Goal: Task Accomplishment & Management: Manage account settings

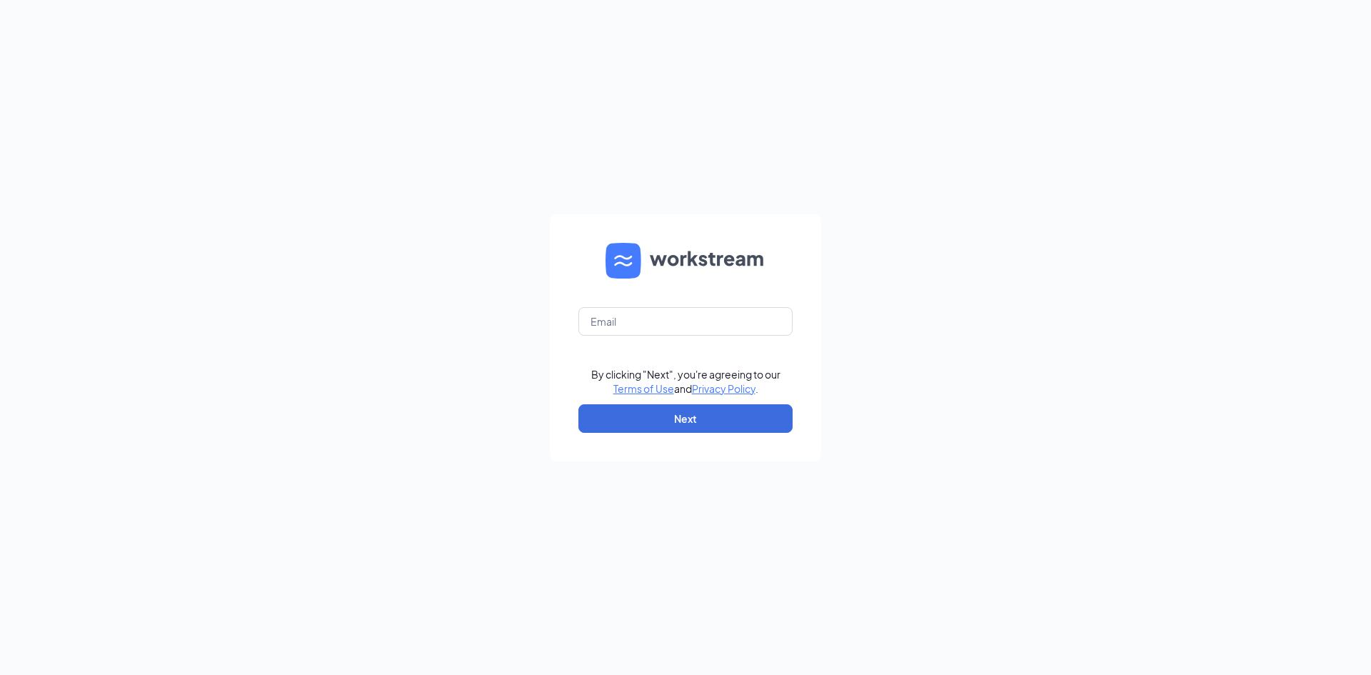
click at [661, 342] on form "By clicking "Next", you're agreeing to our Terms of Use and Privacy Policy . Ne…" at bounding box center [685, 337] width 271 height 247
click at [661, 326] on input "text" at bounding box center [685, 321] width 214 height 29
type input "selahjade1@gmail.com"
click at [712, 412] on button "Next" at bounding box center [685, 418] width 214 height 29
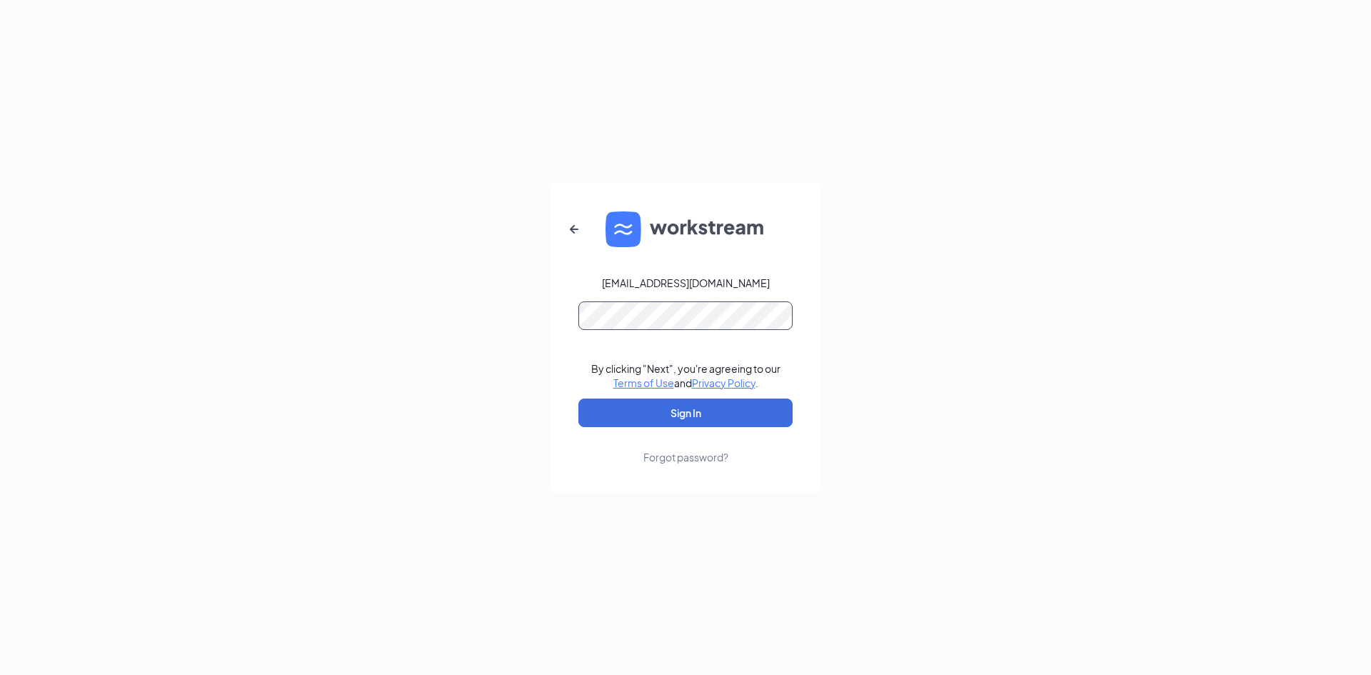
click at [578, 398] on button "Sign In" at bounding box center [685, 412] width 214 height 29
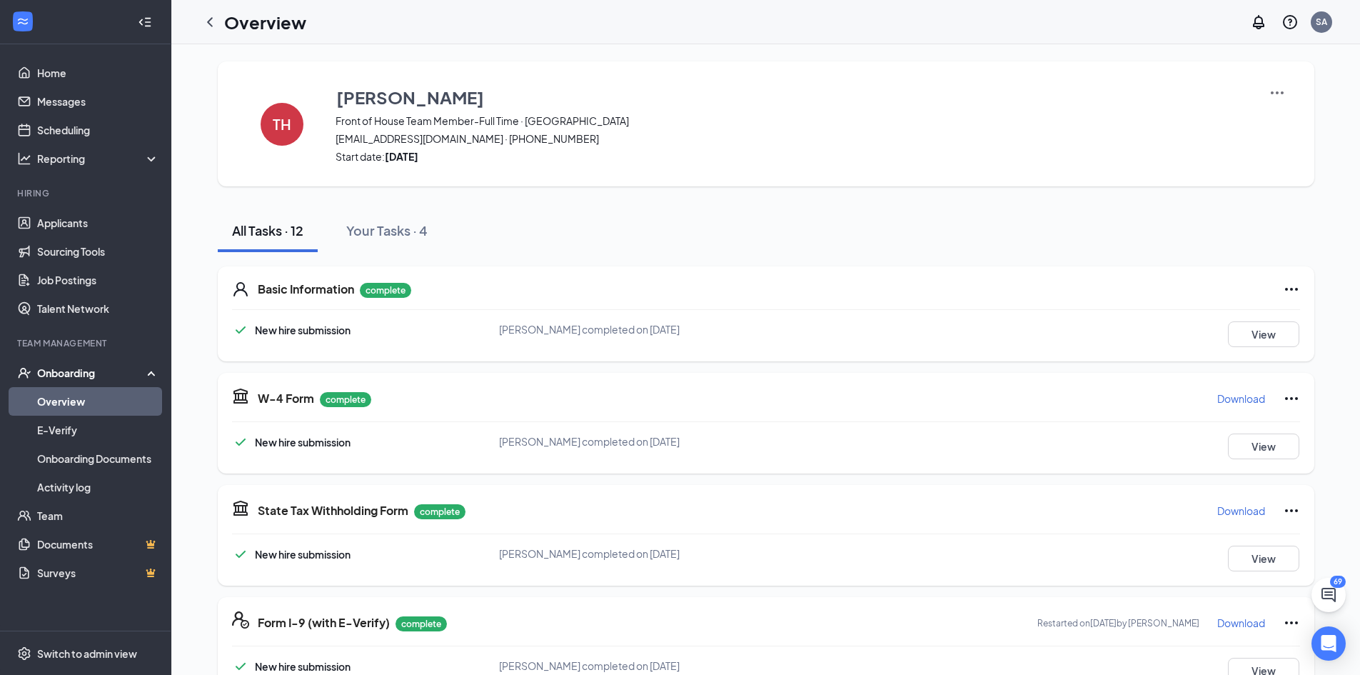
click at [105, 400] on link "Overview" at bounding box center [98, 401] width 122 height 29
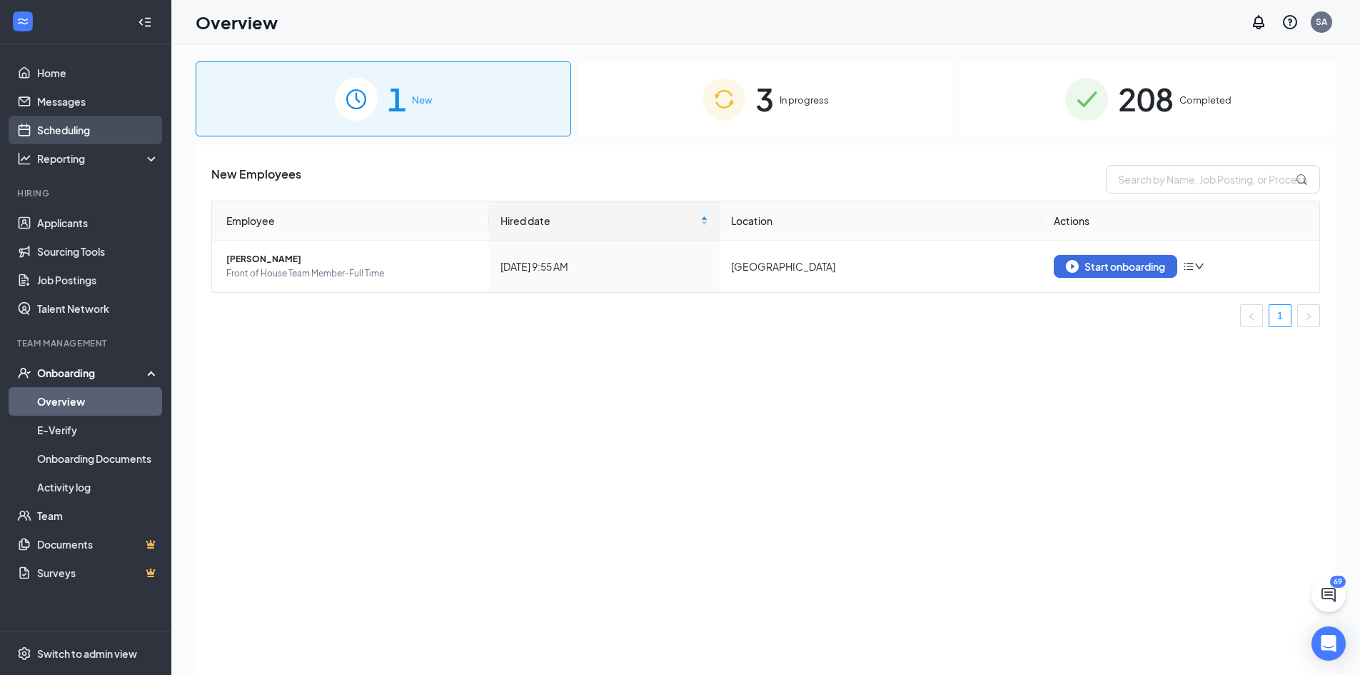
click at [76, 132] on link "Scheduling" at bounding box center [98, 130] width 122 height 29
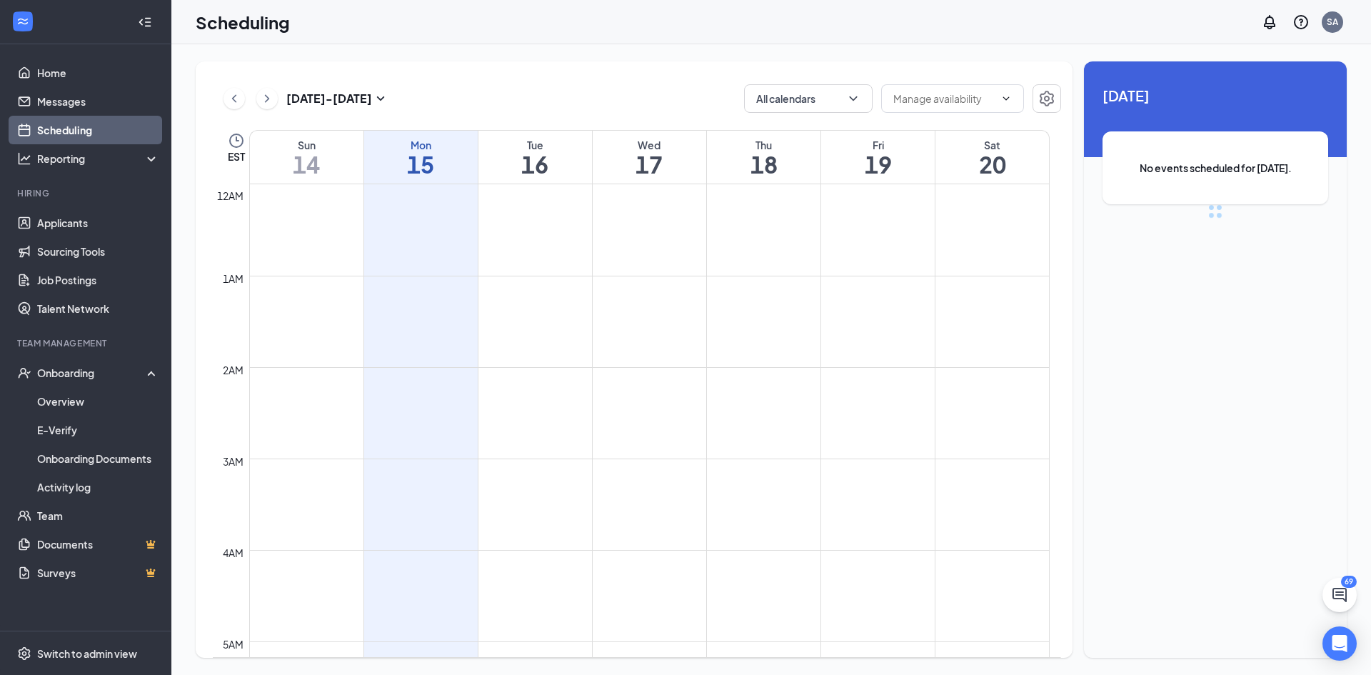
scroll to position [702, 0]
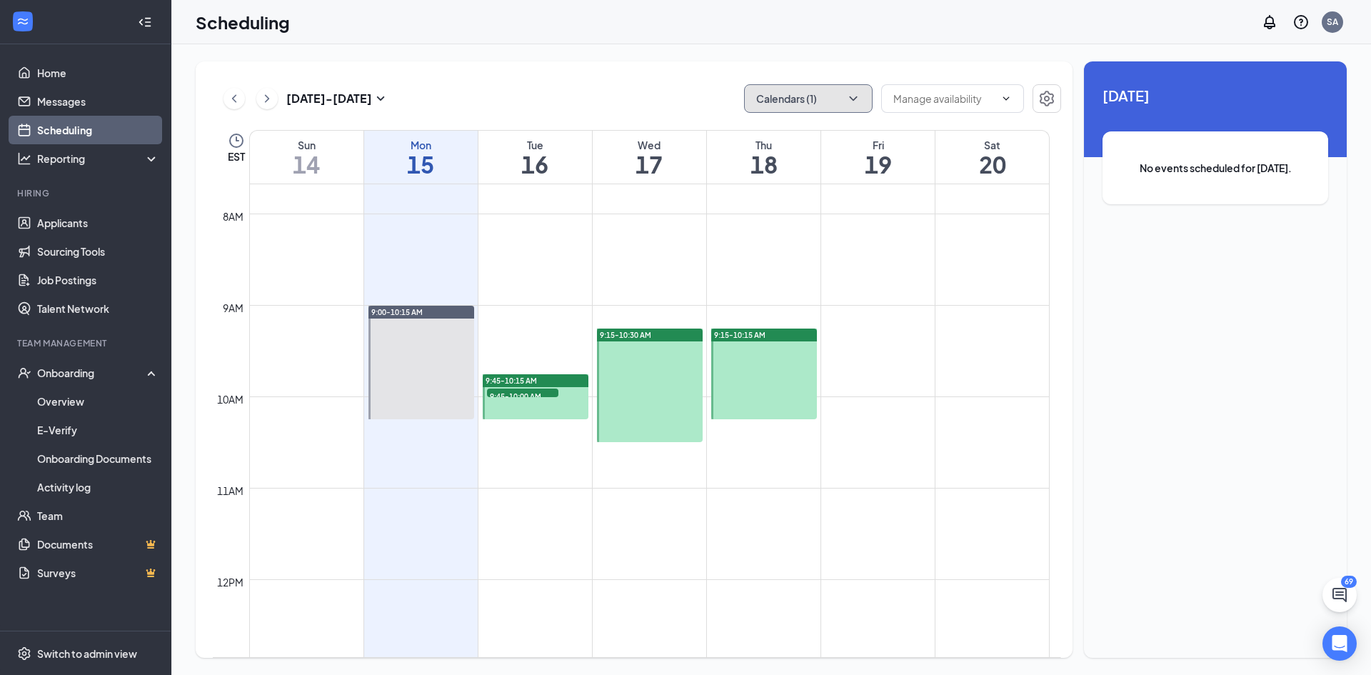
click at [830, 111] on button "Calendars (1)" at bounding box center [808, 98] width 129 height 29
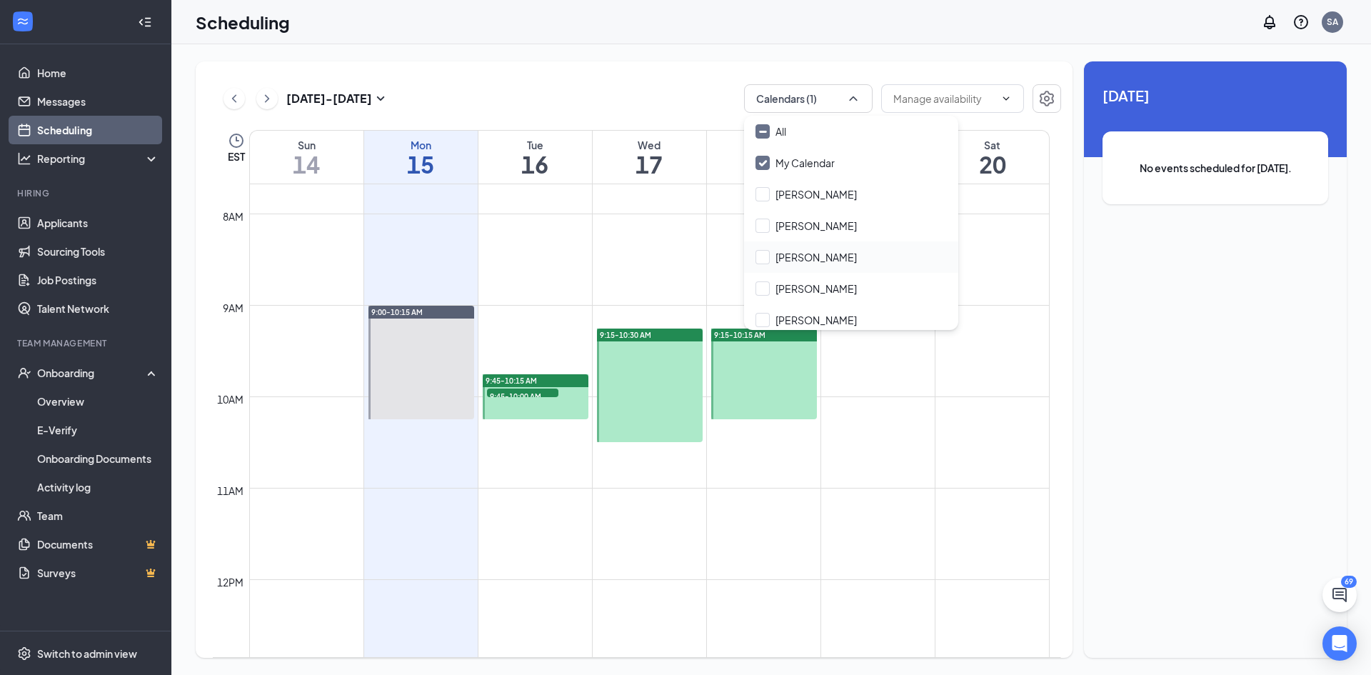
click at [880, 269] on div "Megan McKelvey" at bounding box center [851, 256] width 214 height 31
checkbox input "true"
click at [841, 318] on input "Rachel Dickson" at bounding box center [805, 320] width 101 height 14
checkbox input "true"
click at [611, 113] on div "Sep 14 - Sep 20 Calendars (3) EST Sun 14 Mon 15 Tue 16 Wed 17 Thu 18 Fri 19 Sat…" at bounding box center [634, 359] width 877 height 596
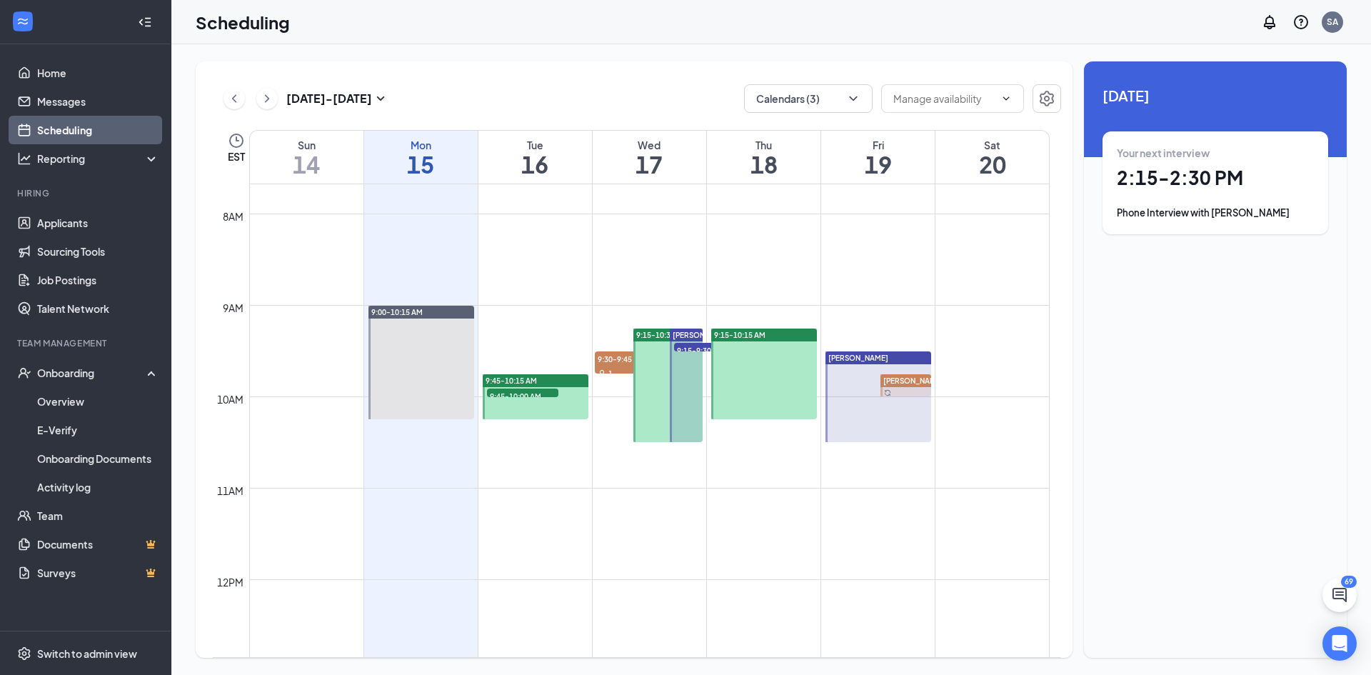
click at [1271, 620] on div "Unavailable in basic plan Today Your next interview 2:15 - 2:30 PM Phone Interv…" at bounding box center [1215, 359] width 263 height 596
click at [527, 106] on div "Sep 14 - Sep 20 Calendars (3)" at bounding box center [637, 98] width 848 height 29
click at [556, 152] on h1 "16" at bounding box center [535, 164] width 114 height 24
click at [399, 152] on h1 "15" at bounding box center [421, 164] width 114 height 24
drag, startPoint x: 574, startPoint y: 154, endPoint x: 416, endPoint y: 161, distance: 158.7
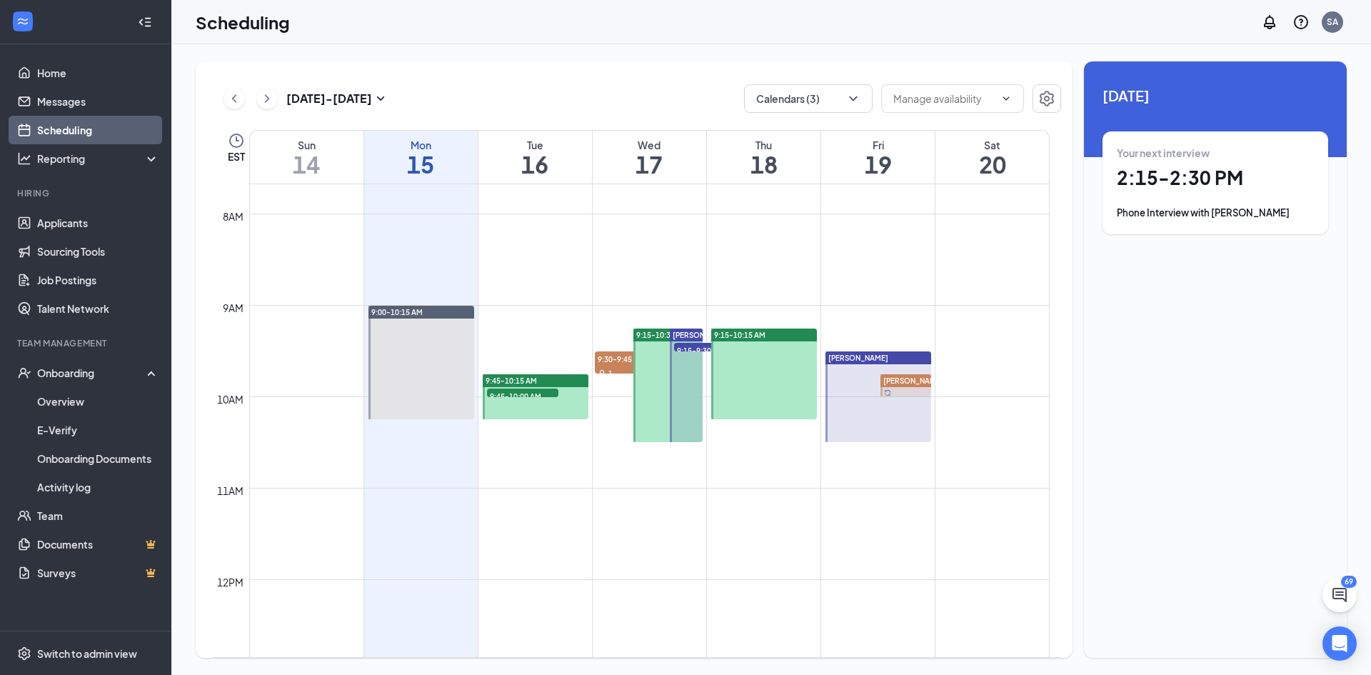
click at [571, 155] on h1 "16" at bounding box center [535, 164] width 114 height 24
click at [421, 142] on div "Mon" at bounding box center [421, 145] width 114 height 14
click at [64, 228] on link "Applicants" at bounding box center [98, 222] width 122 height 29
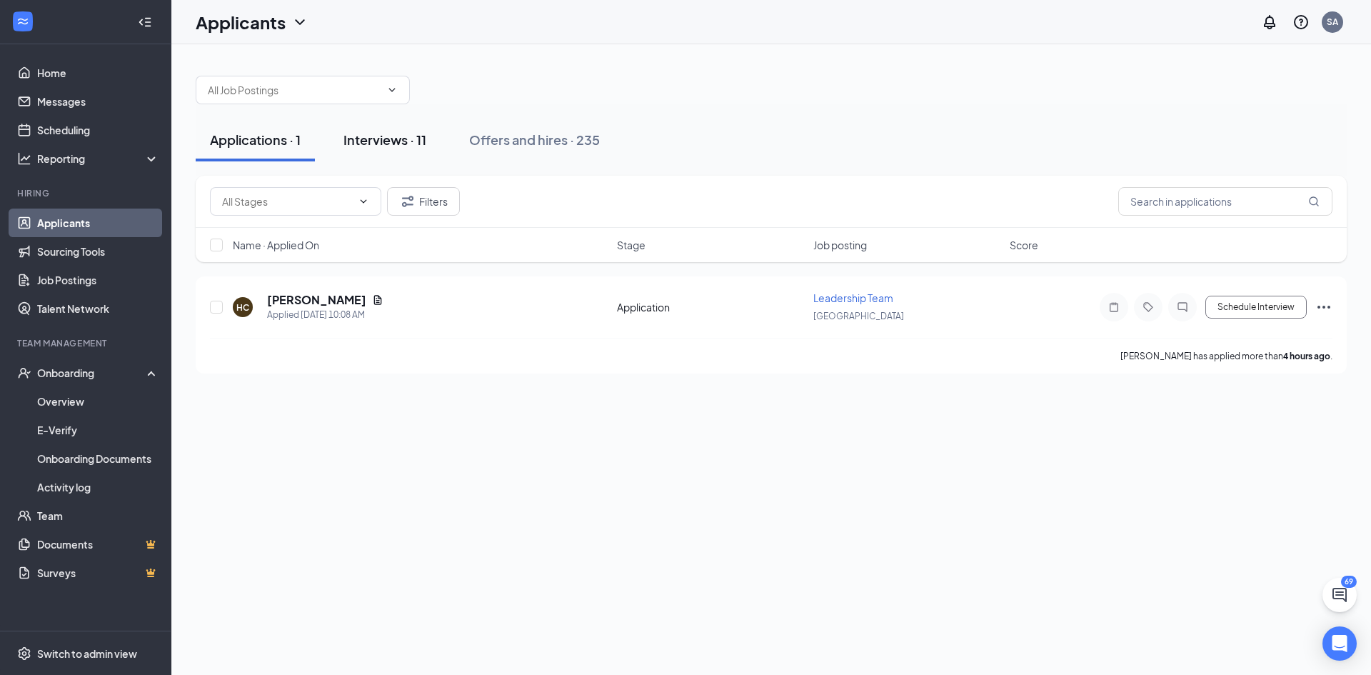
click at [361, 137] on div "Interviews · 11" at bounding box center [384, 140] width 83 height 18
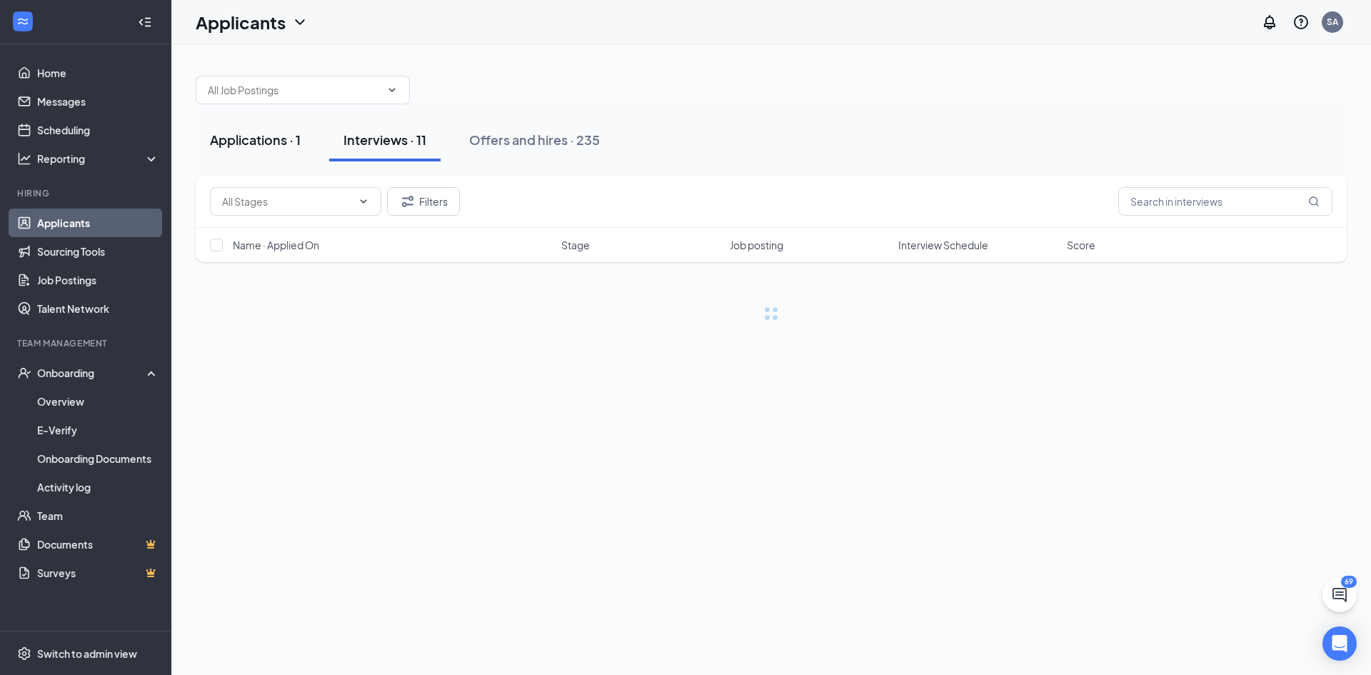
click at [252, 135] on div "Applications · 1" at bounding box center [255, 140] width 91 height 18
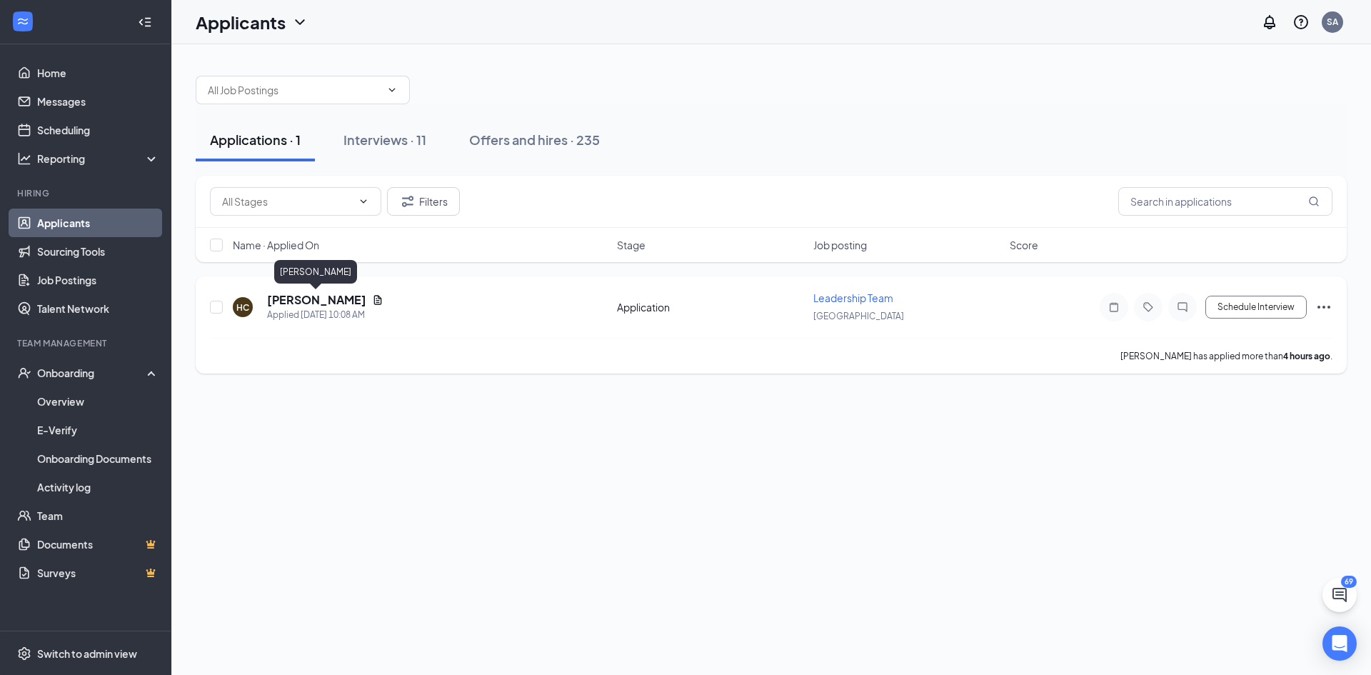
click at [313, 296] on h5 "Hattie Chambers" at bounding box center [316, 300] width 99 height 16
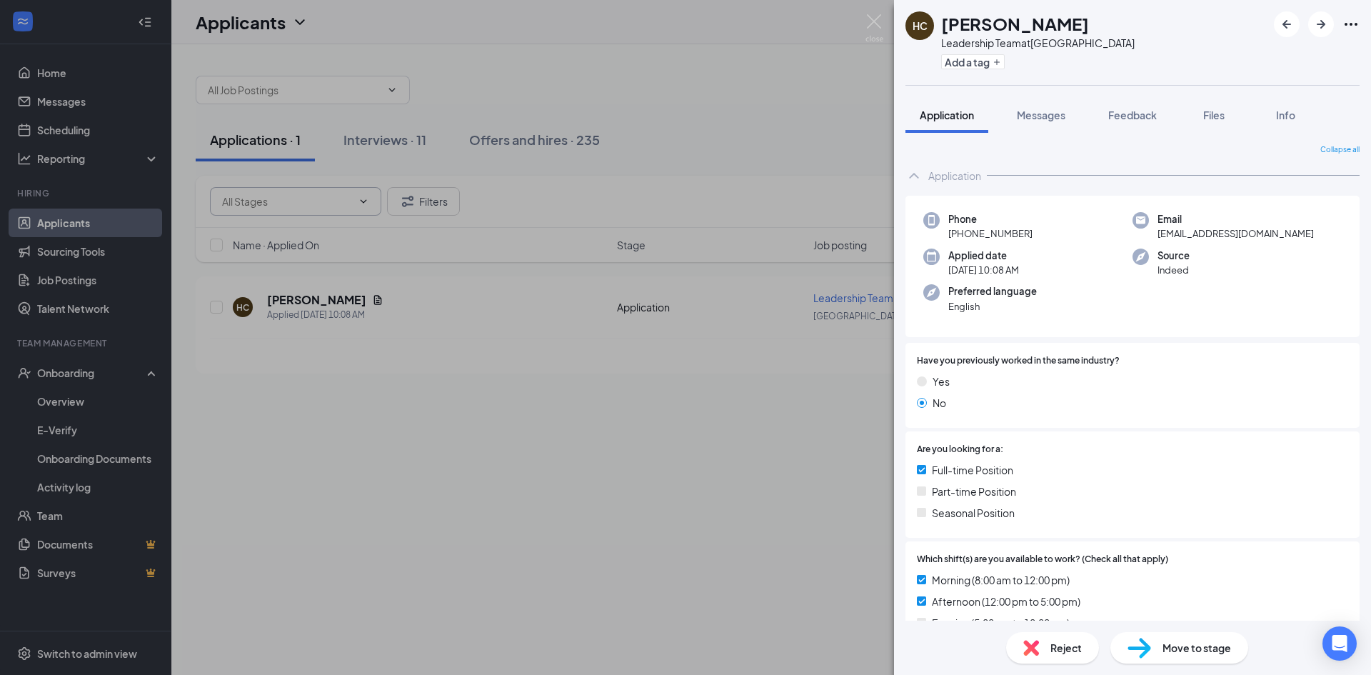
drag, startPoint x: 682, startPoint y: 303, endPoint x: 341, endPoint y: 214, distance: 352.6
click at [641, 326] on div "HC Hattie Chambers Leadership Team at Waynesville Add a tag Application Message…" at bounding box center [685, 337] width 1371 height 675
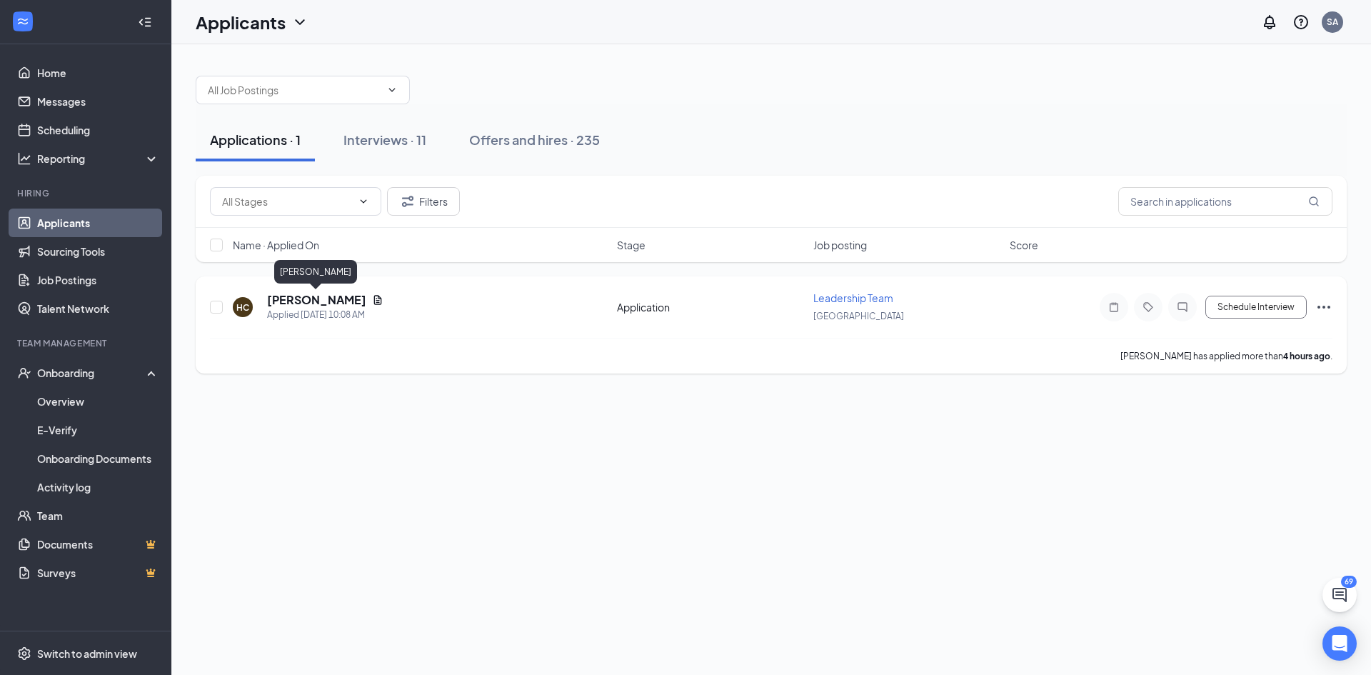
click at [313, 303] on h5 "Hattie Chambers" at bounding box center [316, 300] width 99 height 16
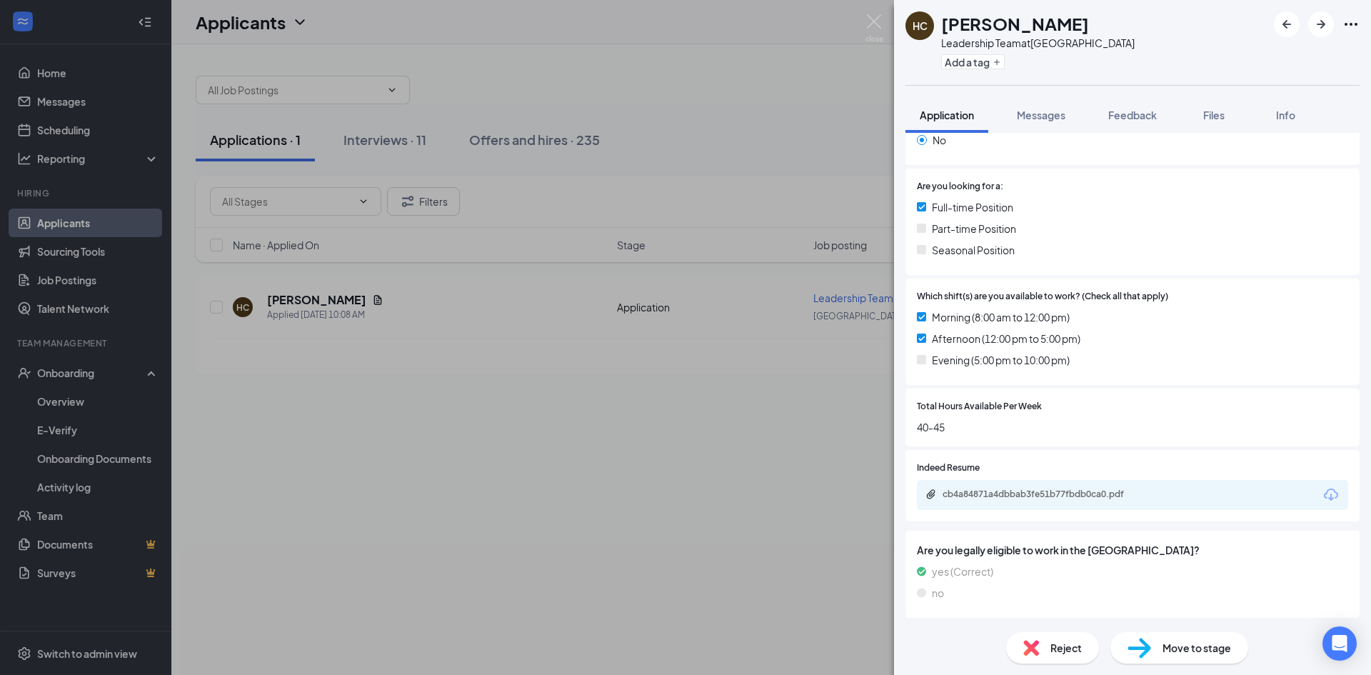
scroll to position [263, 0]
click at [987, 490] on div "cb4a84871a4dbbab3fe51b77fbdb0ca0.pdf" at bounding box center [1043, 493] width 200 height 11
click at [750, 398] on div "HC Hattie Chambers Leadership Team at Waynesville Add a tag Application Message…" at bounding box center [685, 337] width 1371 height 675
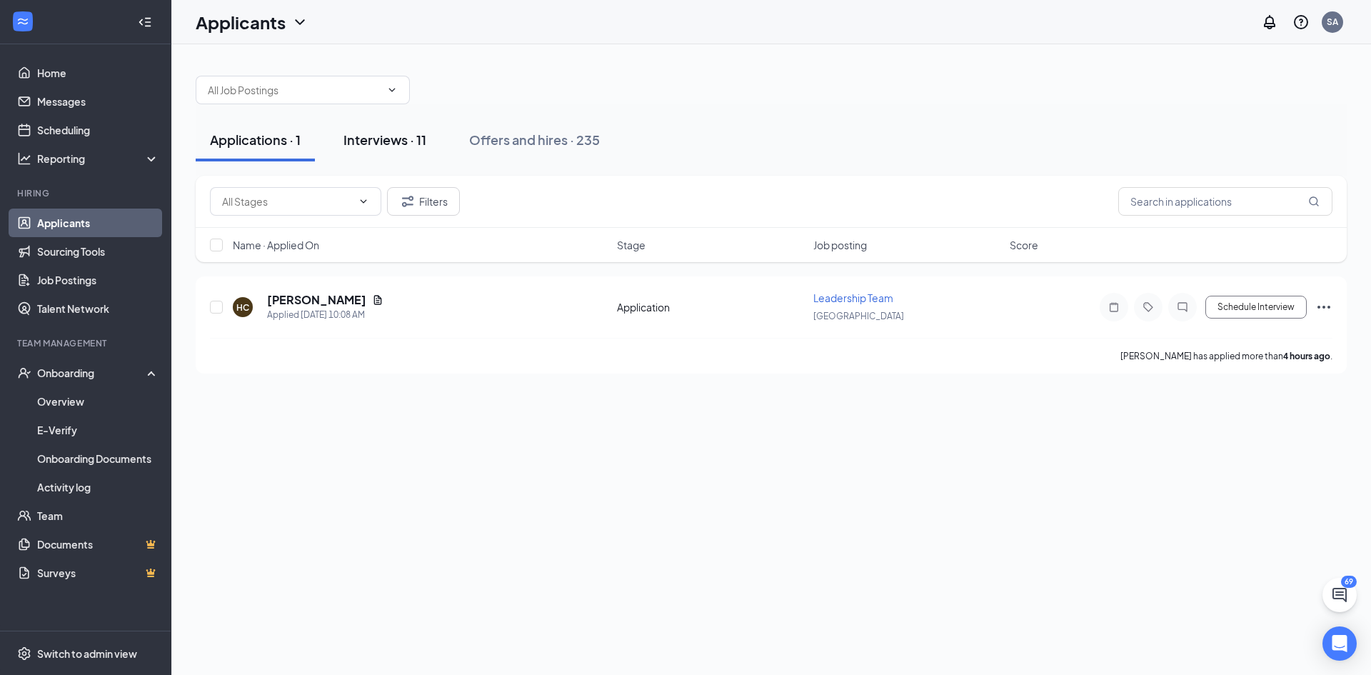
click at [407, 160] on button "Interviews · 11" at bounding box center [384, 140] width 111 height 43
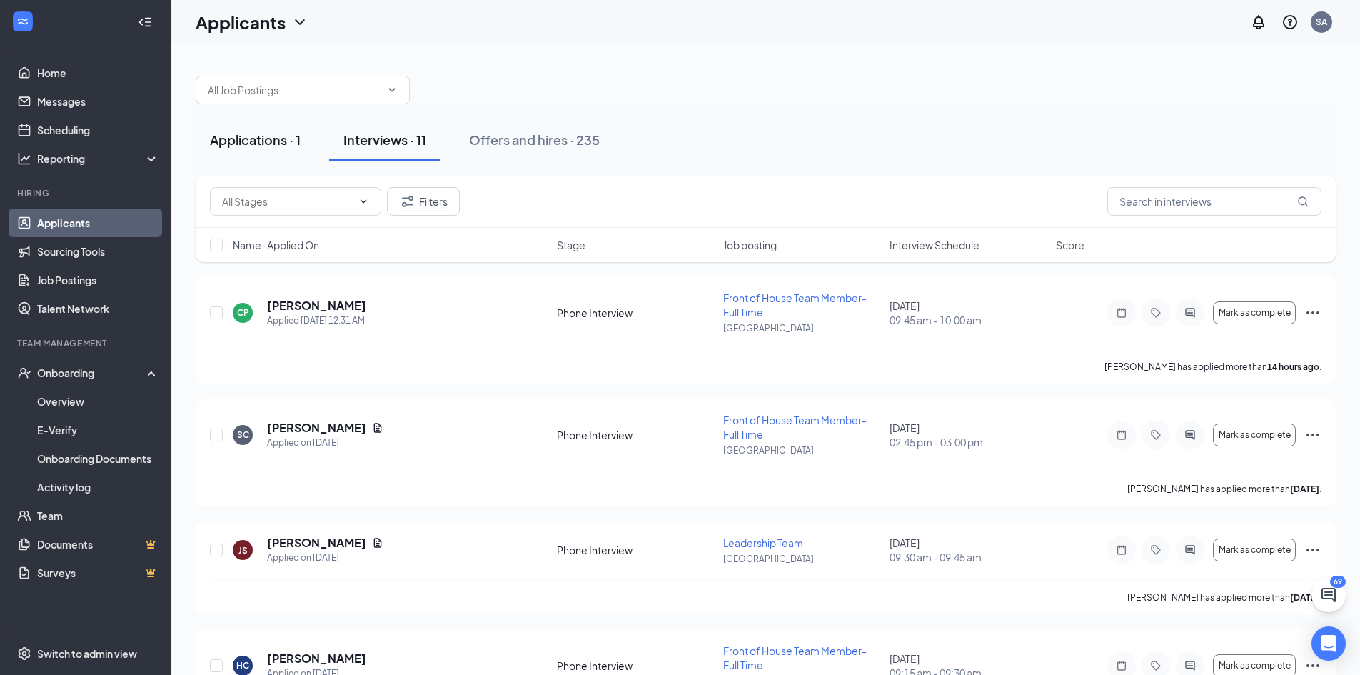
click at [286, 131] on div "Applications · 1" at bounding box center [255, 140] width 91 height 18
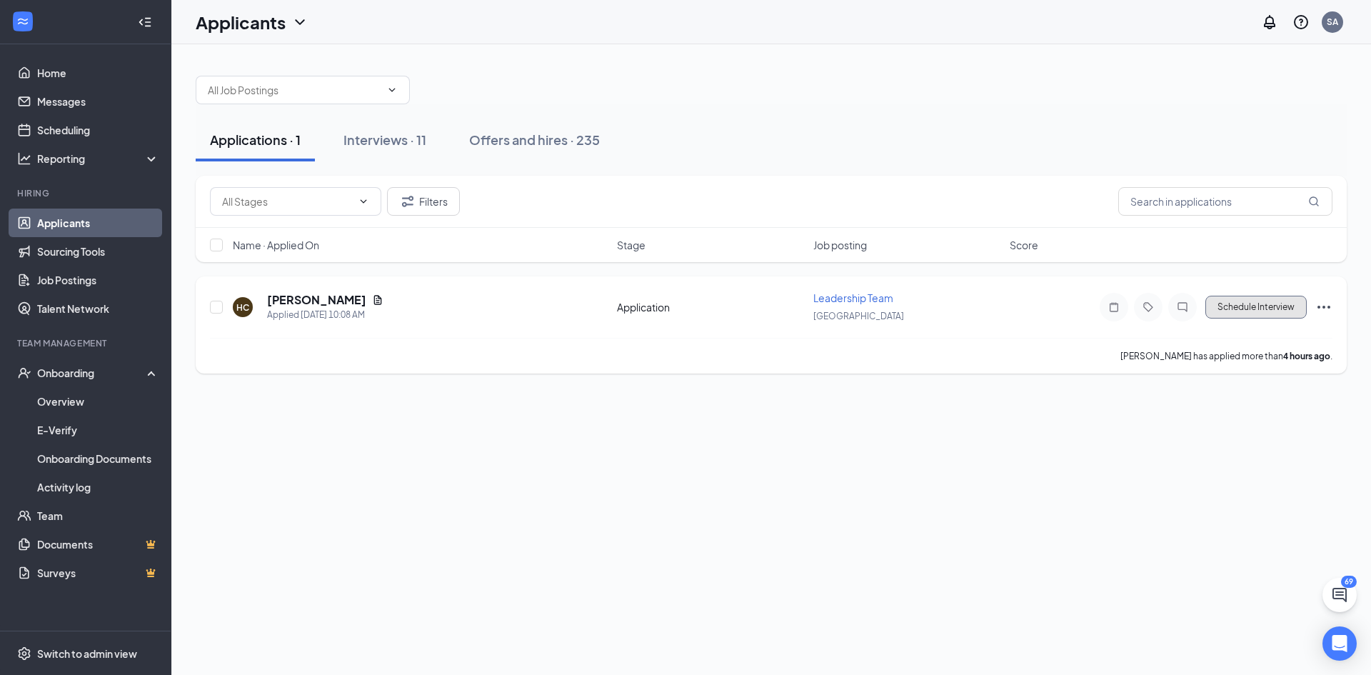
click at [1263, 312] on button "Schedule Interview" at bounding box center [1255, 307] width 101 height 23
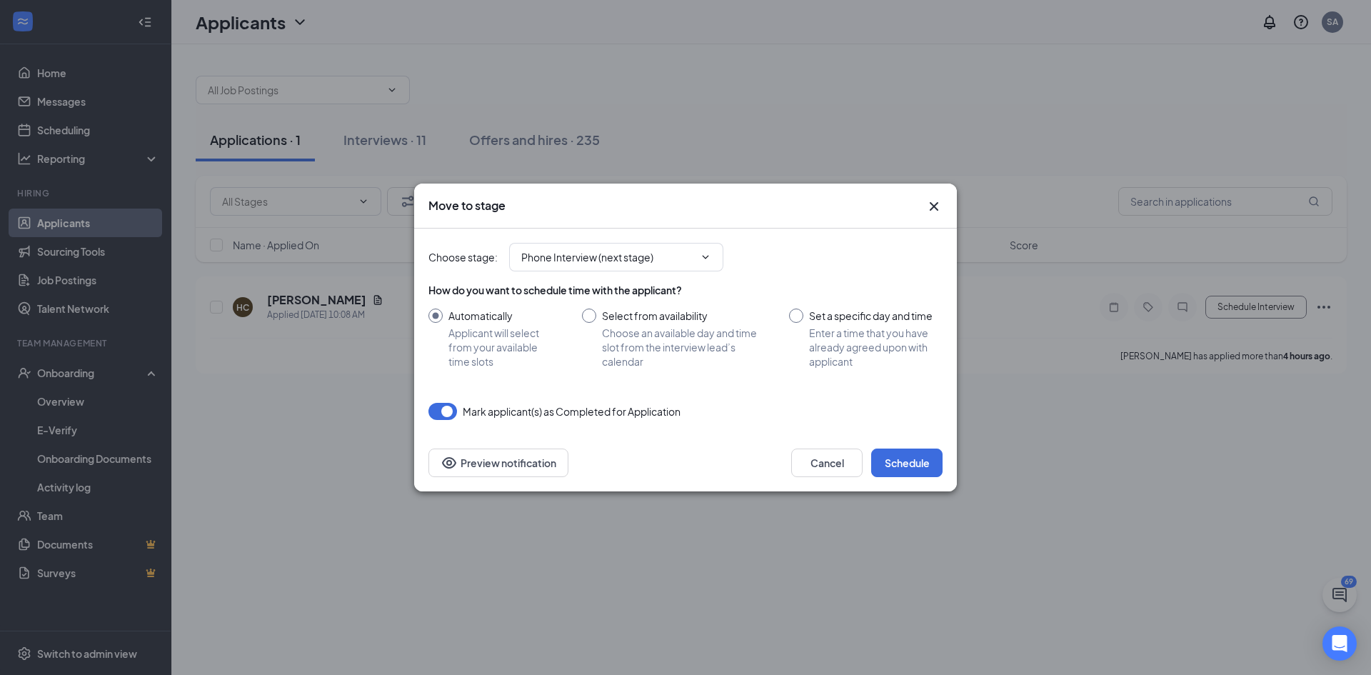
click at [825, 354] on input "Set a specific day and time Enter a time that you have already agreed upon with…" at bounding box center [866, 338] width 154 height 60
radio input "true"
radio input "false"
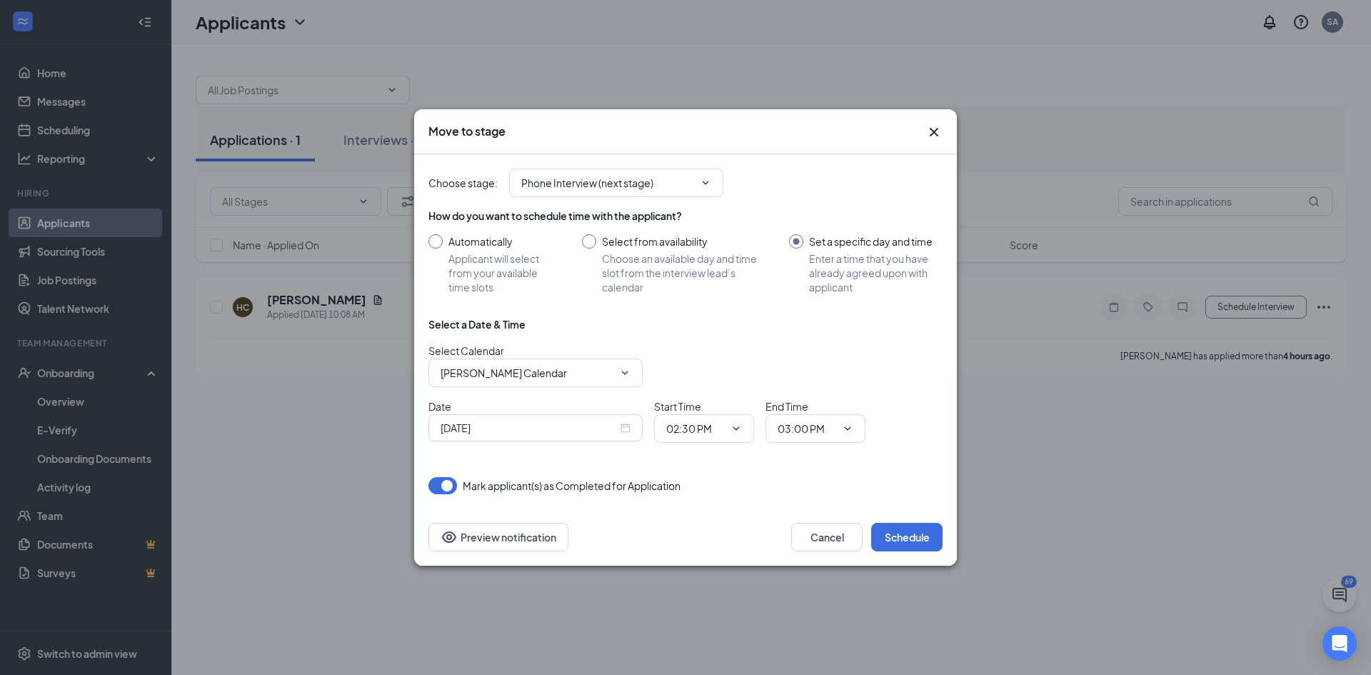
click at [628, 428] on div "Sep 15, 2025" at bounding box center [536, 428] width 190 height 16
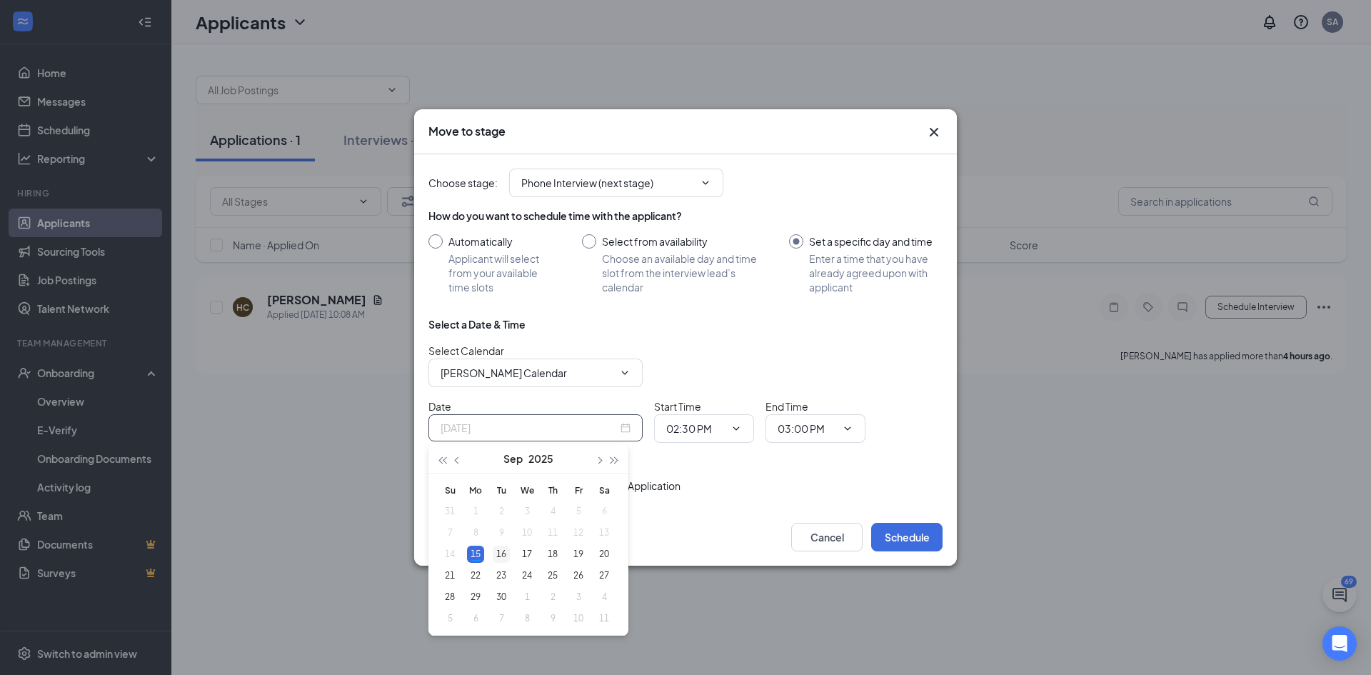
click at [494, 558] on div "16" at bounding box center [501, 554] width 17 height 17
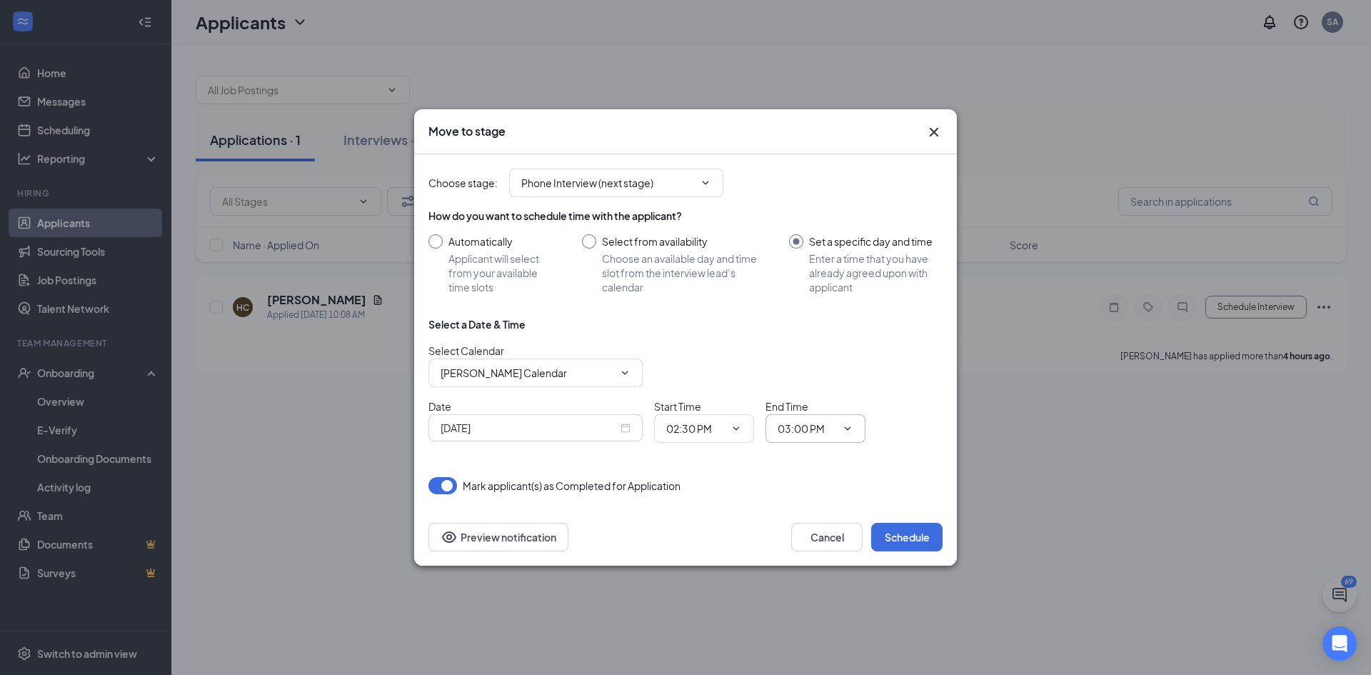
click at [790, 433] on input "03:00 PM" at bounding box center [807, 429] width 59 height 16
click at [903, 436] on div "Date Sep 16, 2025 Start Time 02:30 PM End Time 03:00 PM 12:00 AM 12:15 AM 12:30…" at bounding box center [685, 420] width 514 height 44
click at [528, 423] on input "Sep 16, 2025" at bounding box center [529, 428] width 177 height 16
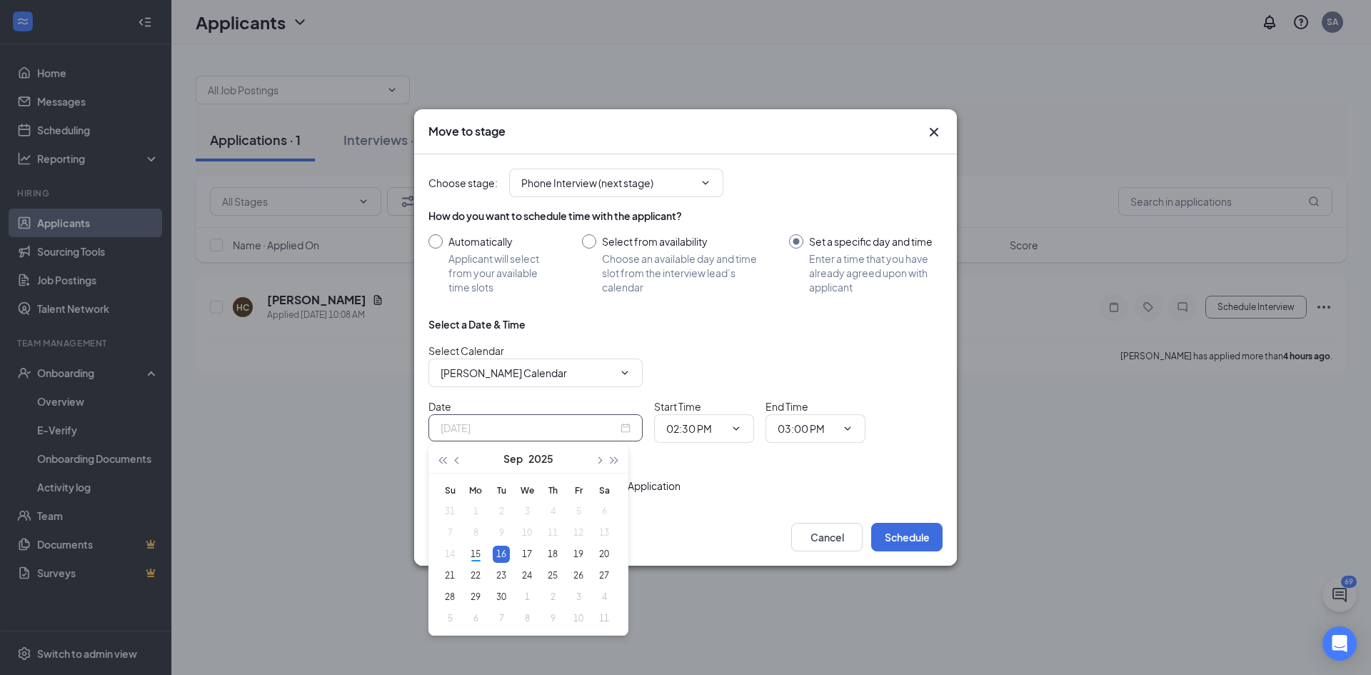
type input "Sep 16, 2025"
click at [500, 552] on div "16" at bounding box center [501, 554] width 17 height 17
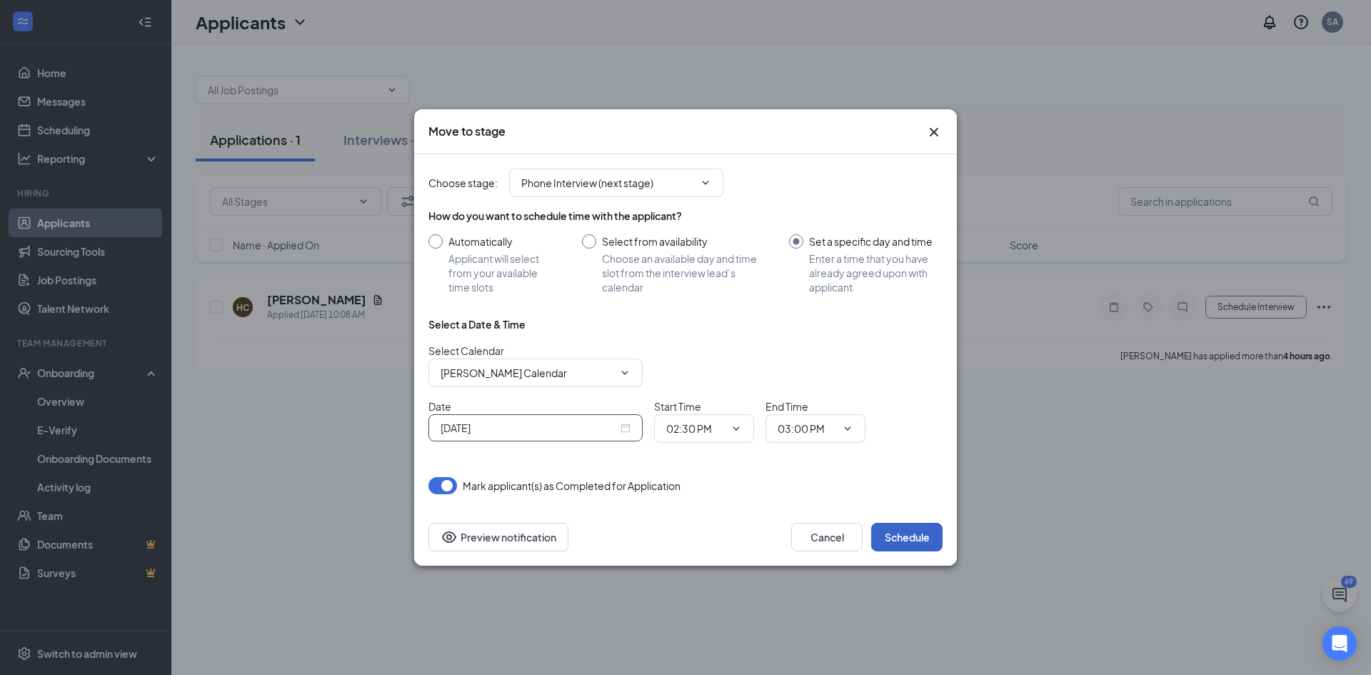
click at [908, 537] on button "Schedule" at bounding box center [906, 537] width 71 height 29
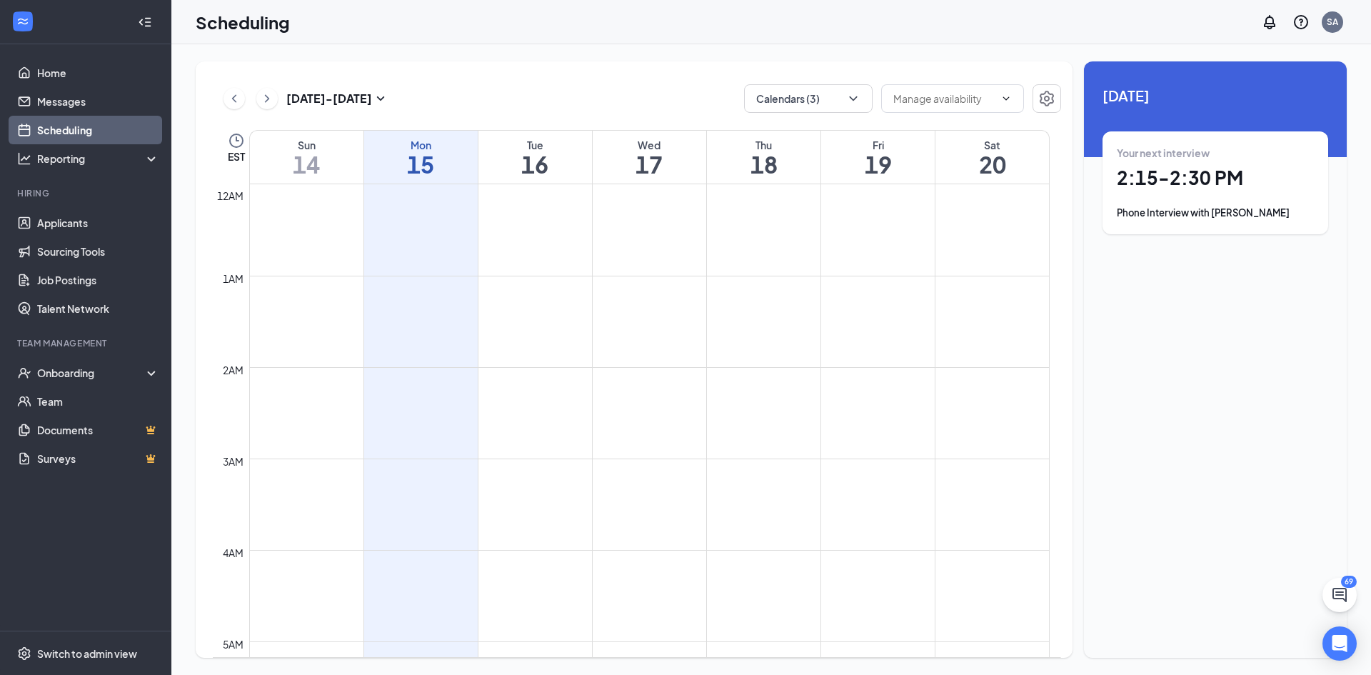
scroll to position [702, 0]
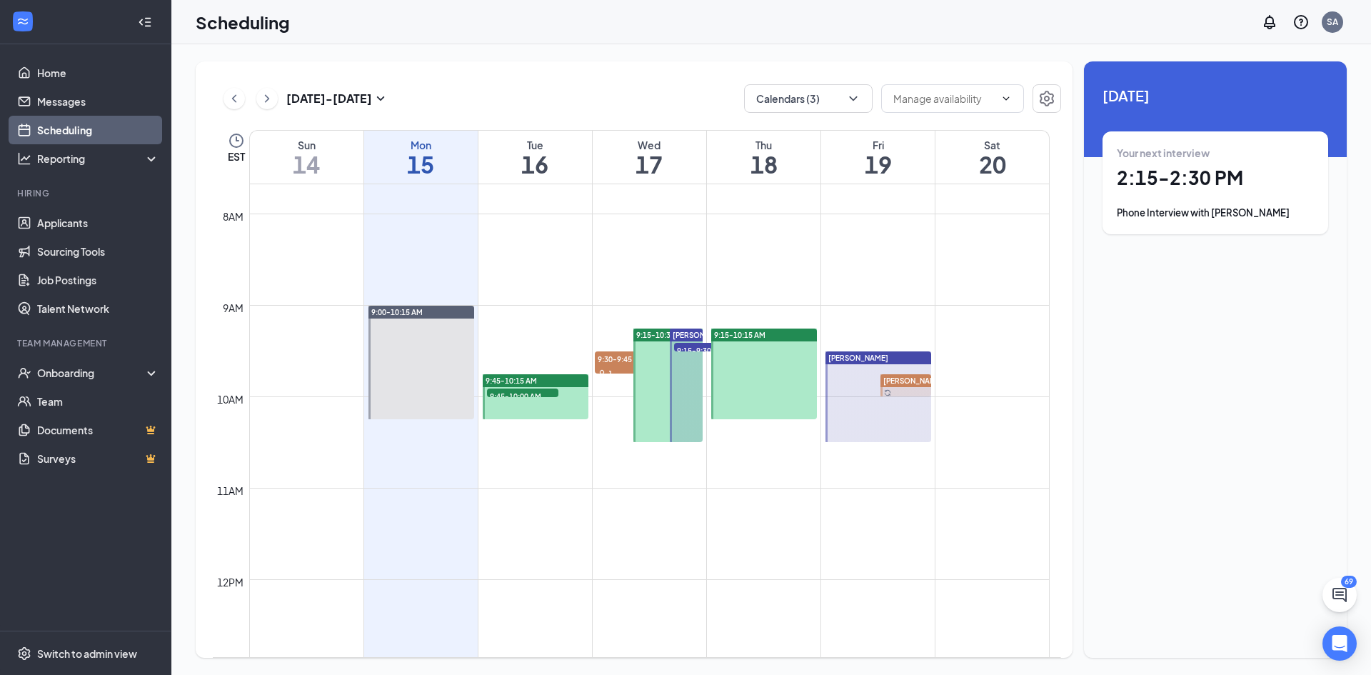
click at [540, 159] on h1 "16" at bounding box center [535, 164] width 114 height 24
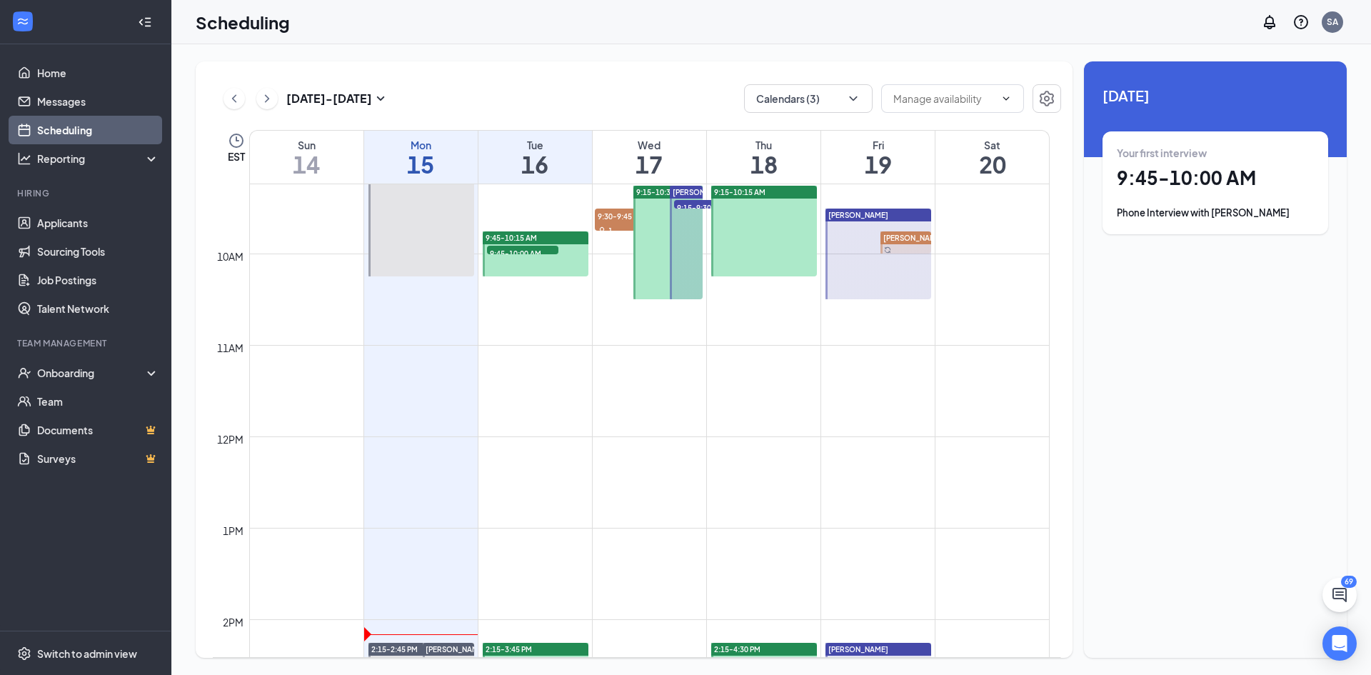
scroll to position [773, 0]
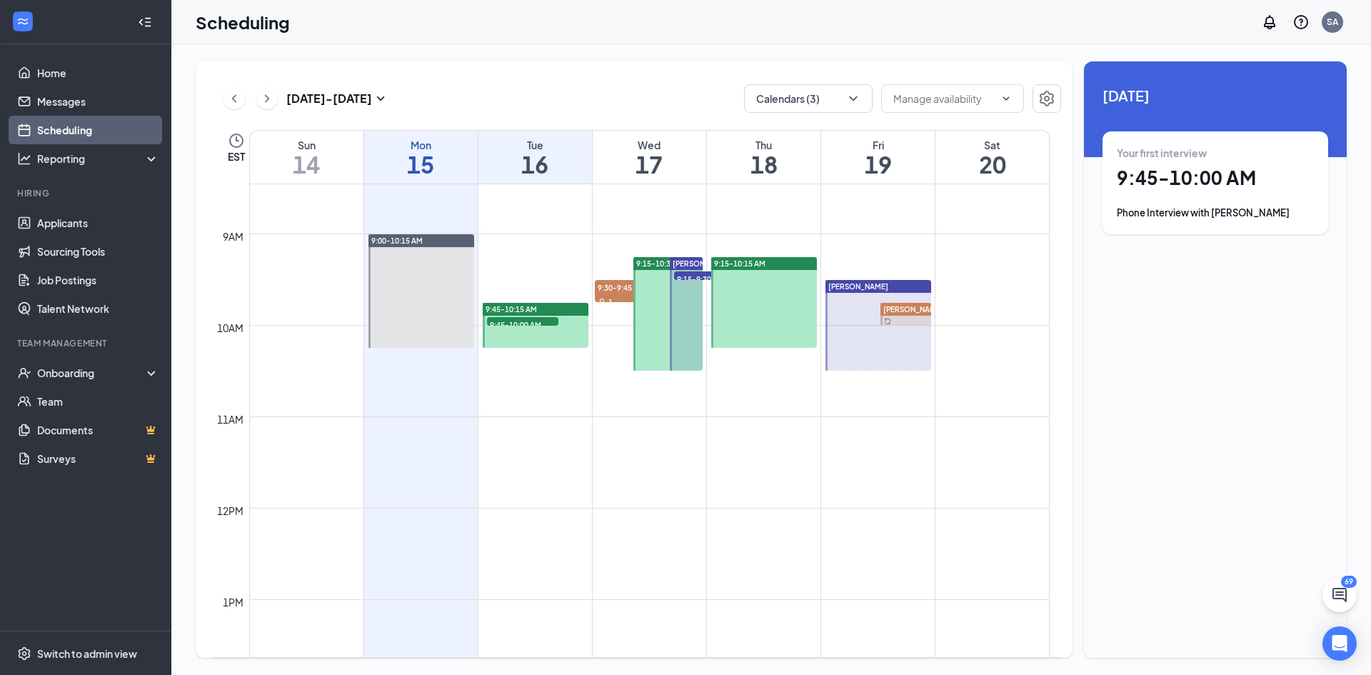
click at [567, 144] on div "Tue" at bounding box center [535, 145] width 114 height 14
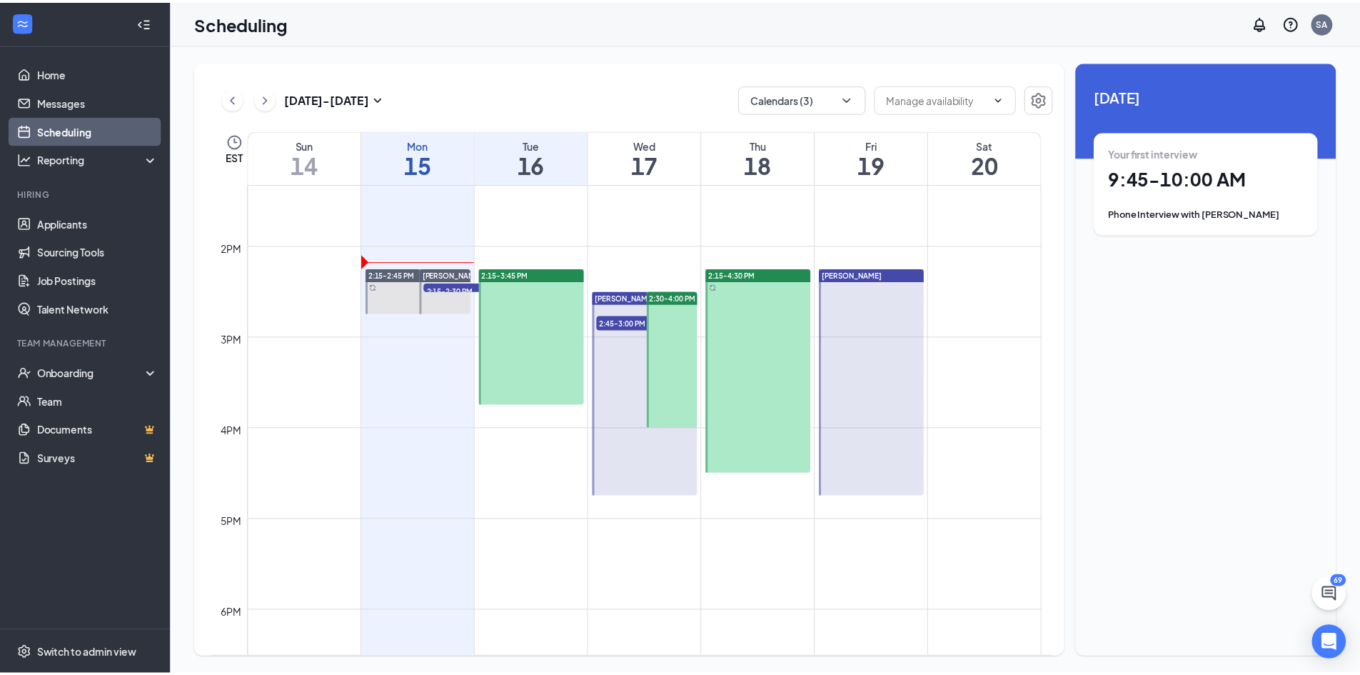
scroll to position [1202, 0]
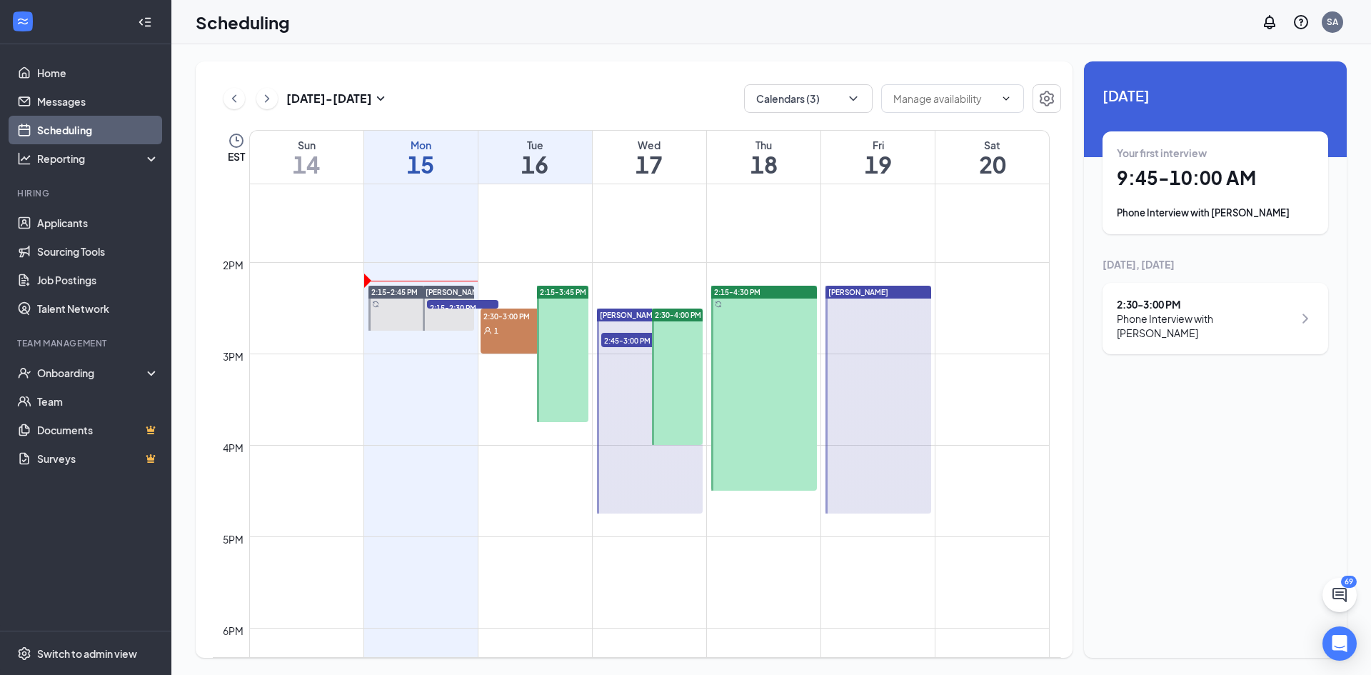
click at [444, 167] on h1 "15" at bounding box center [421, 164] width 114 height 24
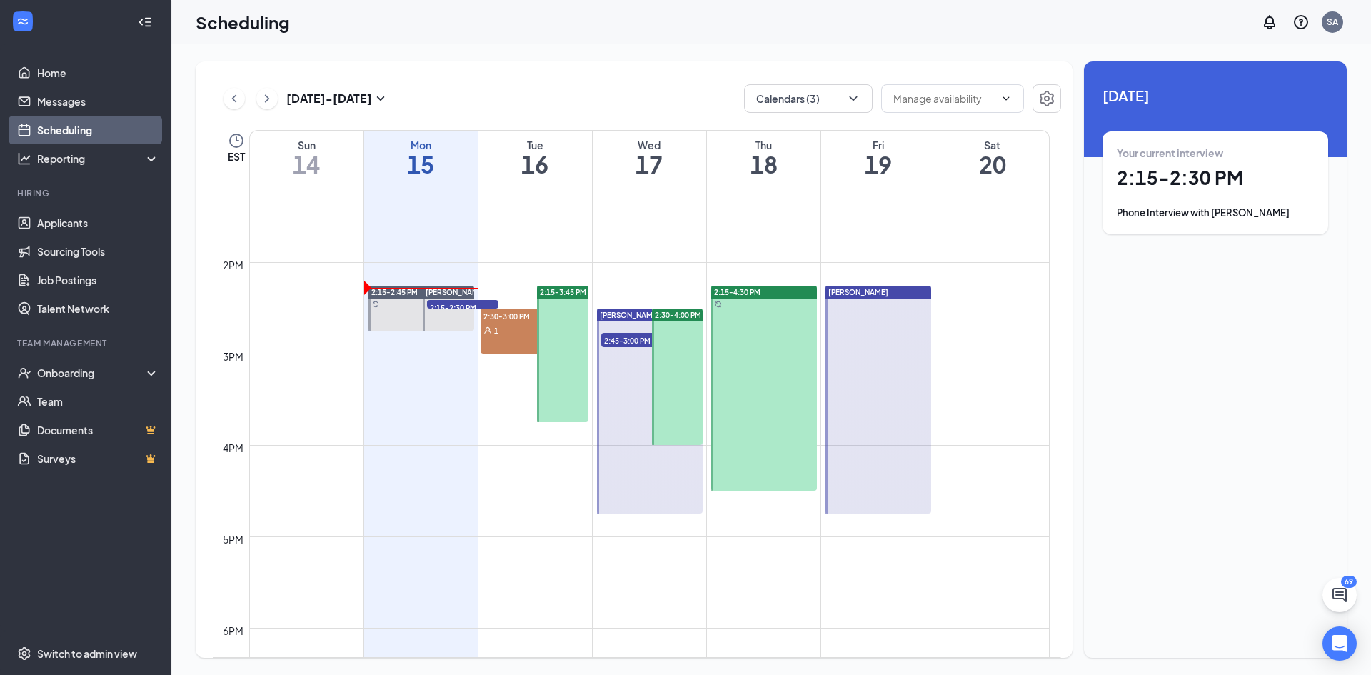
click at [533, 175] on h1 "16" at bounding box center [535, 164] width 114 height 24
click at [644, 152] on h1 "17" at bounding box center [650, 164] width 114 height 24
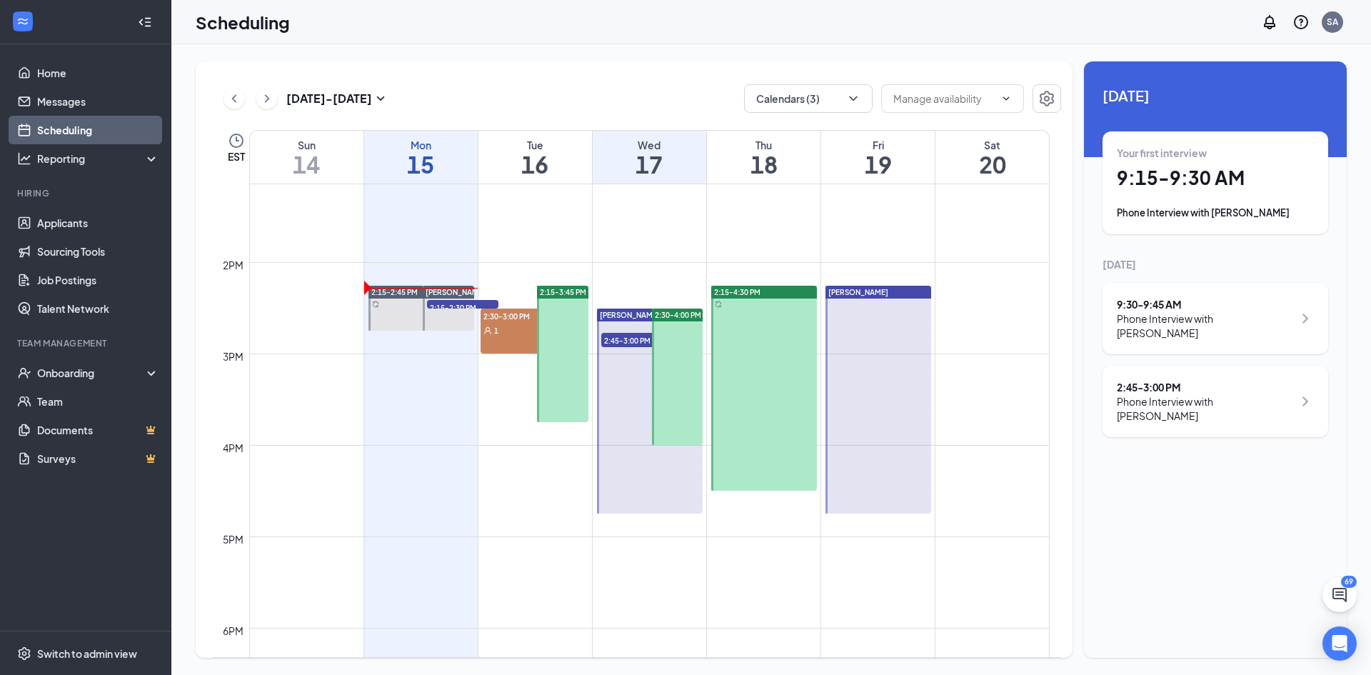
click at [770, 171] on h1 "18" at bounding box center [764, 164] width 114 height 24
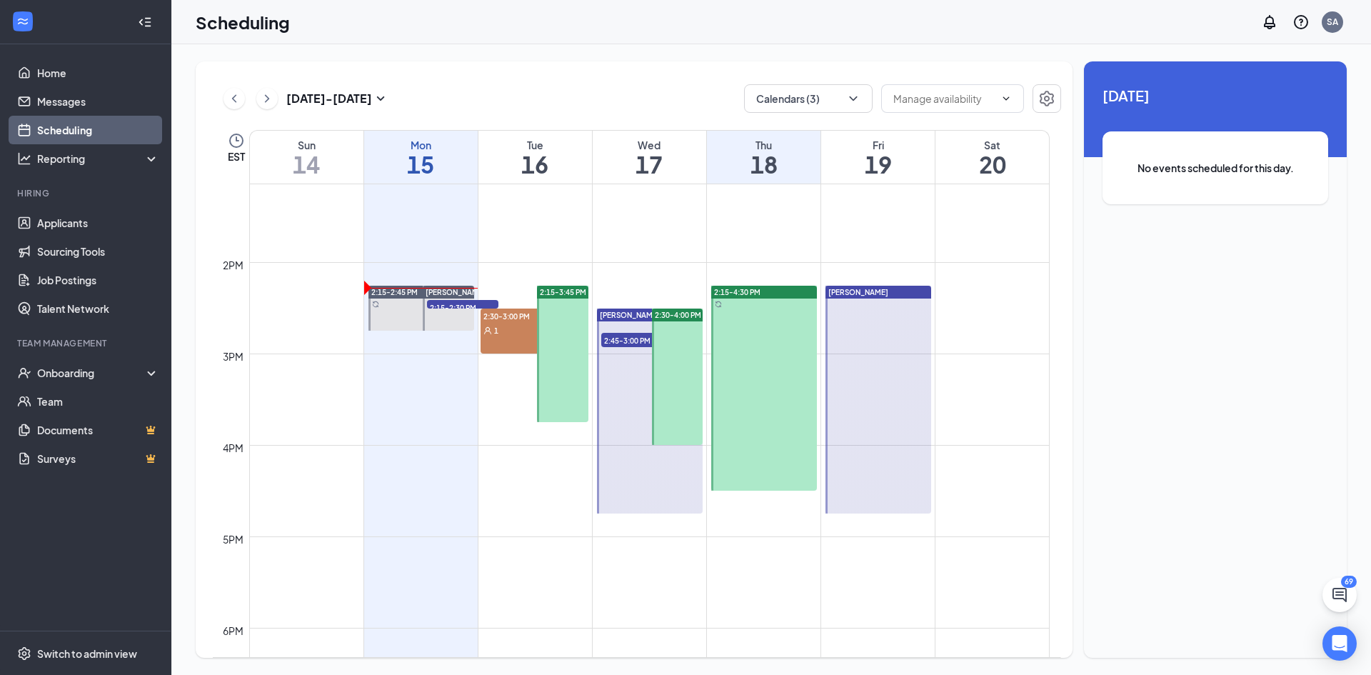
click at [883, 157] on h1 "19" at bounding box center [878, 164] width 114 height 24
click at [790, 153] on h1 "18" at bounding box center [764, 164] width 114 height 24
click at [660, 152] on h1 "17" at bounding box center [650, 164] width 114 height 24
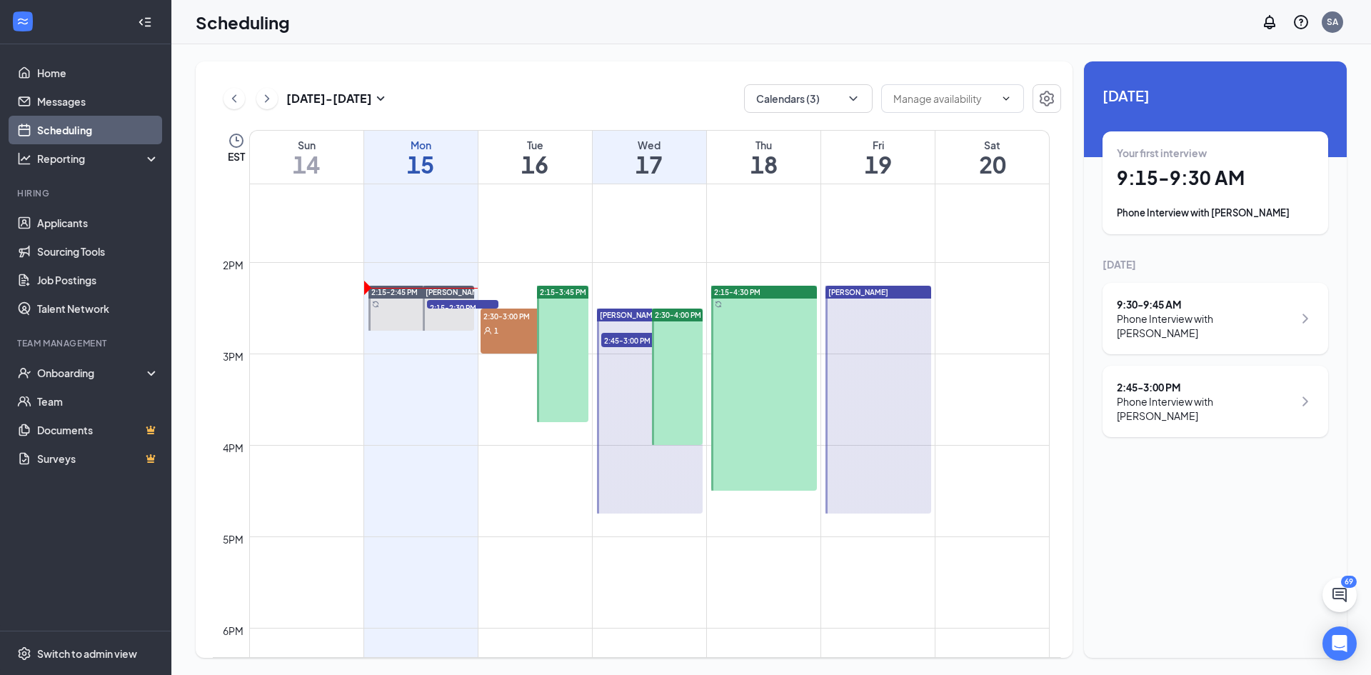
click at [546, 149] on div "Tue" at bounding box center [535, 145] width 114 height 14
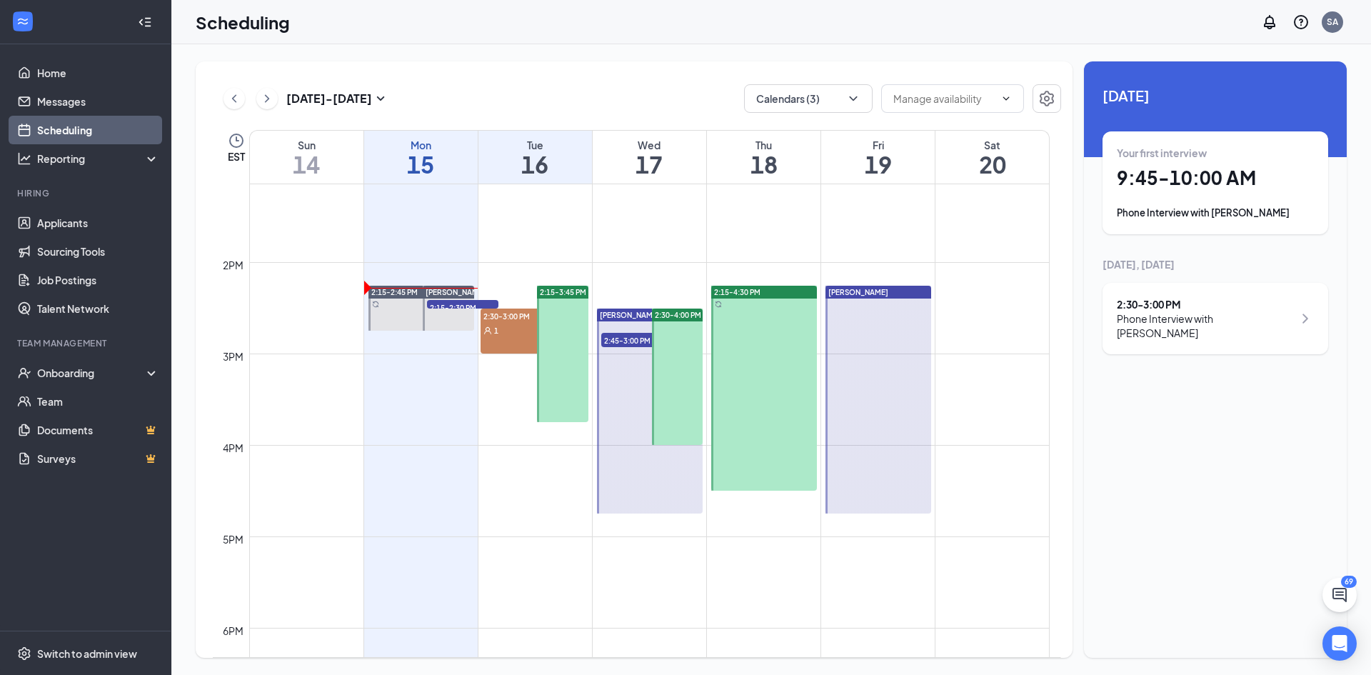
click at [464, 155] on h1 "15" at bounding box center [421, 164] width 114 height 24
click at [510, 156] on h1 "16" at bounding box center [535, 164] width 114 height 24
click at [418, 159] on h1 "15" at bounding box center [421, 164] width 114 height 24
click at [554, 158] on h1 "16" at bounding box center [535, 164] width 114 height 24
click at [661, 176] on h1 "17" at bounding box center [650, 164] width 114 height 24
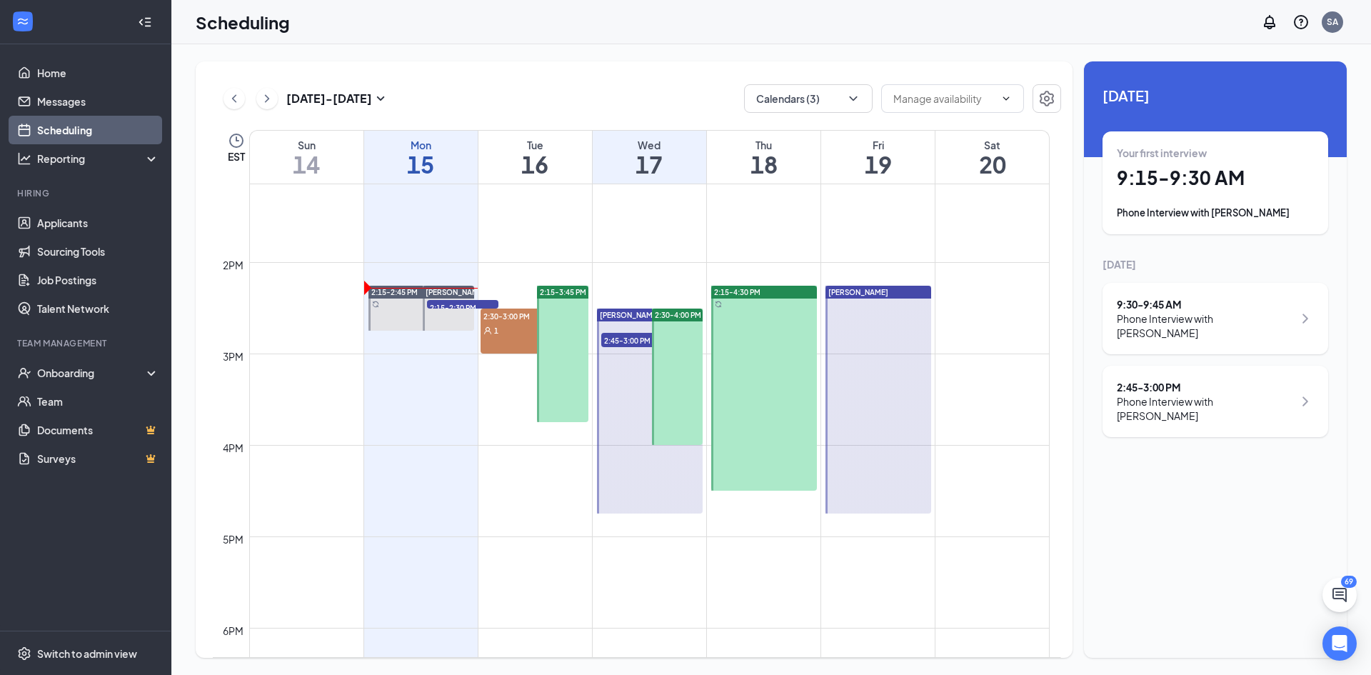
click at [765, 181] on div "Thu 18" at bounding box center [764, 157] width 114 height 53
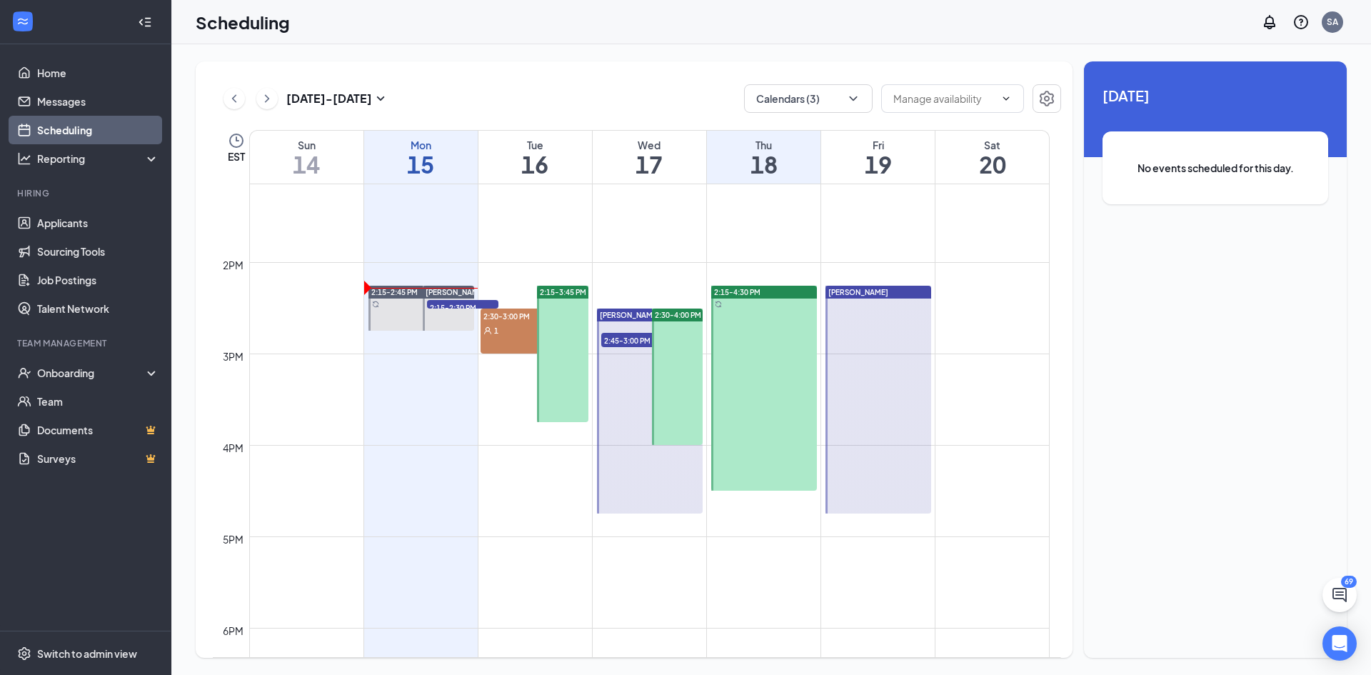
drag, startPoint x: 844, startPoint y: 178, endPoint x: 778, endPoint y: 169, distance: 66.3
click at [834, 175] on div "Fri 19" at bounding box center [878, 157] width 114 height 53
click at [465, 146] on div "Mon" at bounding box center [421, 145] width 114 height 14
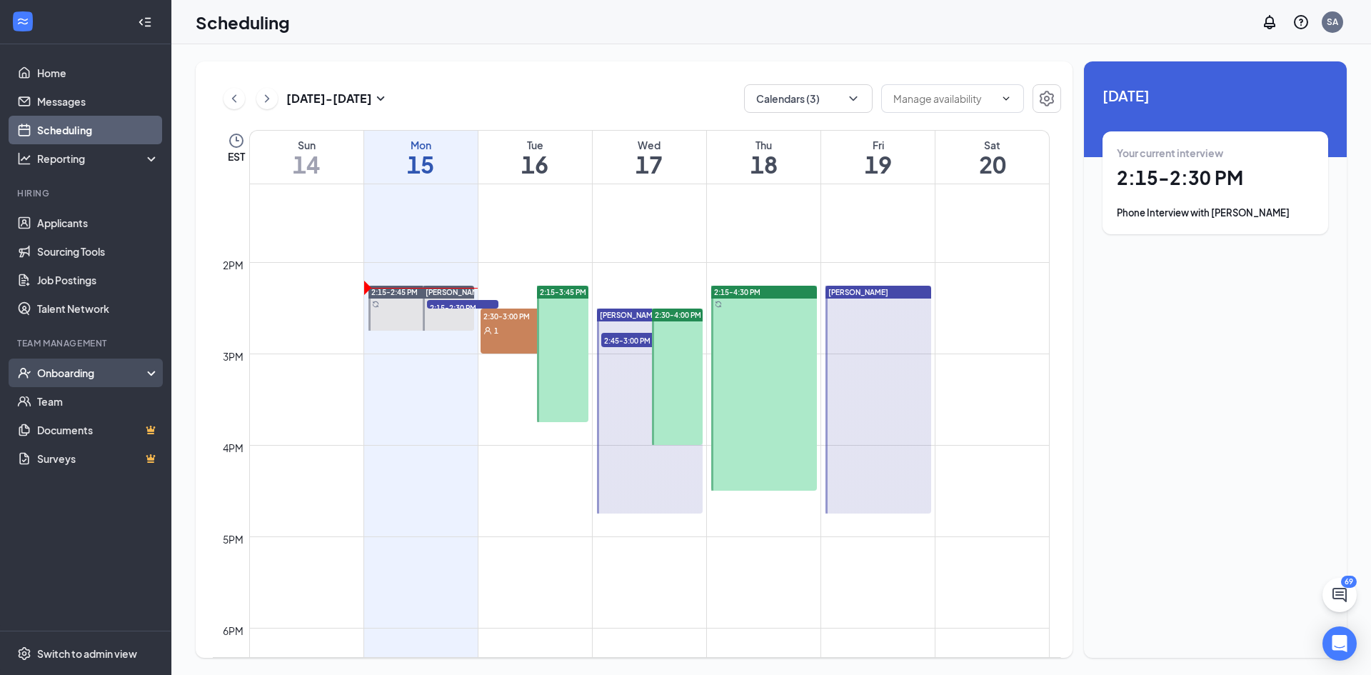
click at [82, 383] on div "Onboarding" at bounding box center [85, 372] width 171 height 29
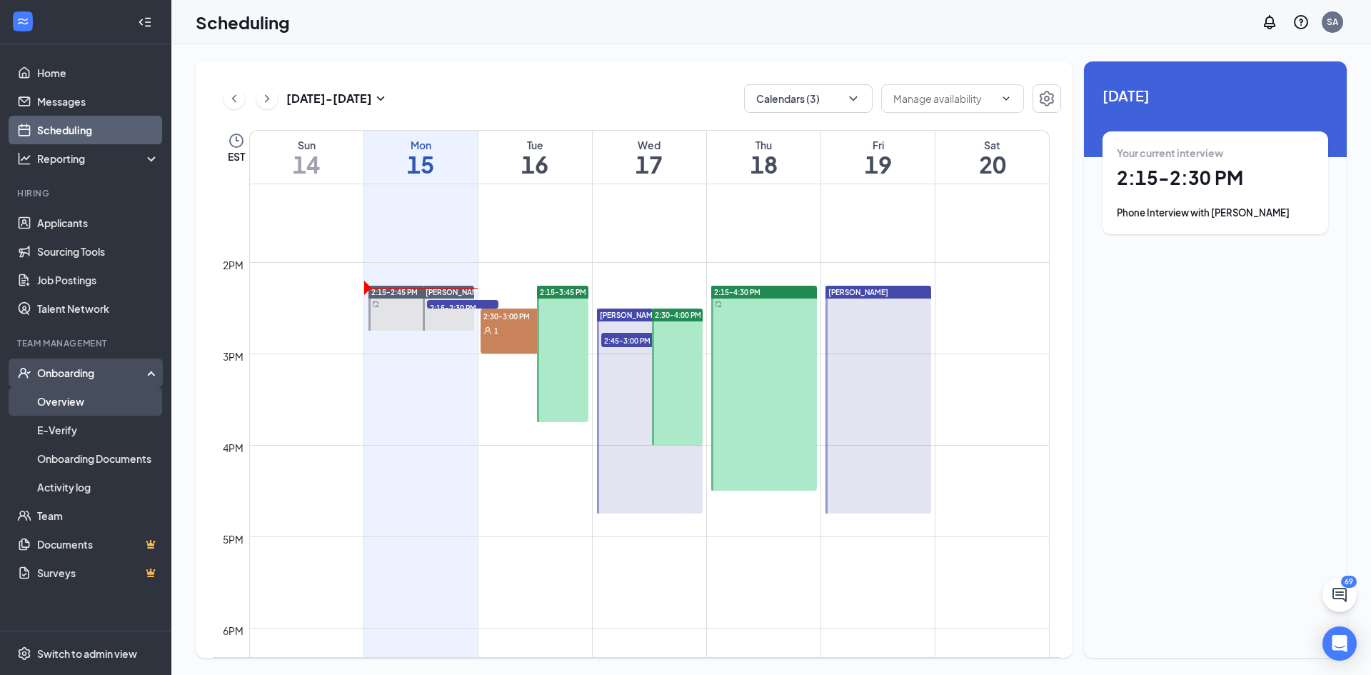
click at [83, 407] on link "Overview" at bounding box center [98, 401] width 122 height 29
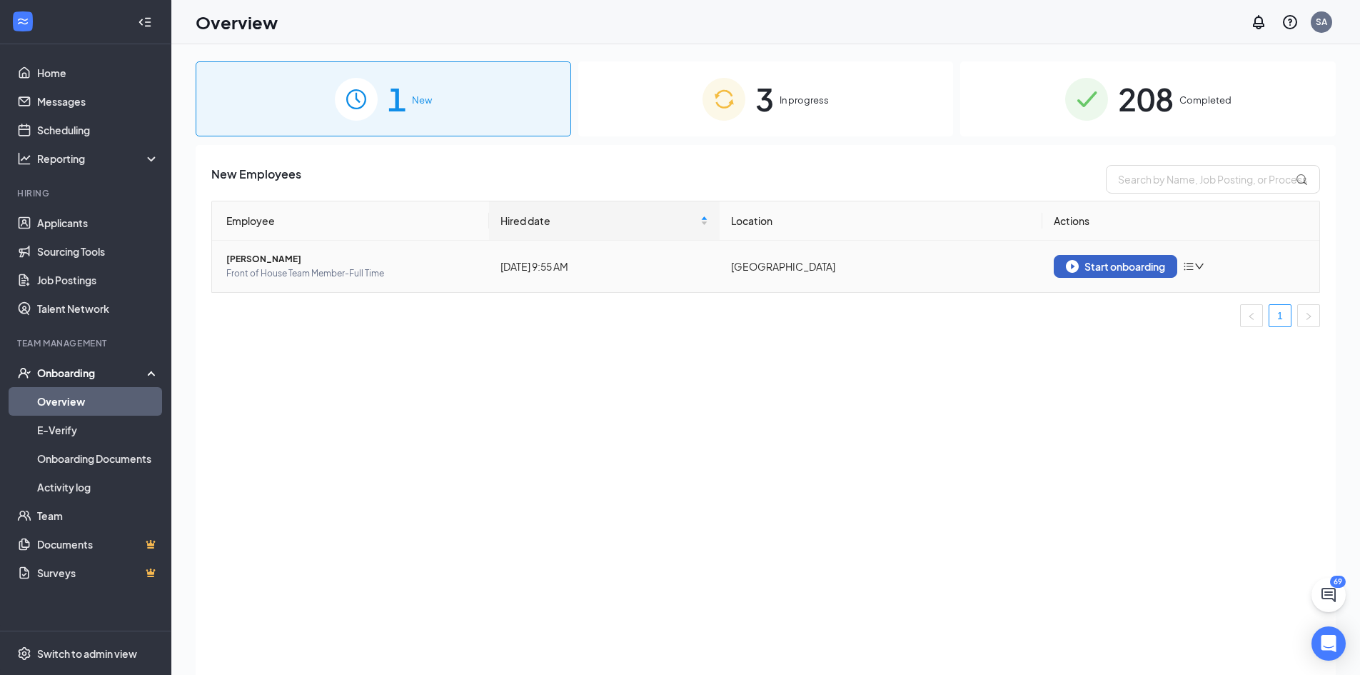
click at [1080, 265] on div "Start onboarding" at bounding box center [1115, 266] width 99 height 13
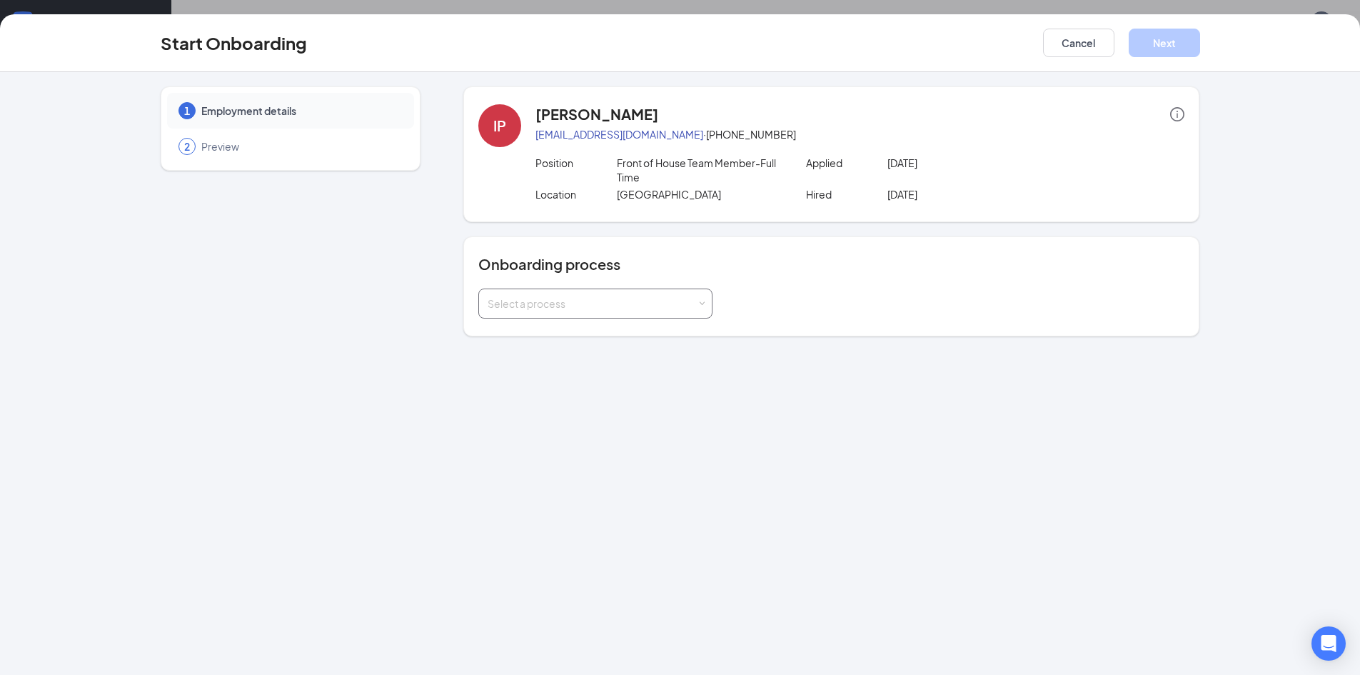
click at [527, 305] on div "Select a process" at bounding box center [592, 303] width 209 height 14
click at [569, 341] on li "Team Member Onboarding Forms" at bounding box center [595, 334] width 234 height 26
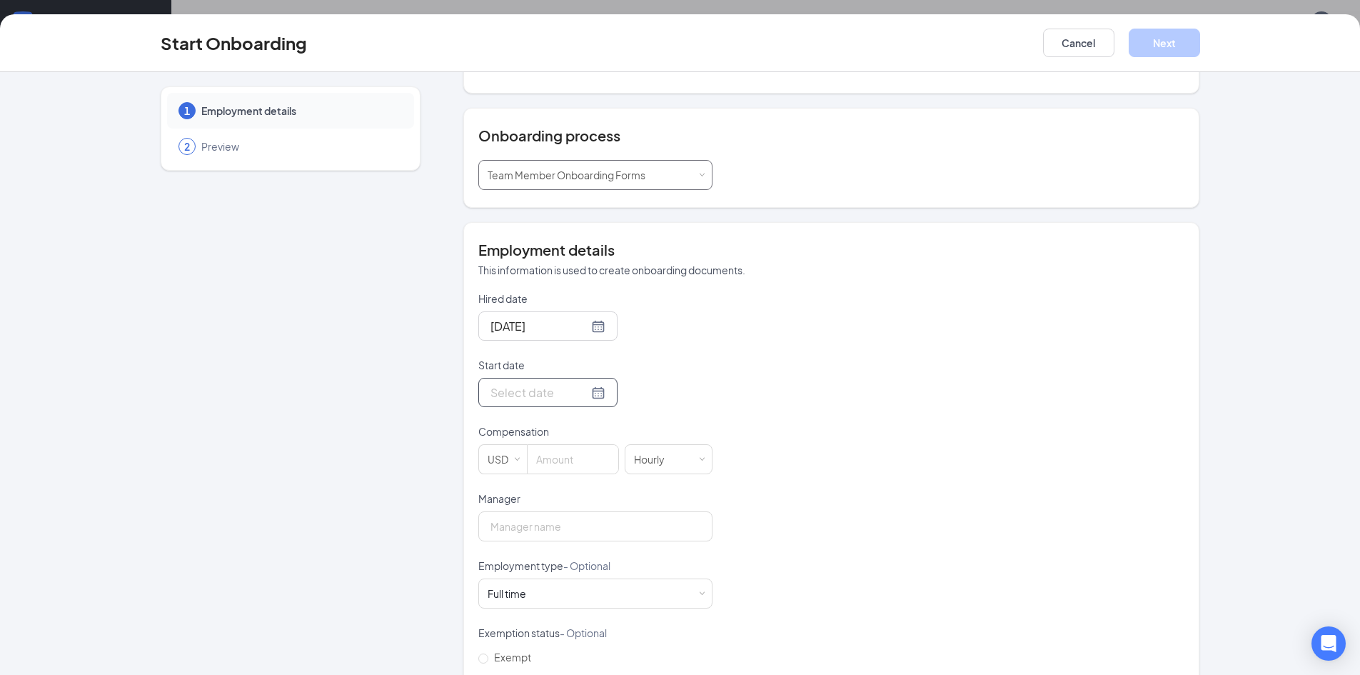
scroll to position [143, 0]
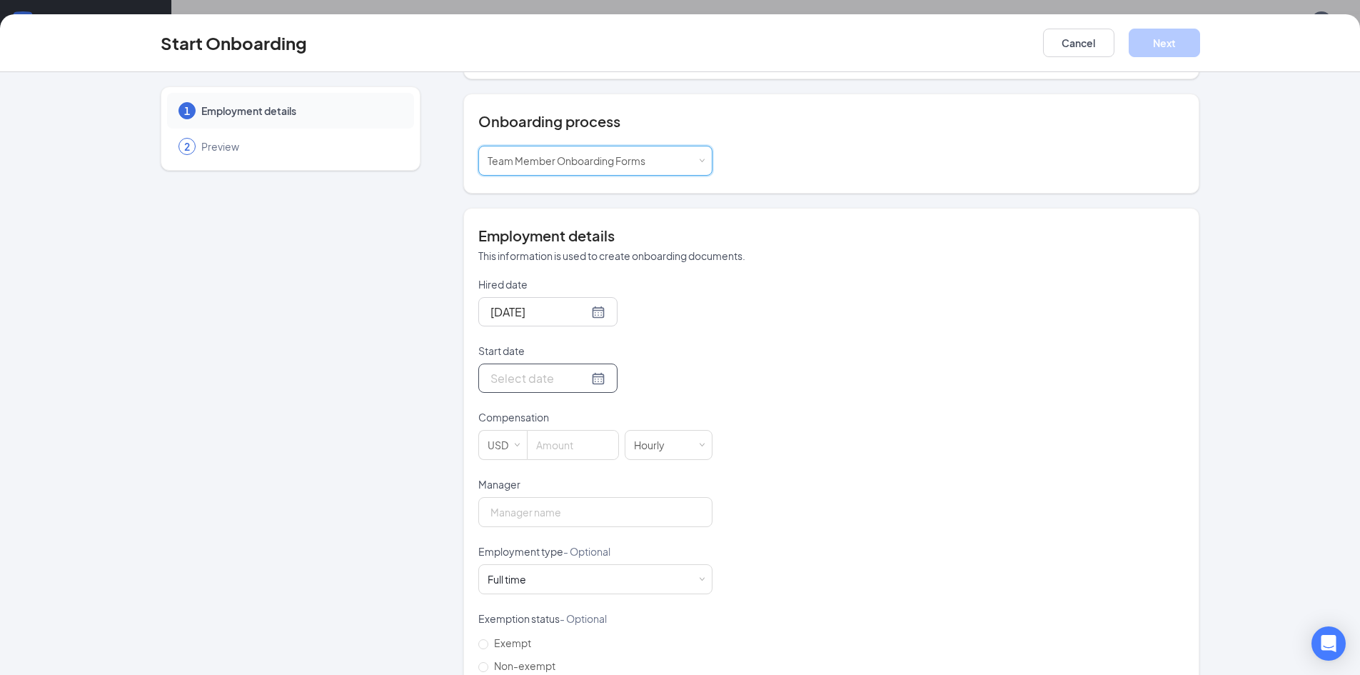
click at [581, 378] on div at bounding box center [548, 378] width 115 height 18
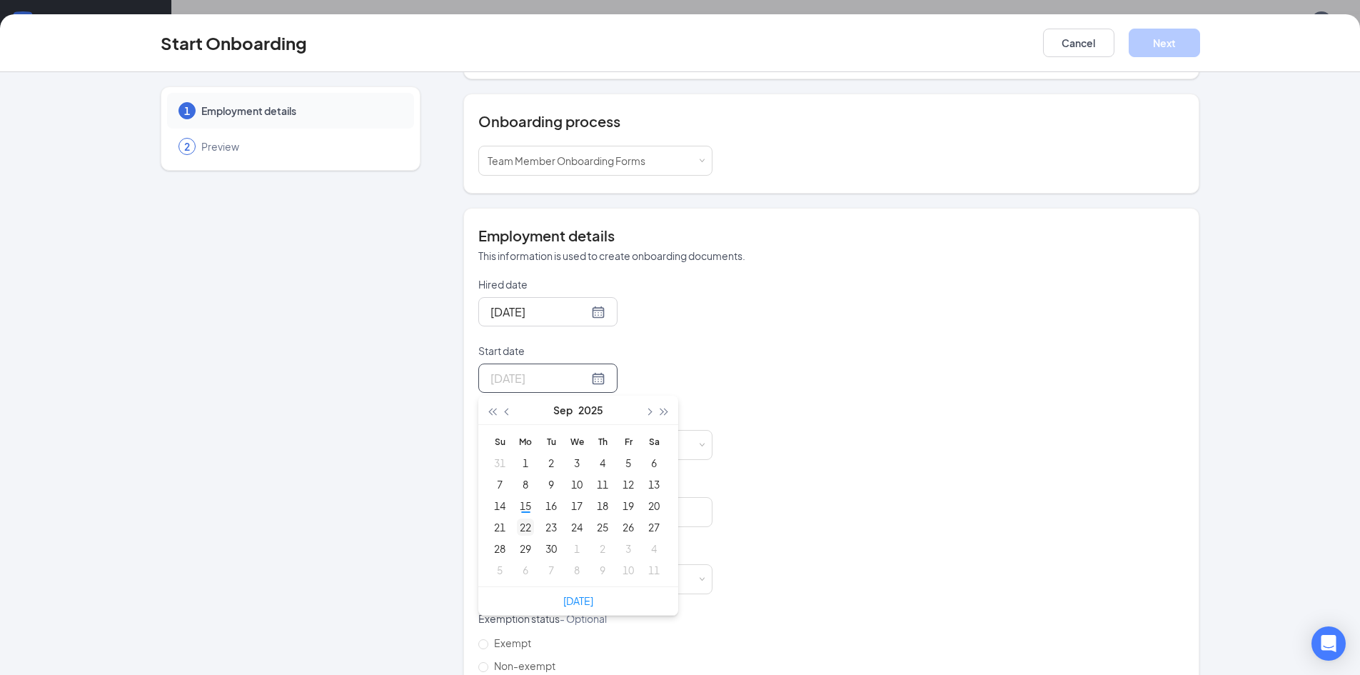
type input "Sep 22, 2025"
click at [517, 528] on div "22" at bounding box center [525, 526] width 17 height 17
click at [763, 374] on div "Hired date Sep 15, 2025 Start date Sep 22, 2025 Sep 2025 Su Mo Tu We Th Fr Sa 3…" at bounding box center [831, 510] width 706 height 467
click at [574, 442] on input at bounding box center [573, 445] width 91 height 29
type input "18"
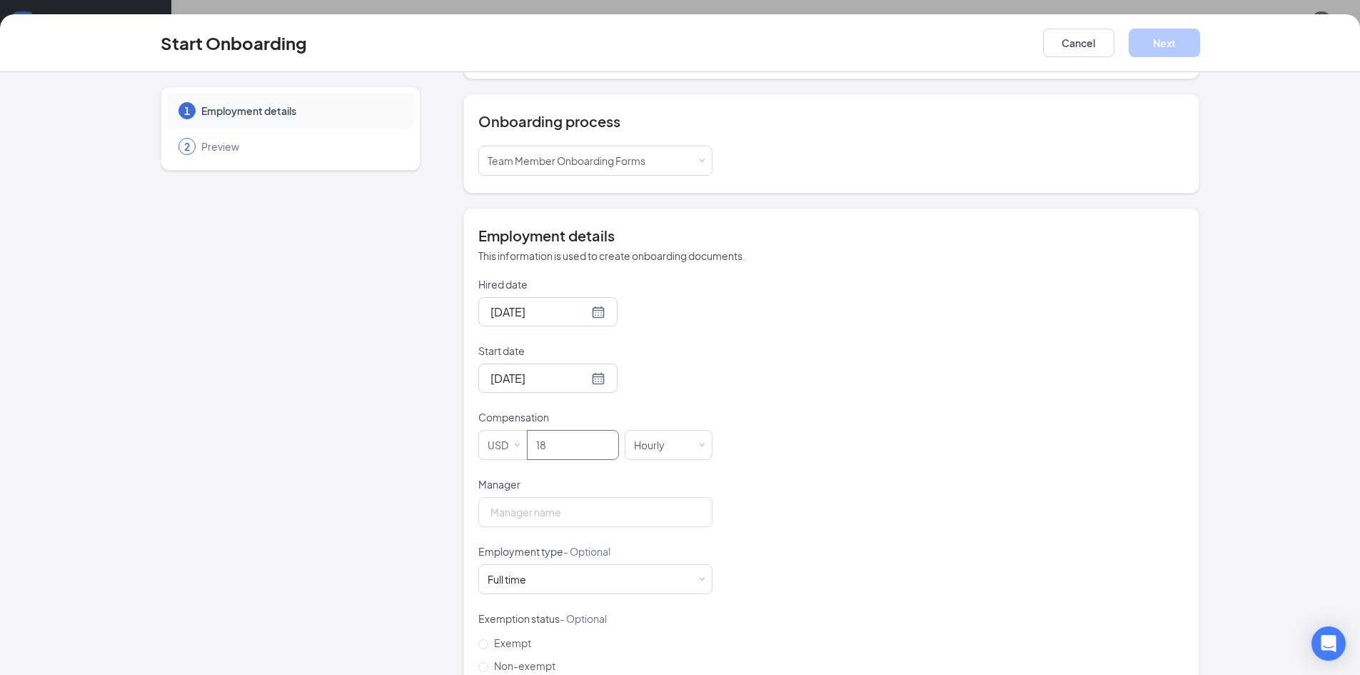
click at [800, 346] on div "Hired date Sep 15, 2025 Start date Sep 22, 2025 Sep 2025 Su Mo Tu We Th Fr Sa 3…" at bounding box center [831, 510] width 706 height 467
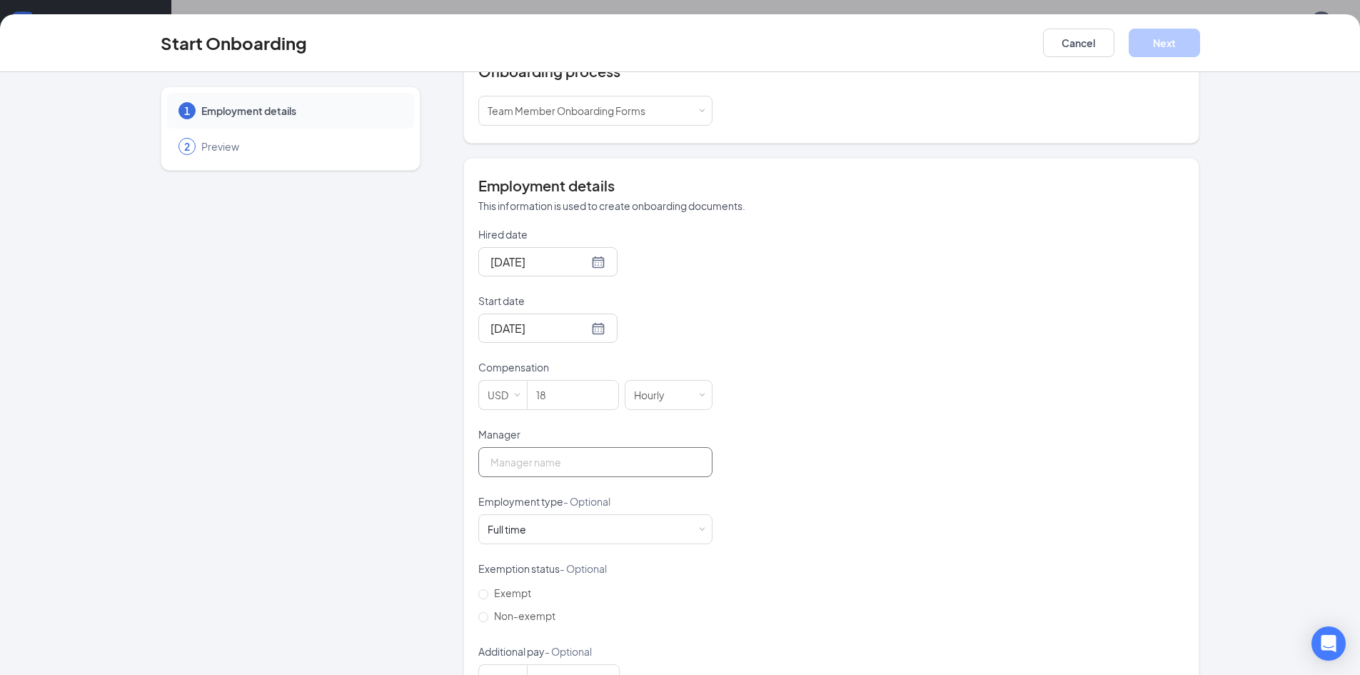
scroll to position [244, 0]
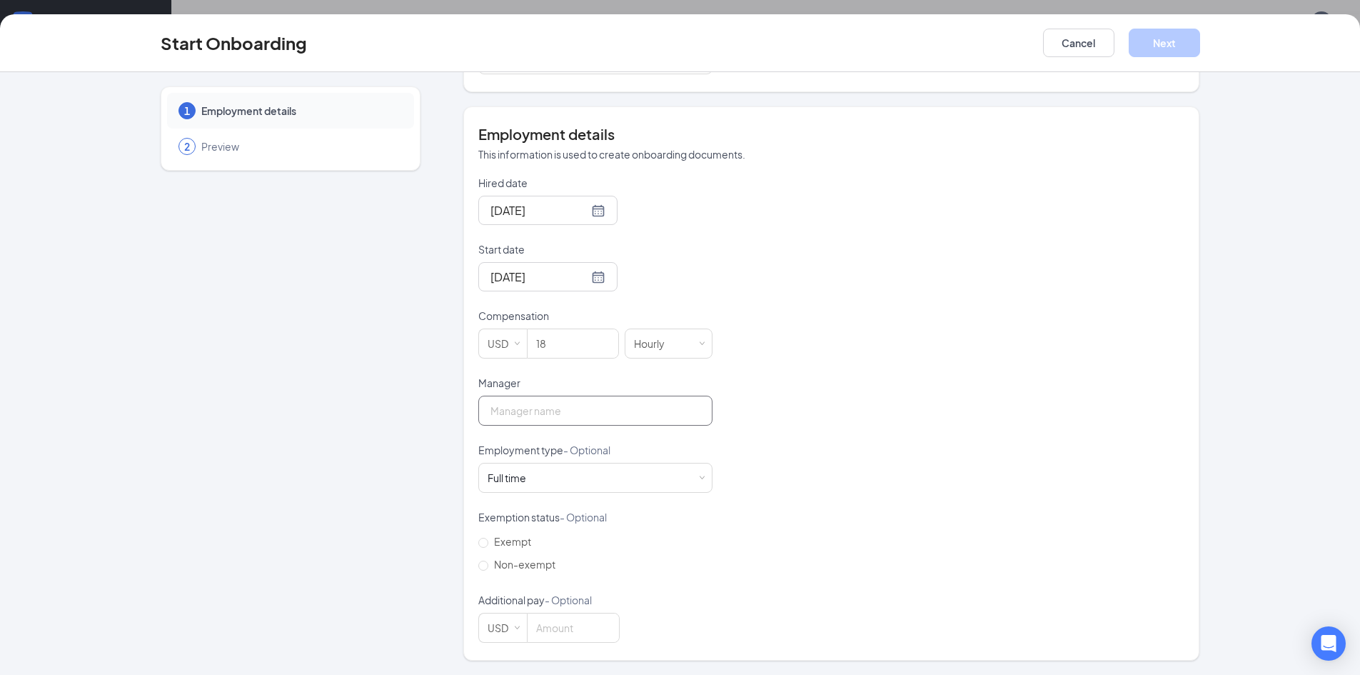
click at [553, 408] on input "Manager" at bounding box center [595, 411] width 234 height 30
type input "Selah Allmond"
click at [853, 438] on div "Hired date Sep 15, 2025 Start date Sep 22, 2025 Sep 2025 Su Mo Tu We Th Fr Sa 3…" at bounding box center [831, 409] width 706 height 467
click at [479, 567] on input "Non-exempt" at bounding box center [483, 566] width 10 height 10
radio input "true"
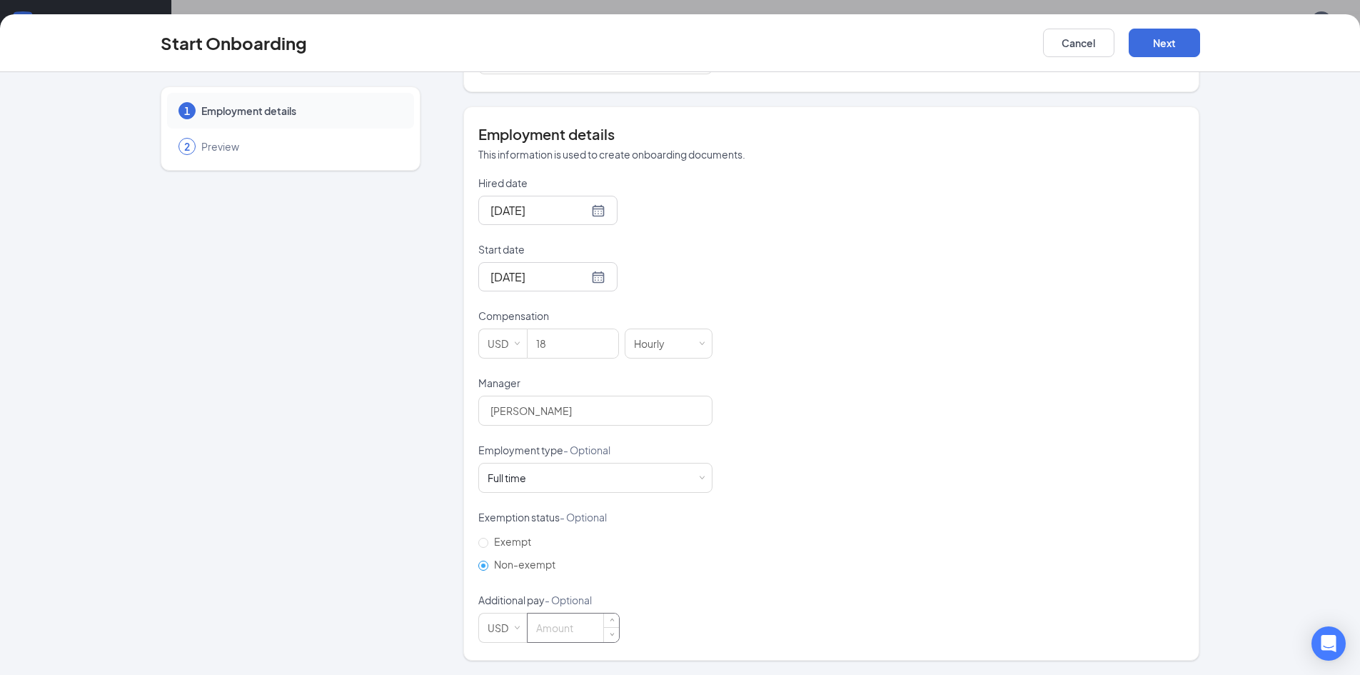
click at [566, 633] on input at bounding box center [573, 627] width 91 height 29
type input "0"
click at [1176, 41] on button "Next" at bounding box center [1164, 43] width 71 height 29
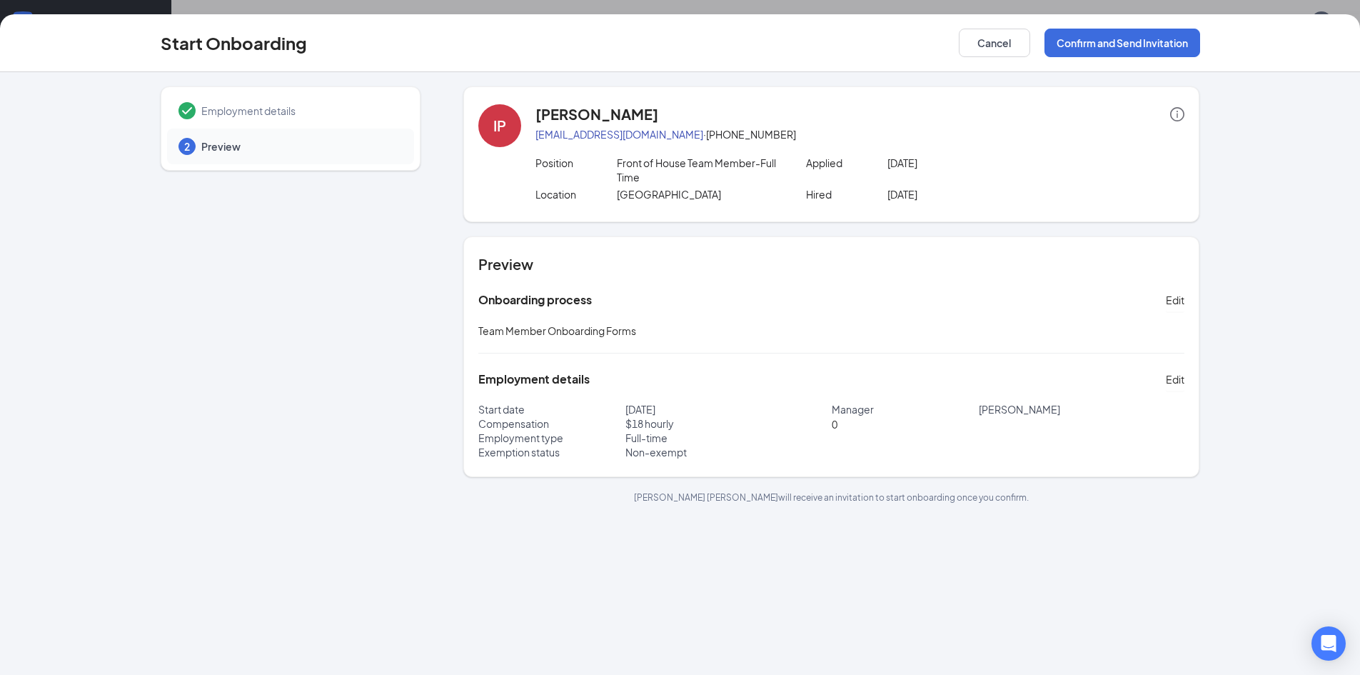
scroll to position [0, 0]
click at [1087, 40] on button "Confirm and Send Invitation" at bounding box center [1123, 43] width 156 height 29
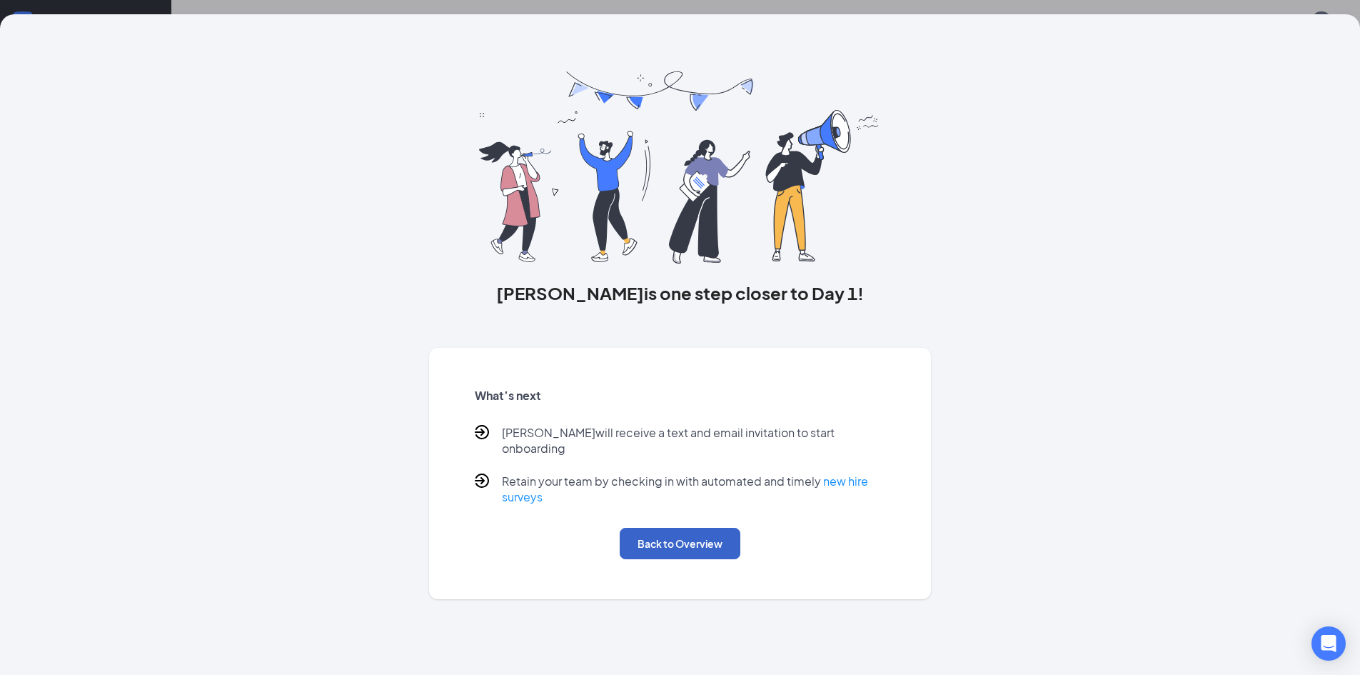
click at [680, 529] on button "Back to Overview" at bounding box center [680, 543] width 121 height 31
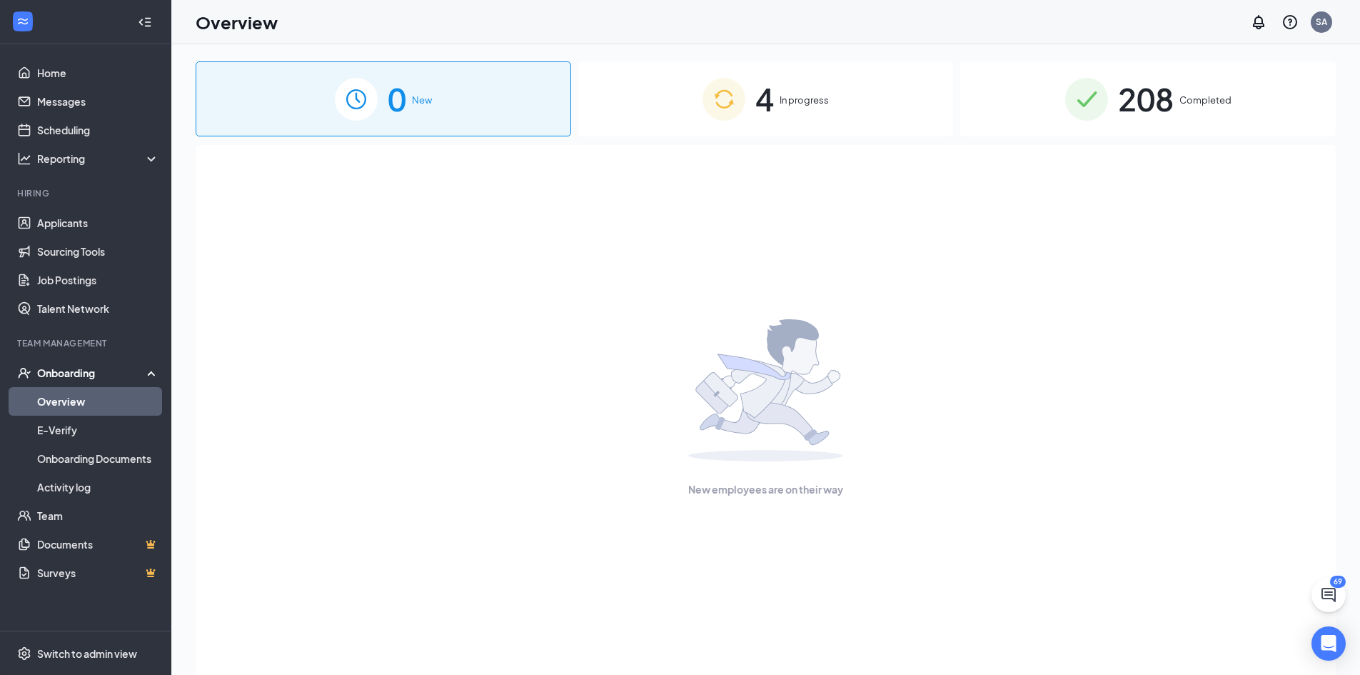
click at [834, 80] on div "4 In progress" at bounding box center [766, 98] width 376 height 75
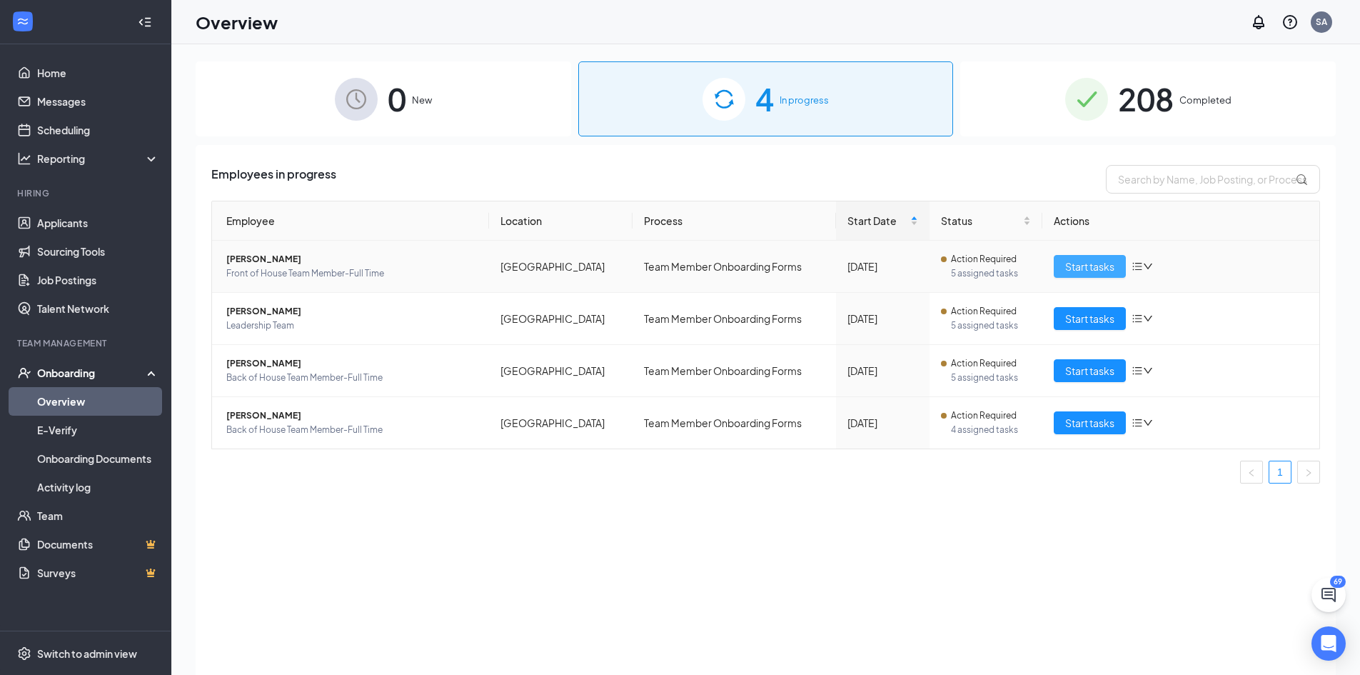
click at [1102, 271] on span "Start tasks" at bounding box center [1089, 266] width 49 height 16
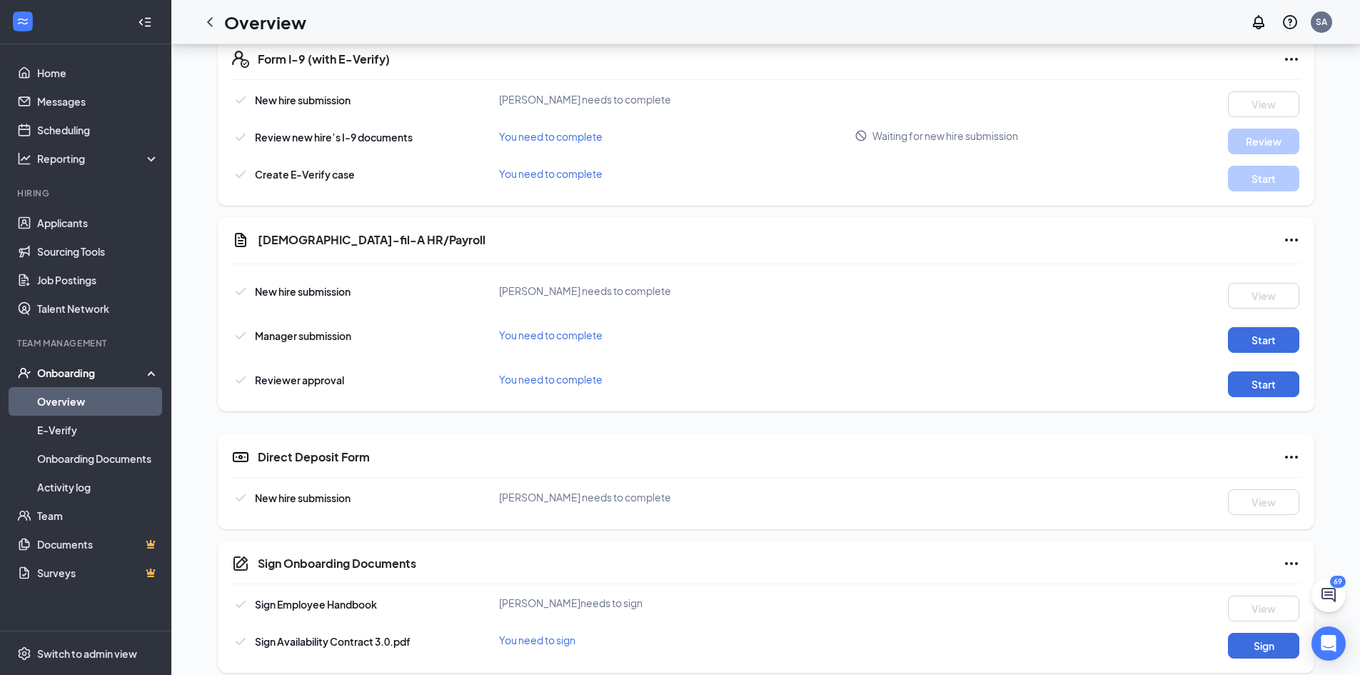
scroll to position [564, 0]
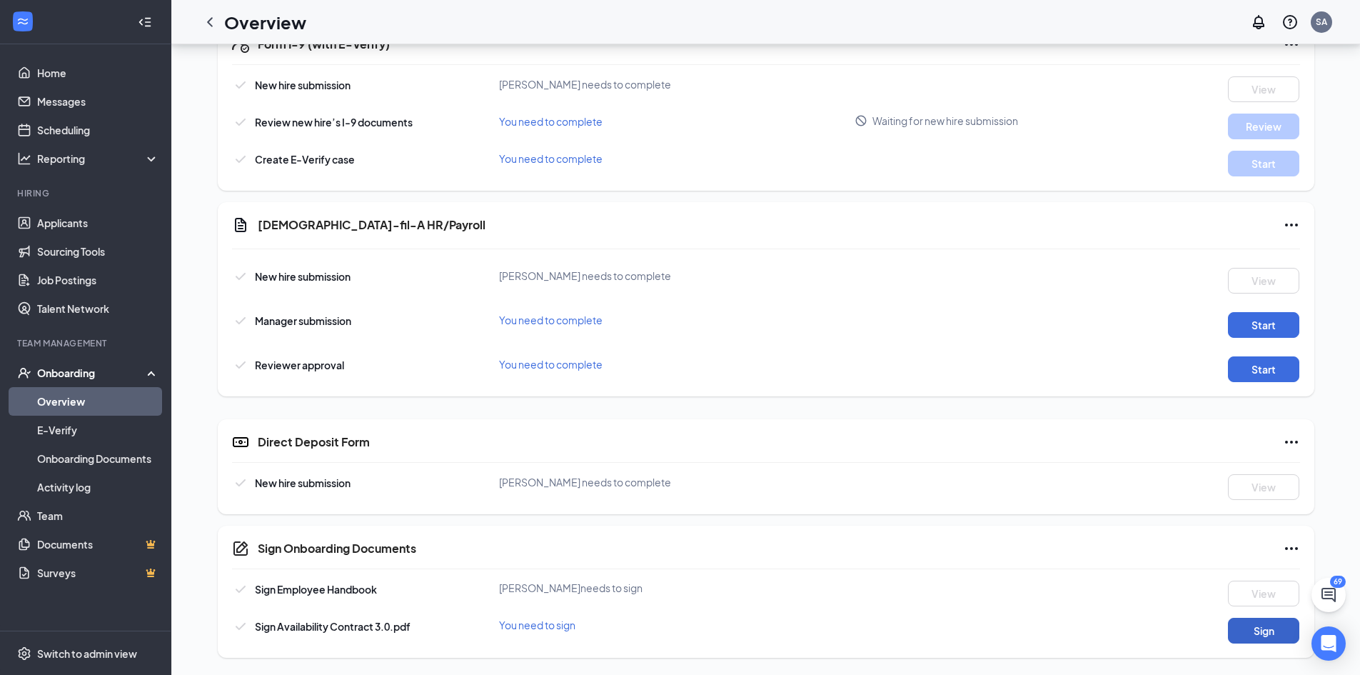
click at [1245, 625] on button "Sign" at bounding box center [1263, 631] width 71 height 26
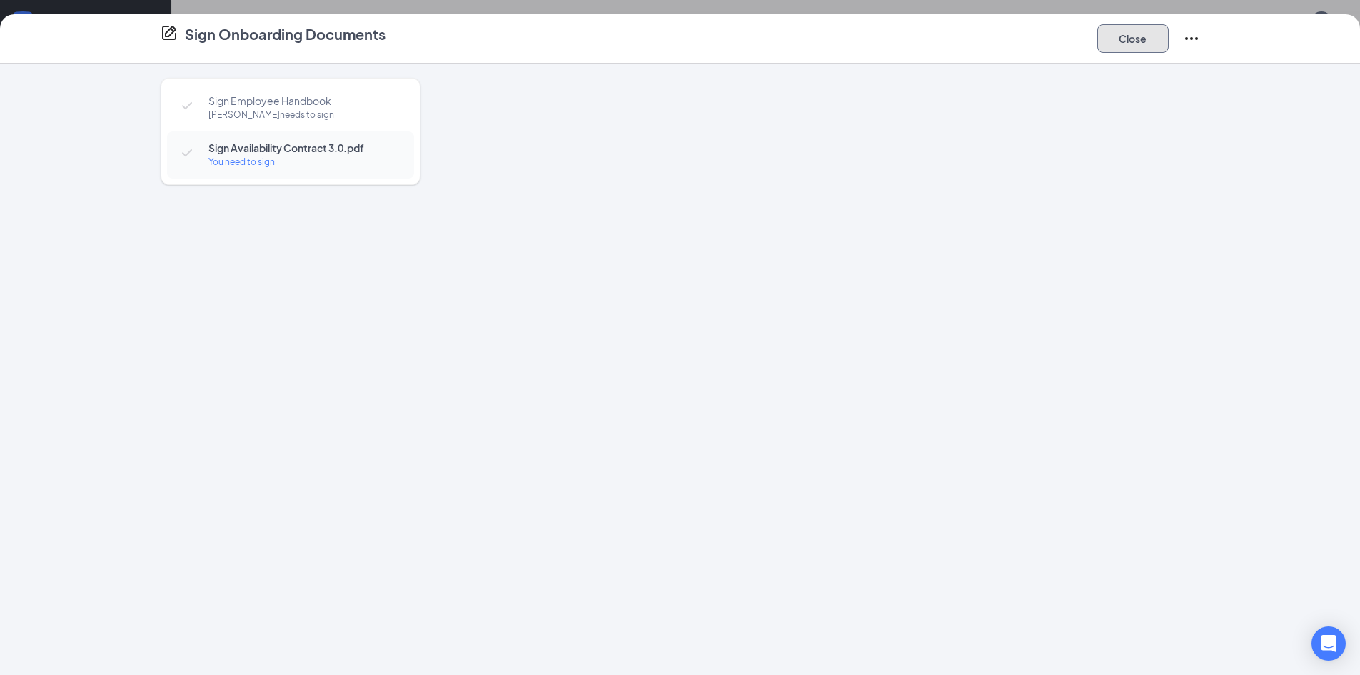
click at [1155, 31] on button "Close" at bounding box center [1132, 38] width 71 height 29
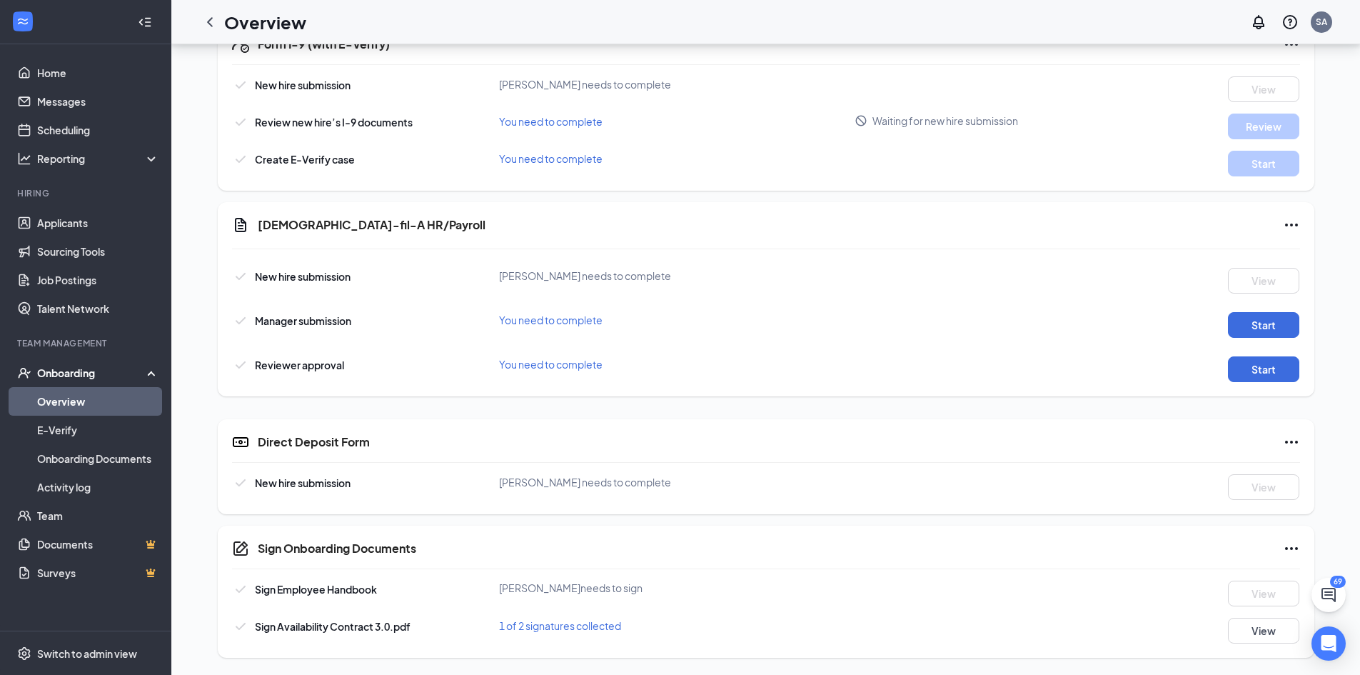
click at [86, 401] on link "Overview" at bounding box center [98, 401] width 122 height 29
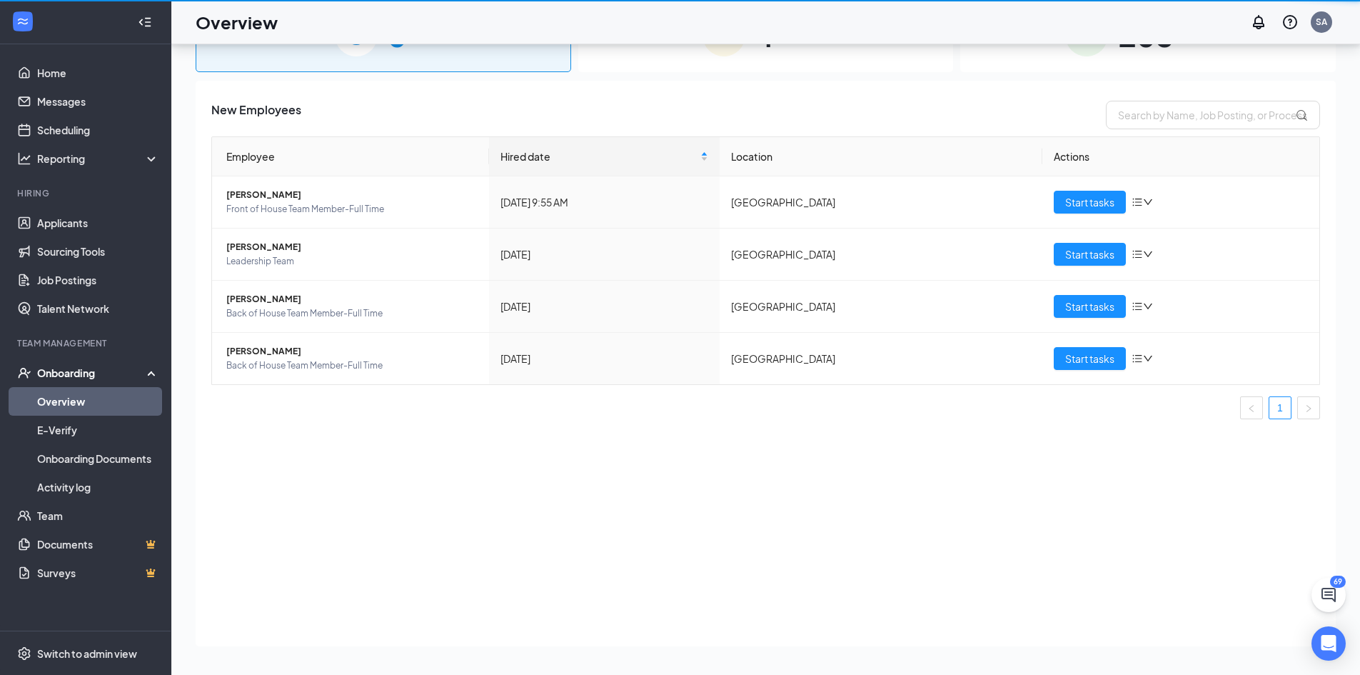
scroll to position [64, 0]
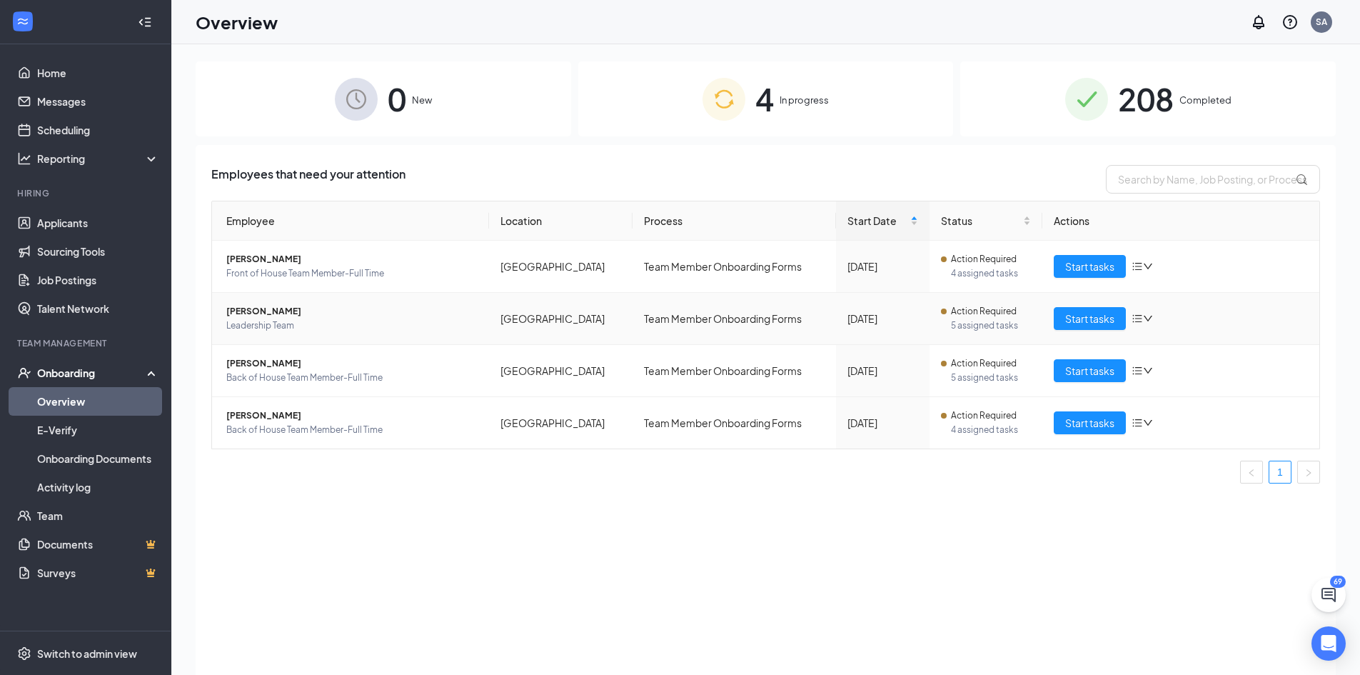
click at [266, 308] on span "Nikoletta Gaum" at bounding box center [351, 311] width 251 height 14
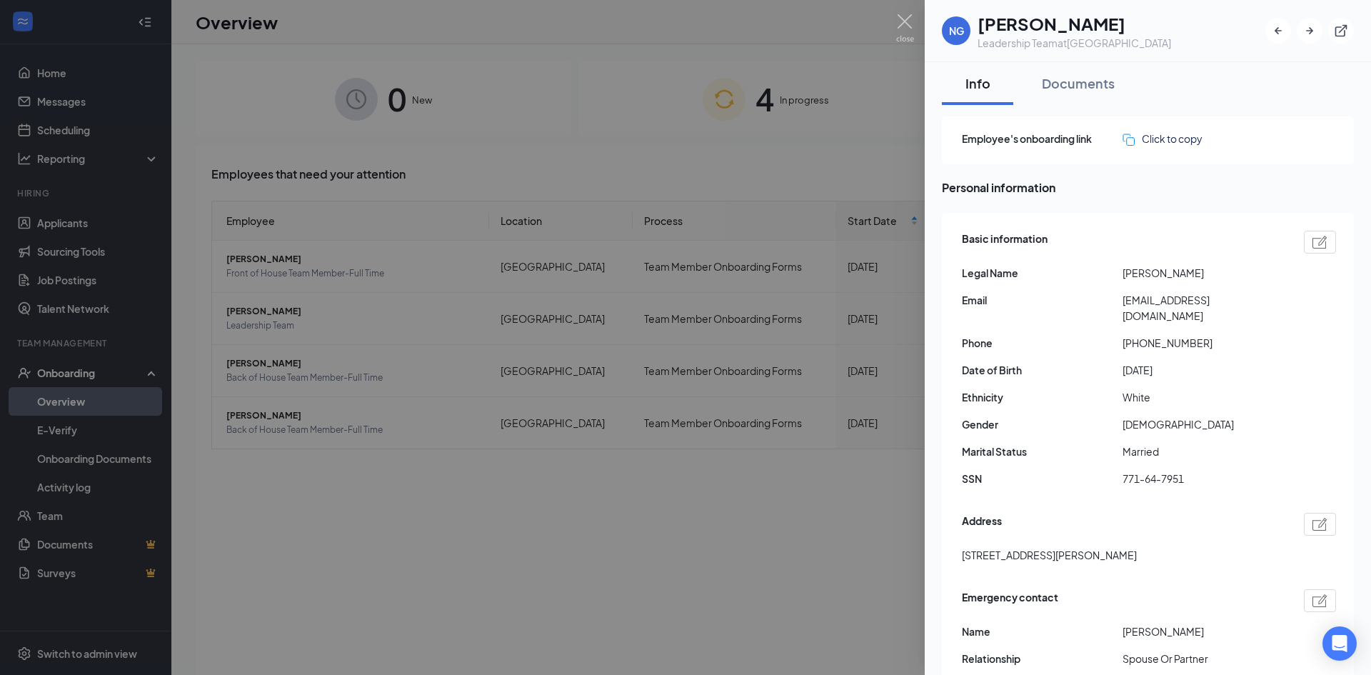
click at [239, 330] on div at bounding box center [685, 337] width 1371 height 675
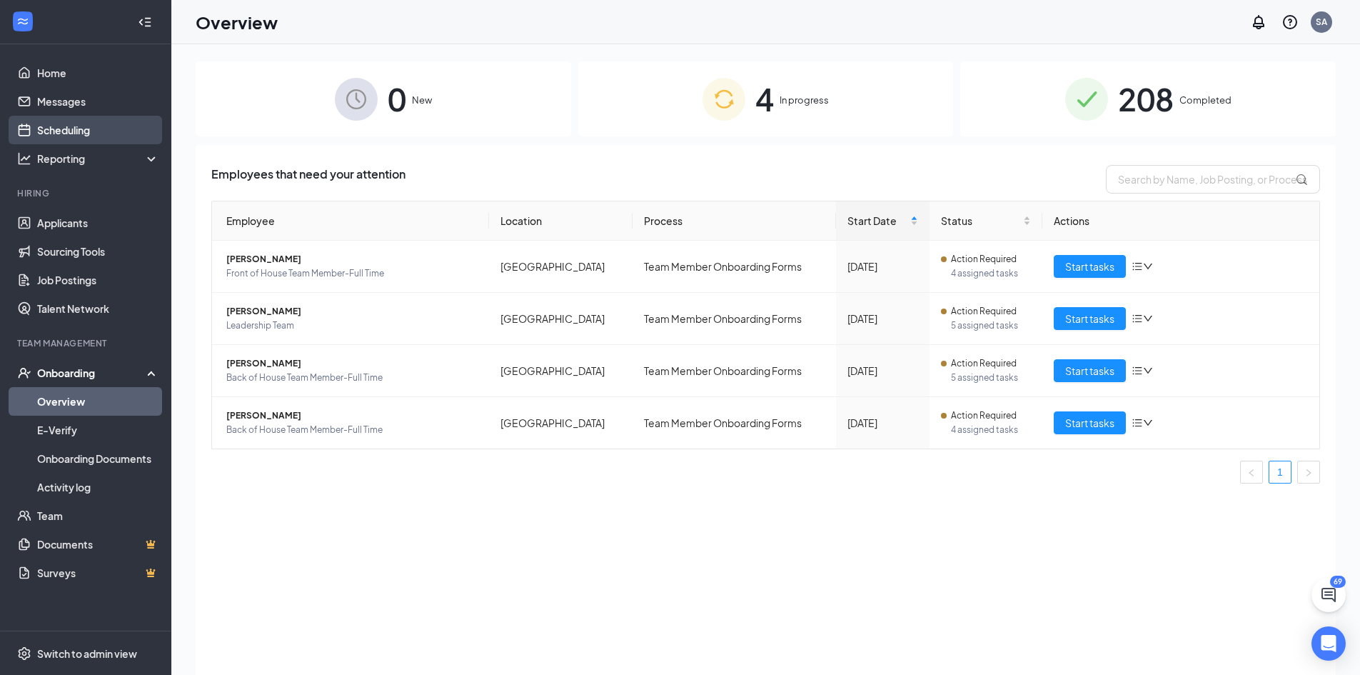
click at [80, 136] on link "Scheduling" at bounding box center [98, 130] width 122 height 29
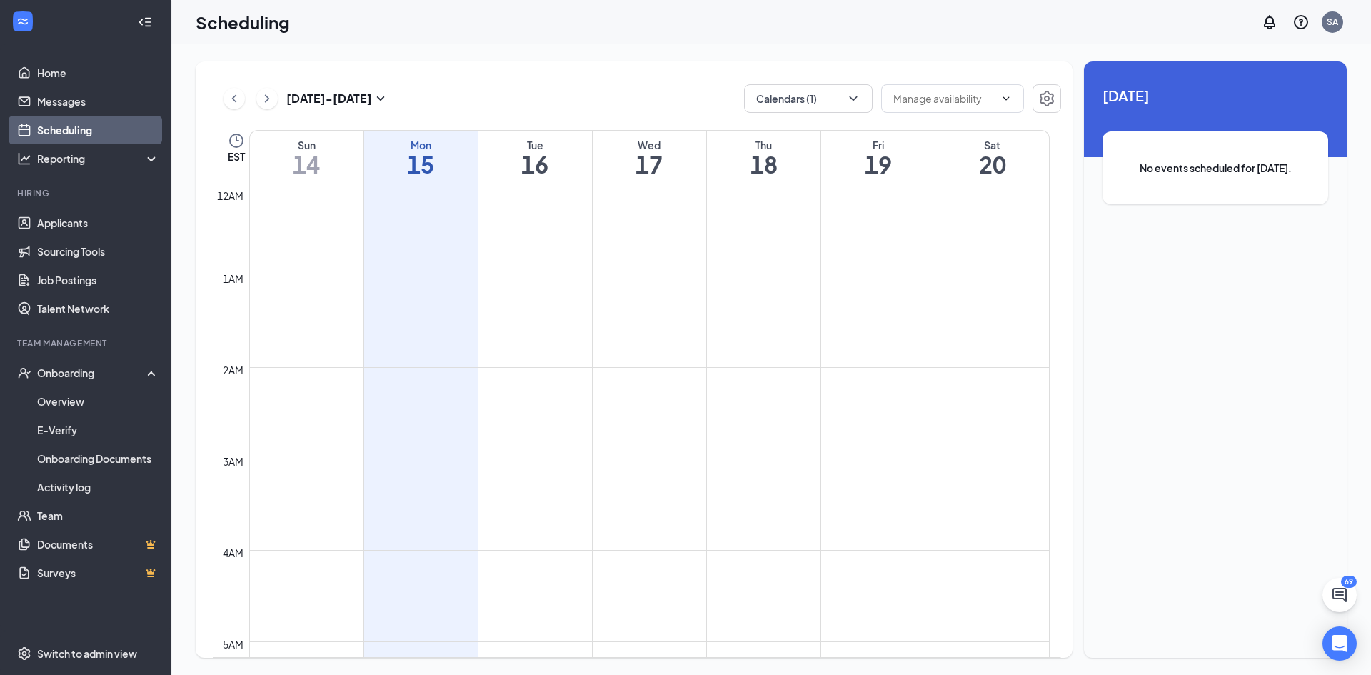
scroll to position [702, 0]
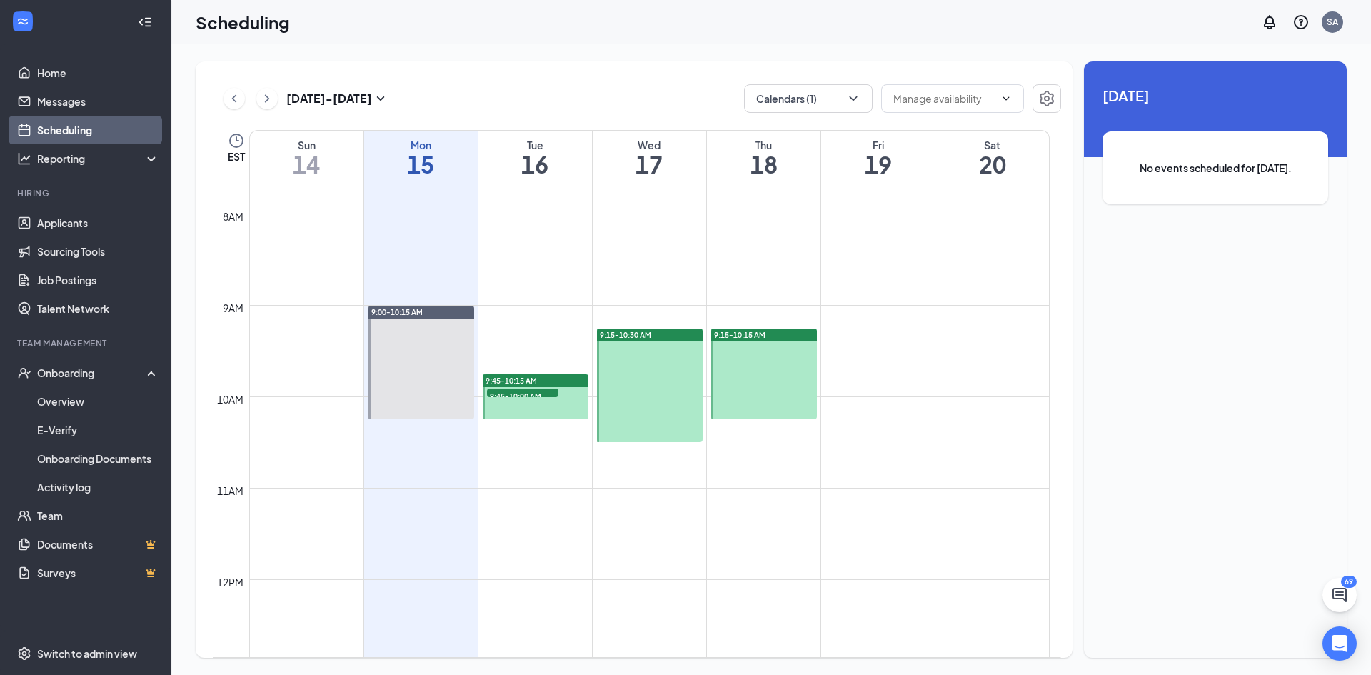
click at [86, 117] on link "Scheduling" at bounding box center [98, 130] width 122 height 29
click at [88, 109] on link "Messages" at bounding box center [98, 101] width 122 height 29
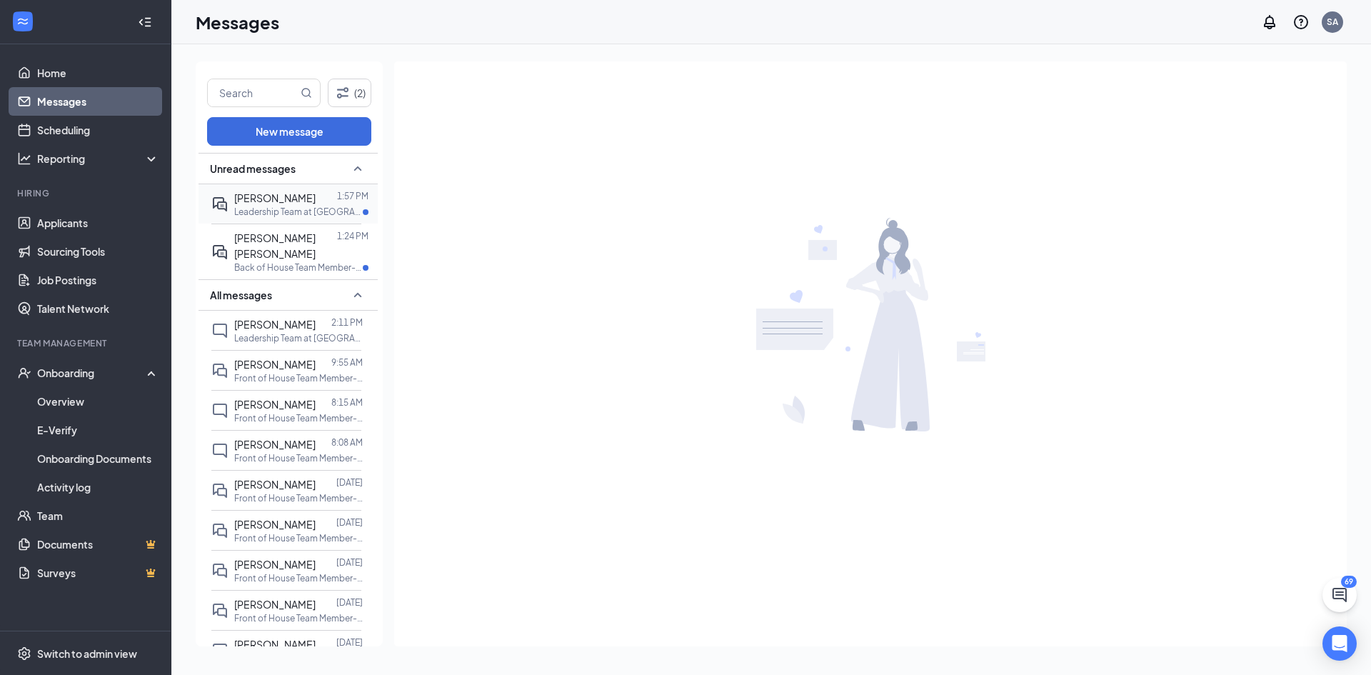
click at [317, 207] on p "Leadership Team at Waynesville" at bounding box center [298, 212] width 129 height 12
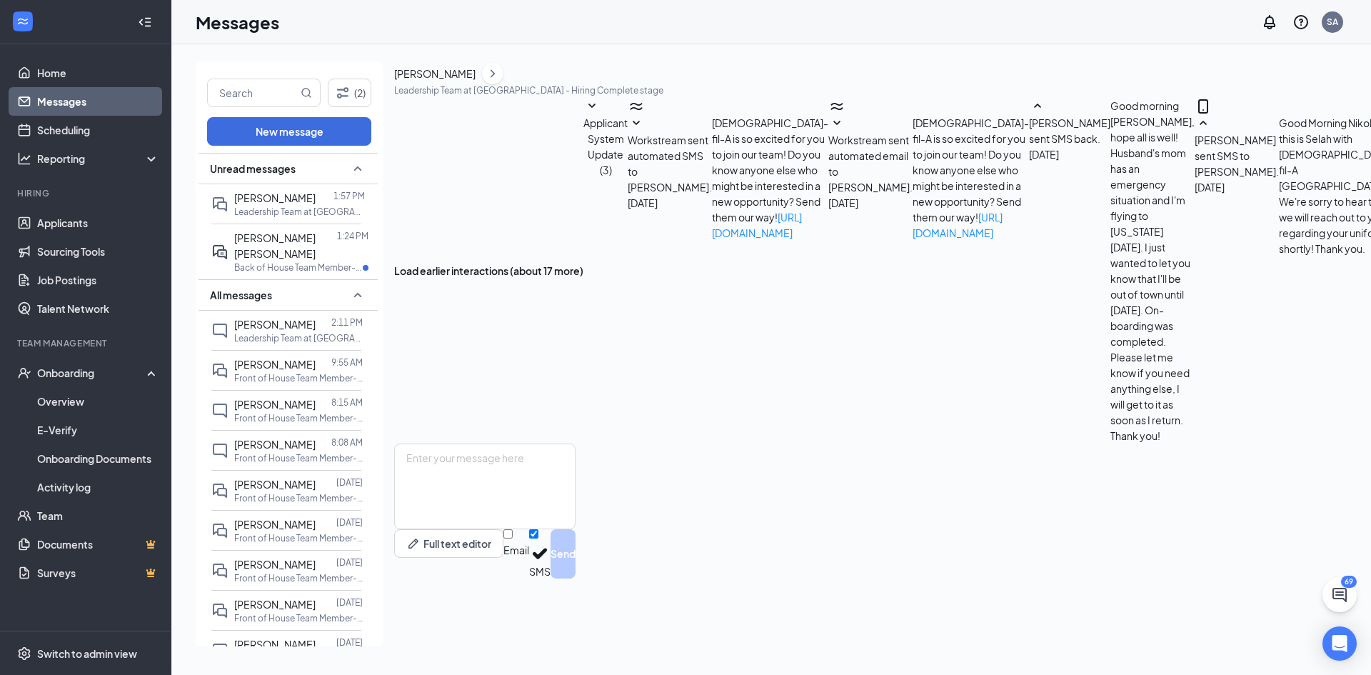
scroll to position [316, 0]
click at [576, 526] on textarea at bounding box center [484, 486] width 181 height 86
paste textarea "your uniform is ready to pick up! When you come in, please bring two valid form…"
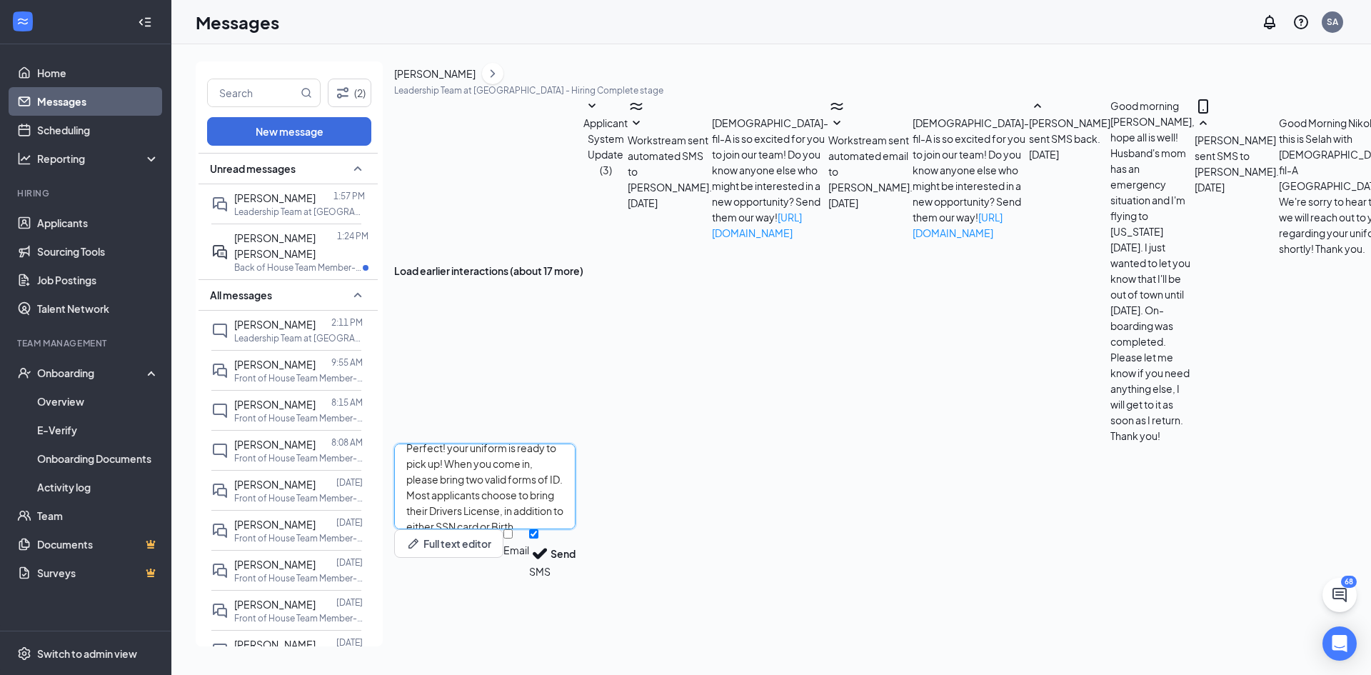
scroll to position [0, 0]
click at [476, 524] on textarea at bounding box center [484, 486] width 181 height 86
drag, startPoint x: 676, startPoint y: 552, endPoint x: 505, endPoint y: 555, distance: 171.4
click at [505, 529] on textarea at bounding box center [484, 486] width 181 height 86
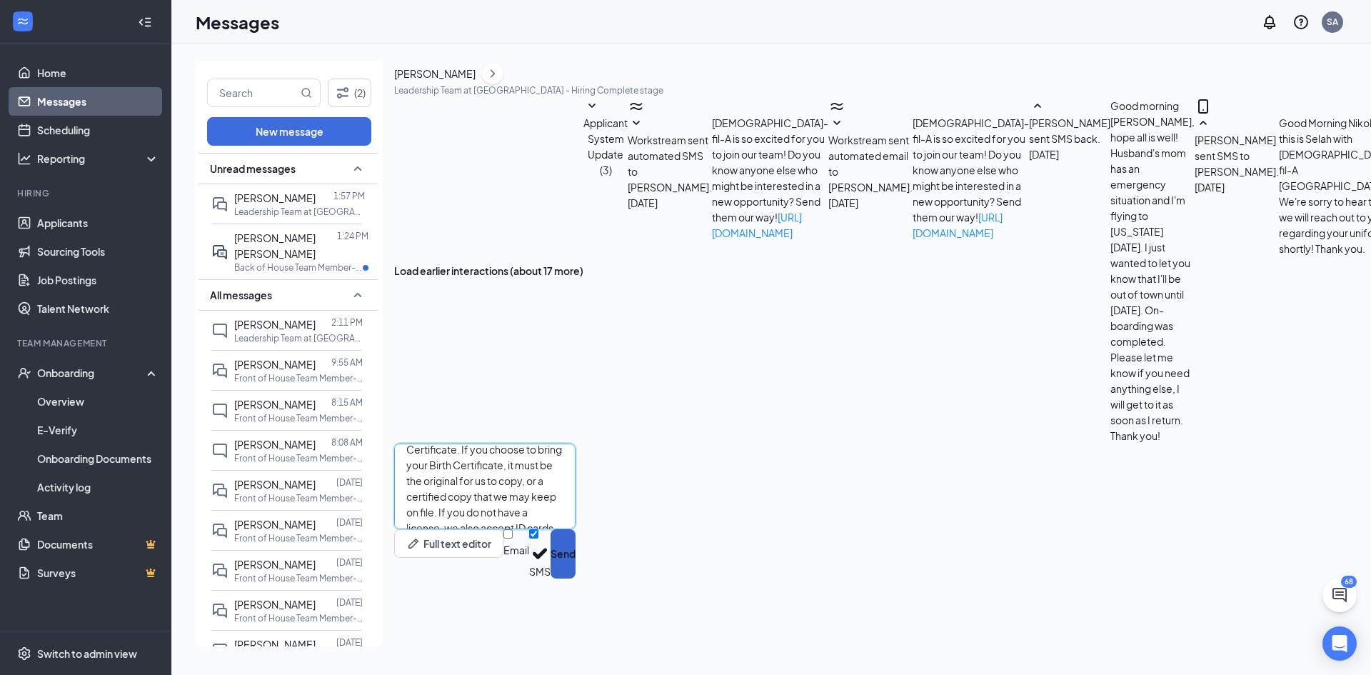
type textarea "Perfect! Your uniform is ready to pick up! When you come in, please bring two v…"
click at [576, 578] on button "Send" at bounding box center [563, 553] width 25 height 49
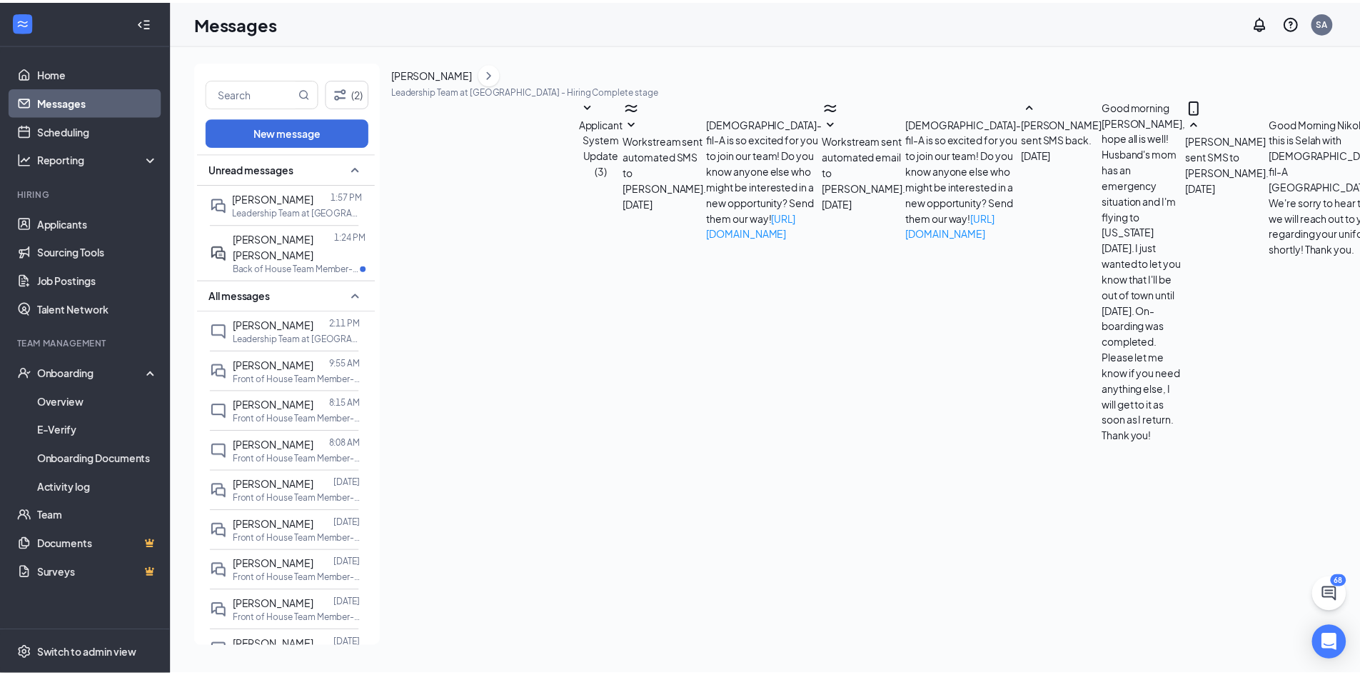
scroll to position [550, 0]
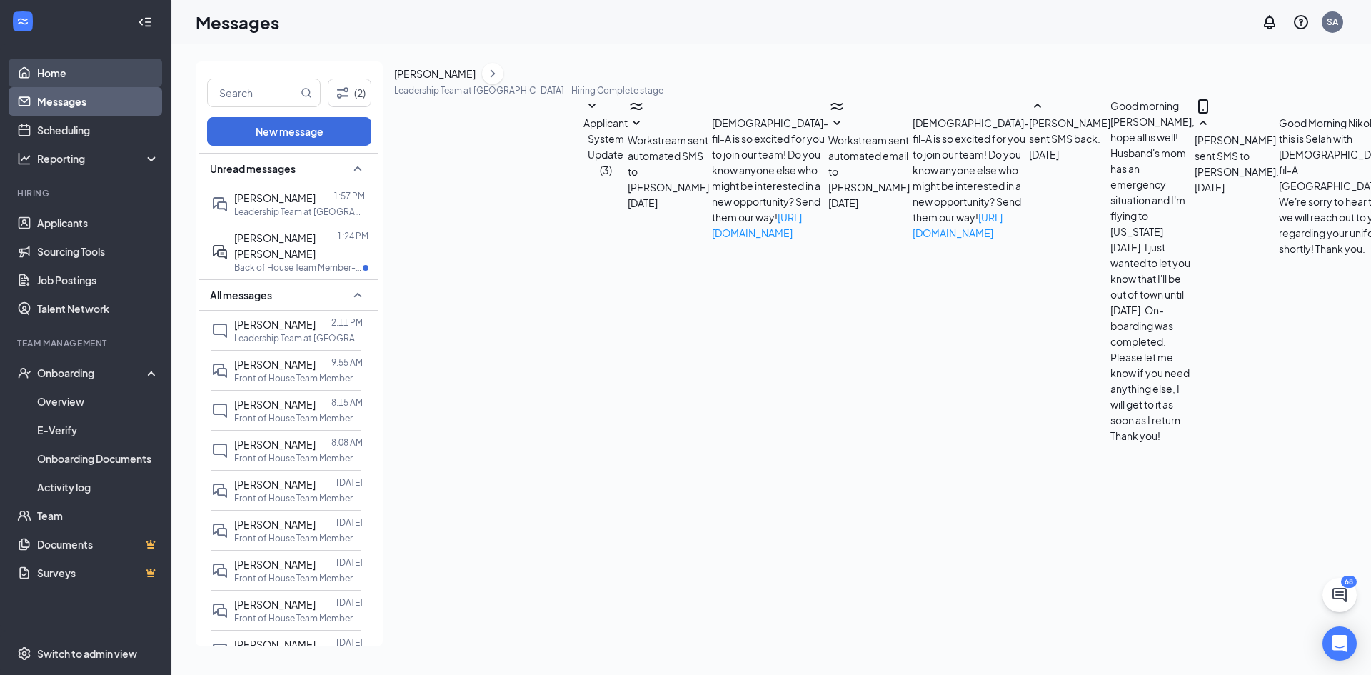
click at [89, 66] on link "Home" at bounding box center [98, 73] width 122 height 29
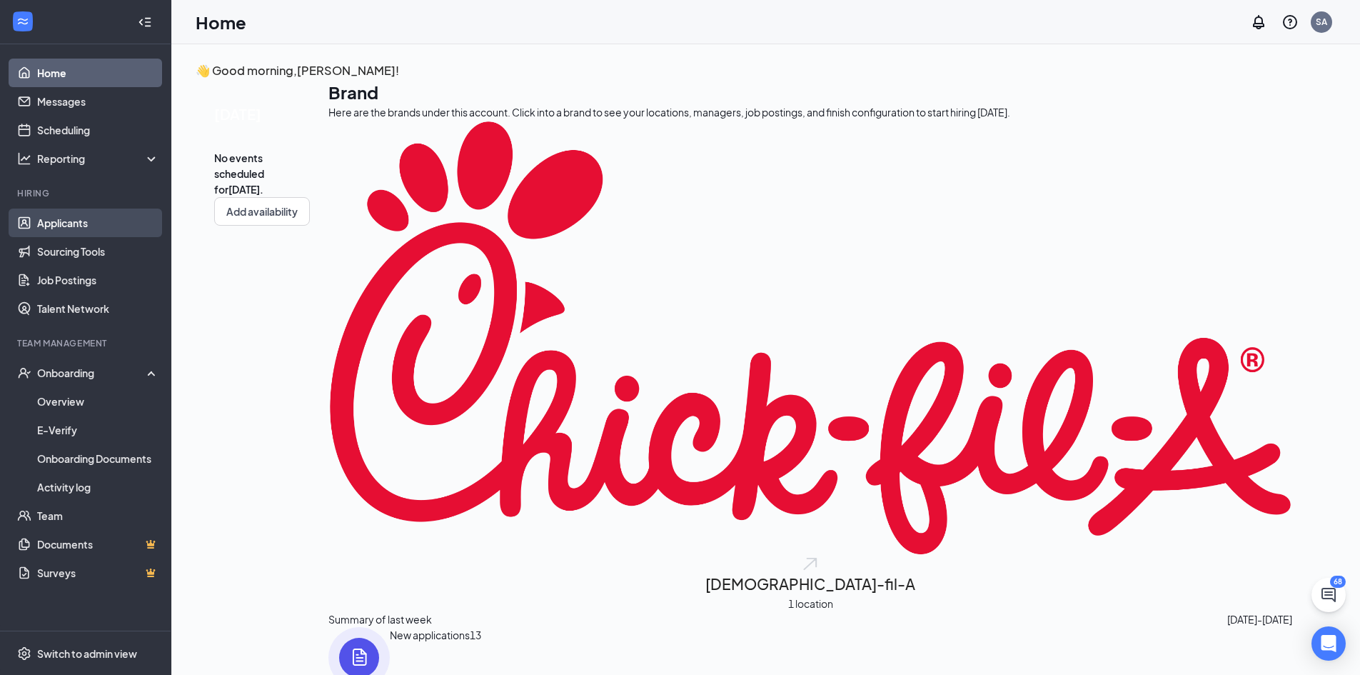
click at [66, 213] on link "Applicants" at bounding box center [98, 222] width 122 height 29
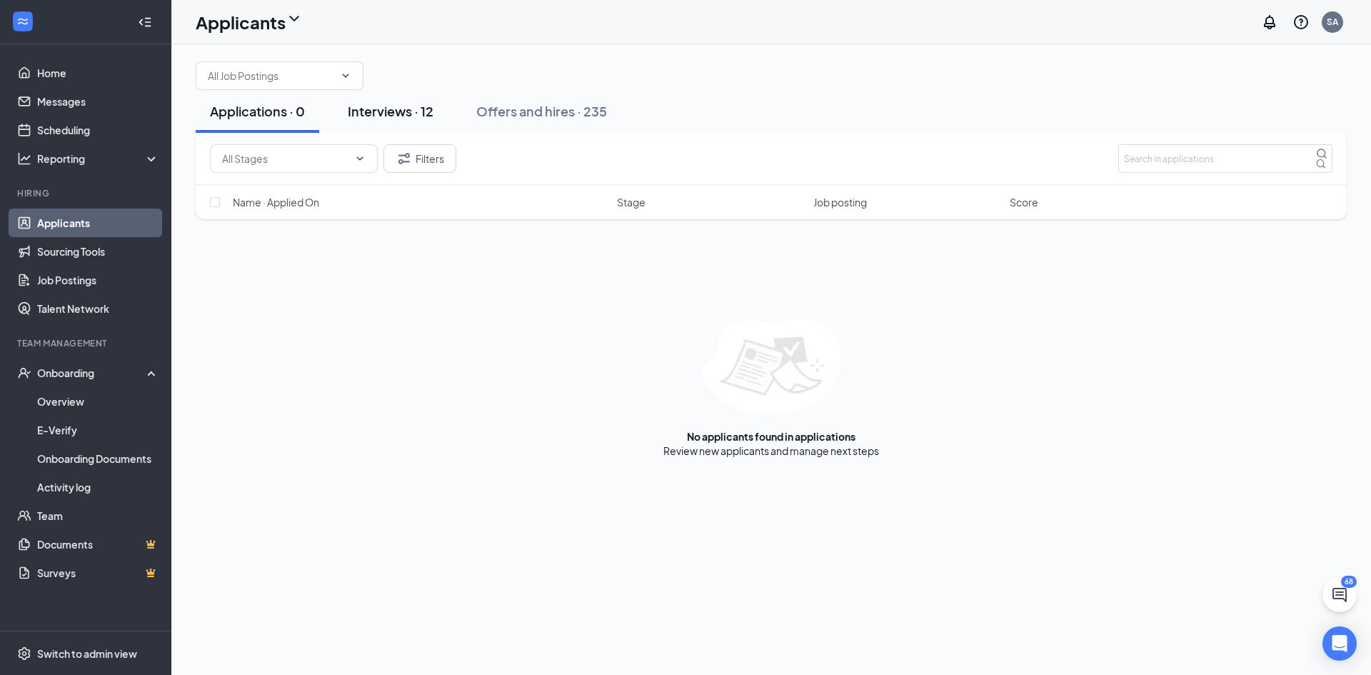
click at [387, 133] on button "Interviews · 12" at bounding box center [390, 111] width 114 height 43
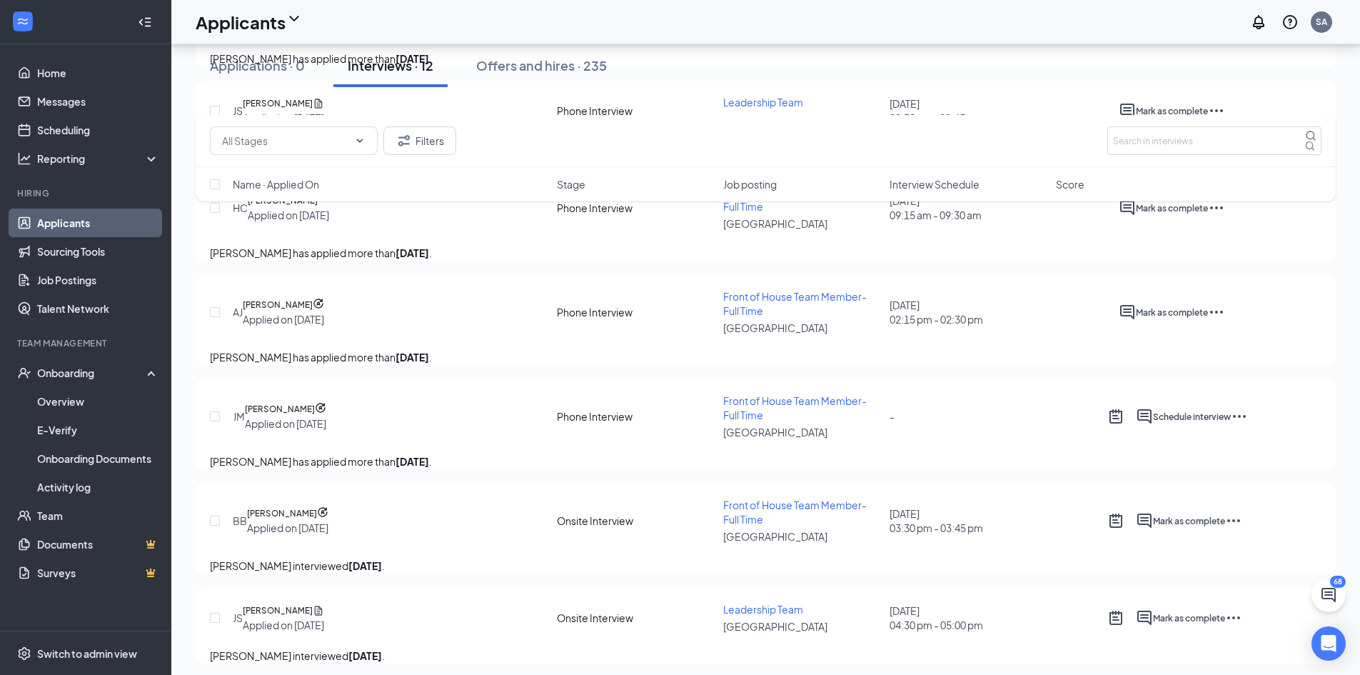
scroll to position [500, 0]
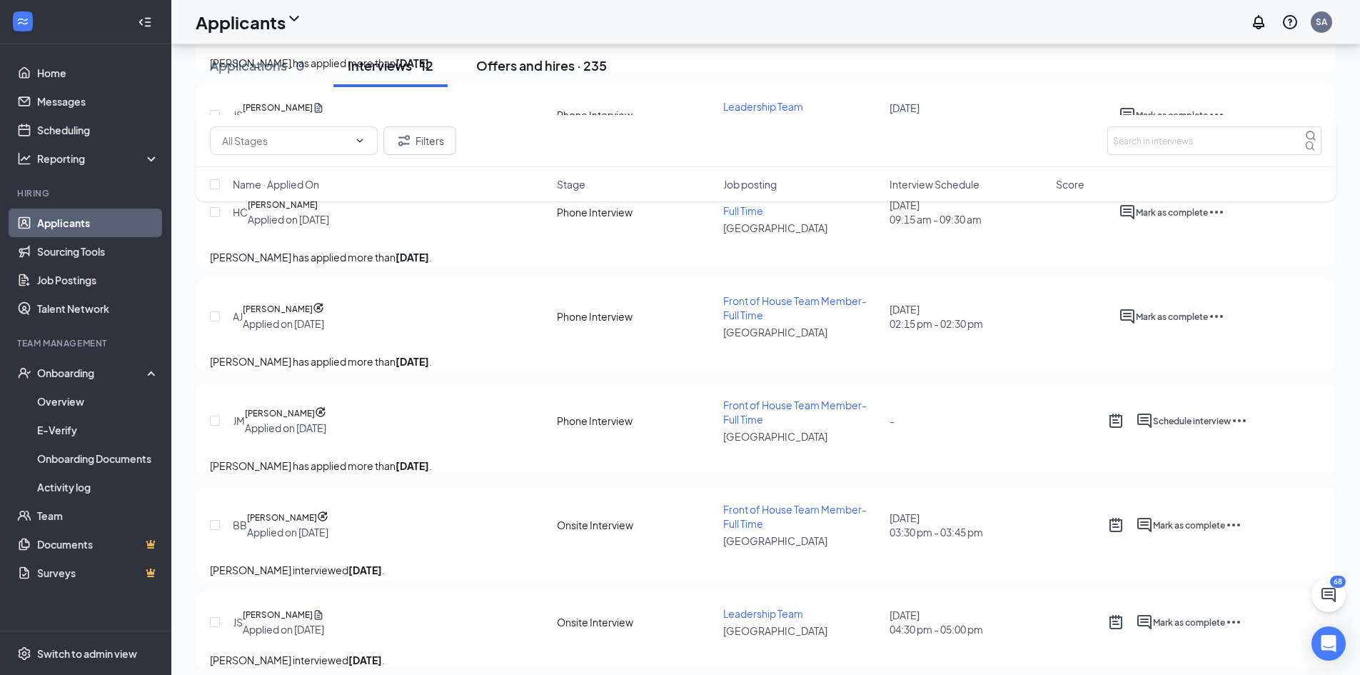
click at [590, 69] on button "Offers and hires · 235" at bounding box center [541, 65] width 159 height 43
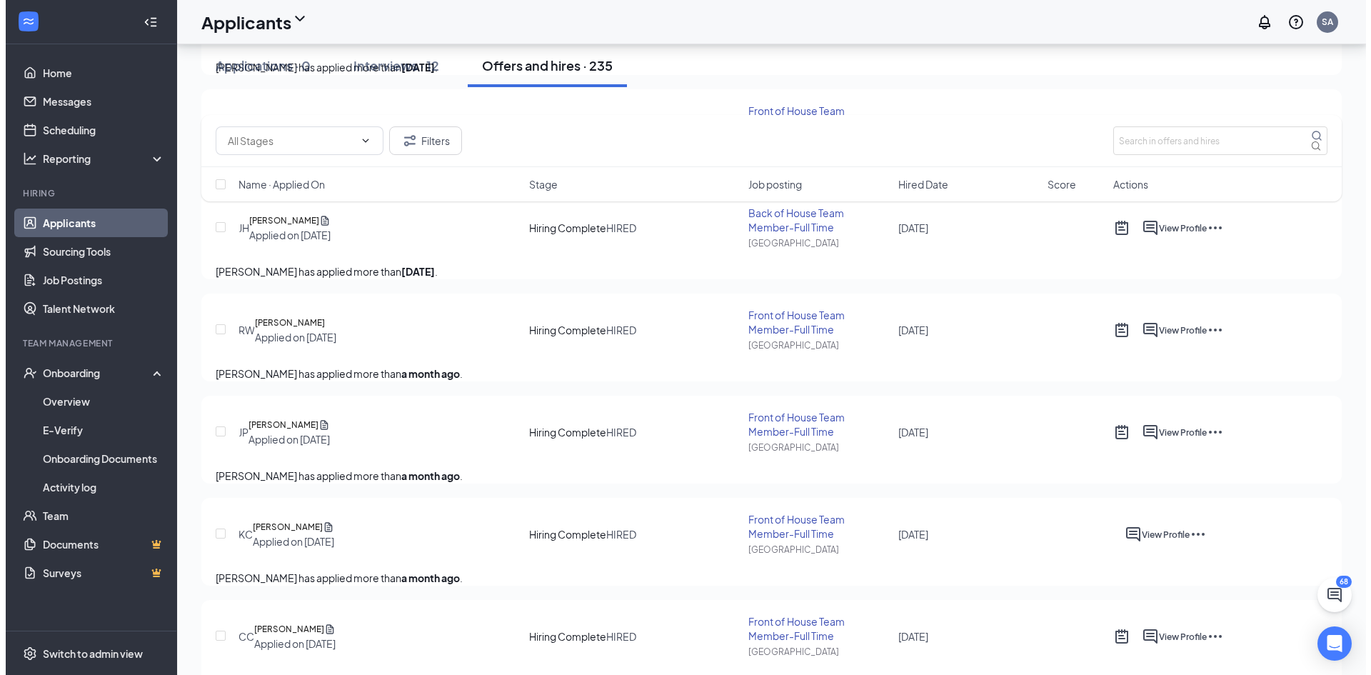
scroll to position [428, 0]
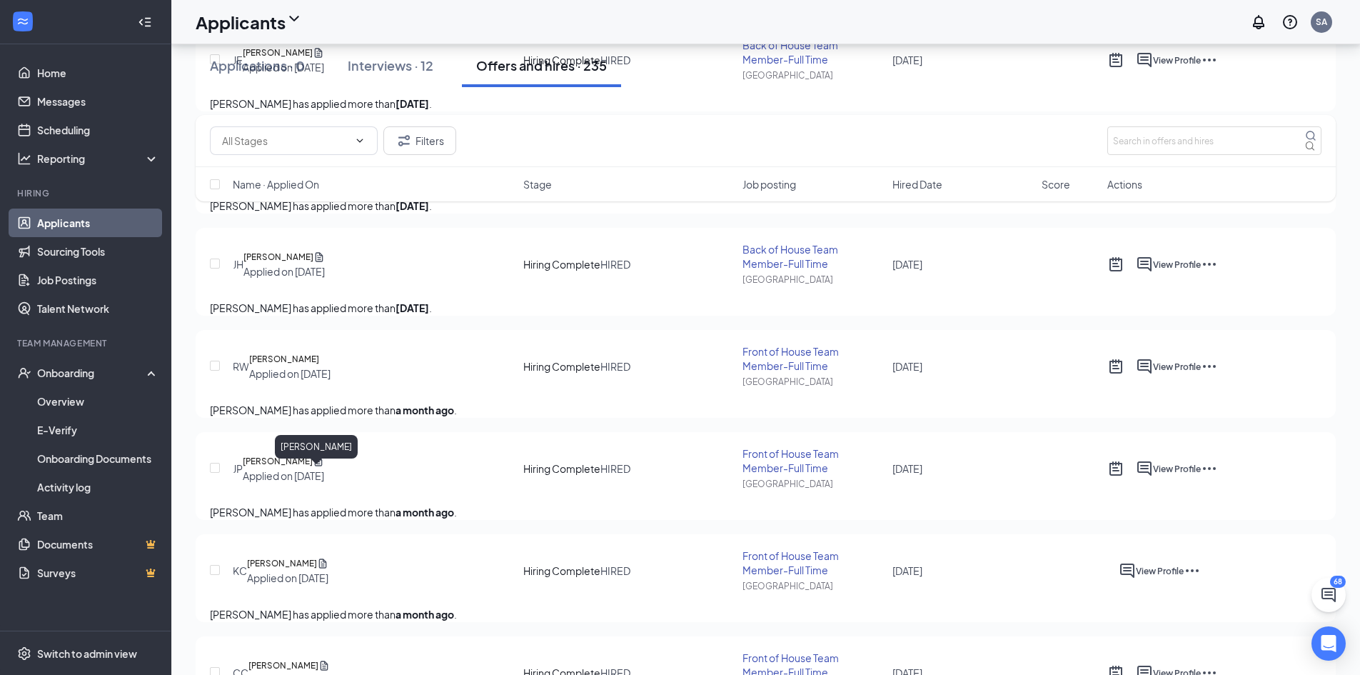
click at [310, 366] on h5 "Rebekah Waymire" at bounding box center [284, 359] width 70 height 14
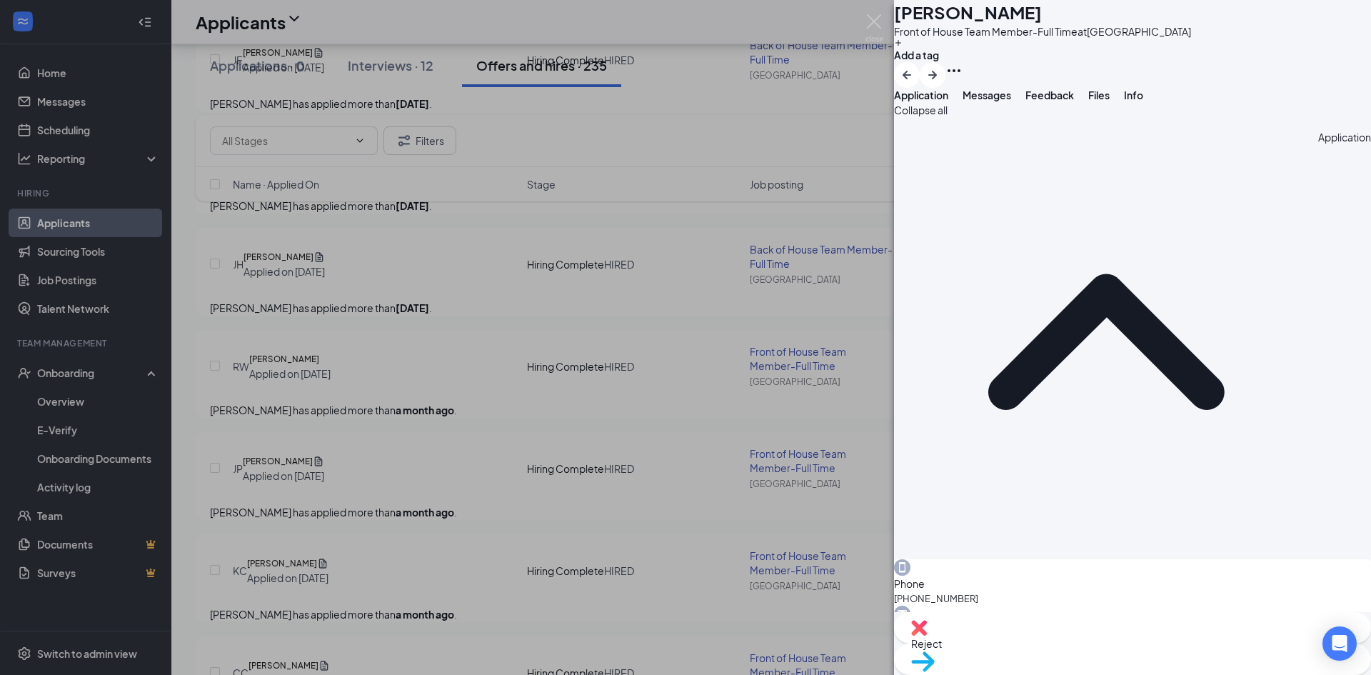
click at [1074, 101] on span "Feedback" at bounding box center [1049, 95] width 49 height 13
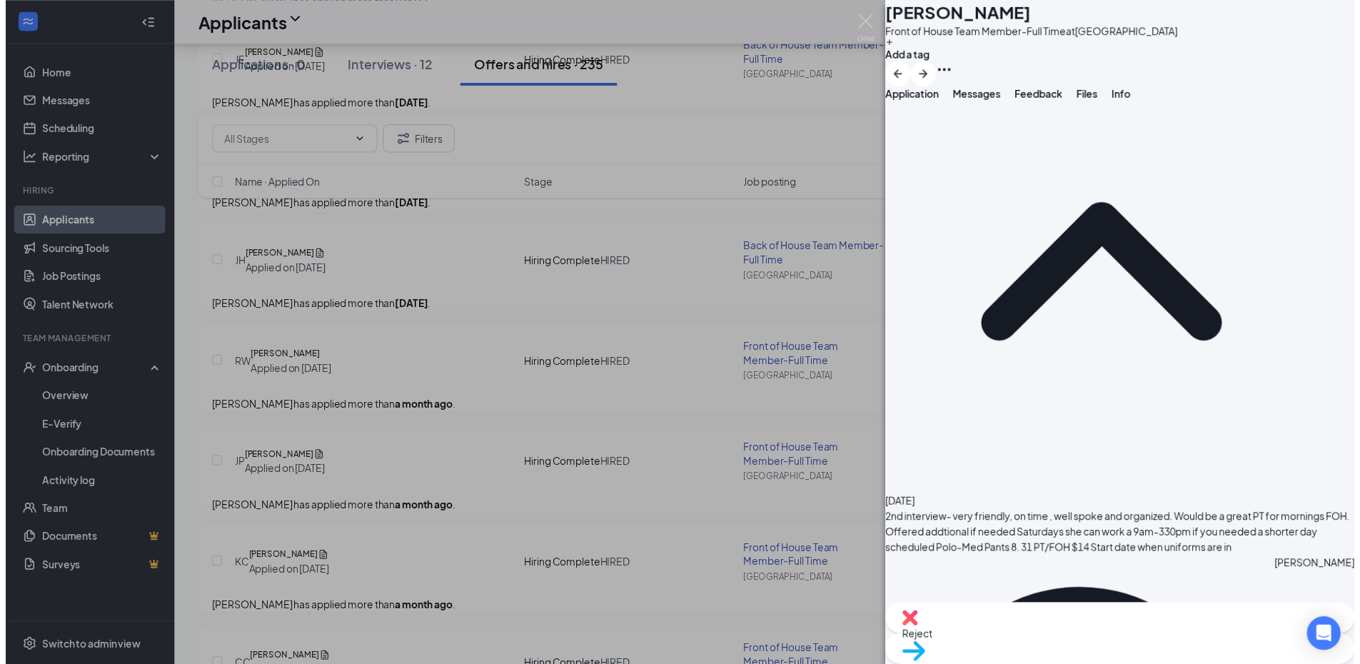
scroll to position [100, 0]
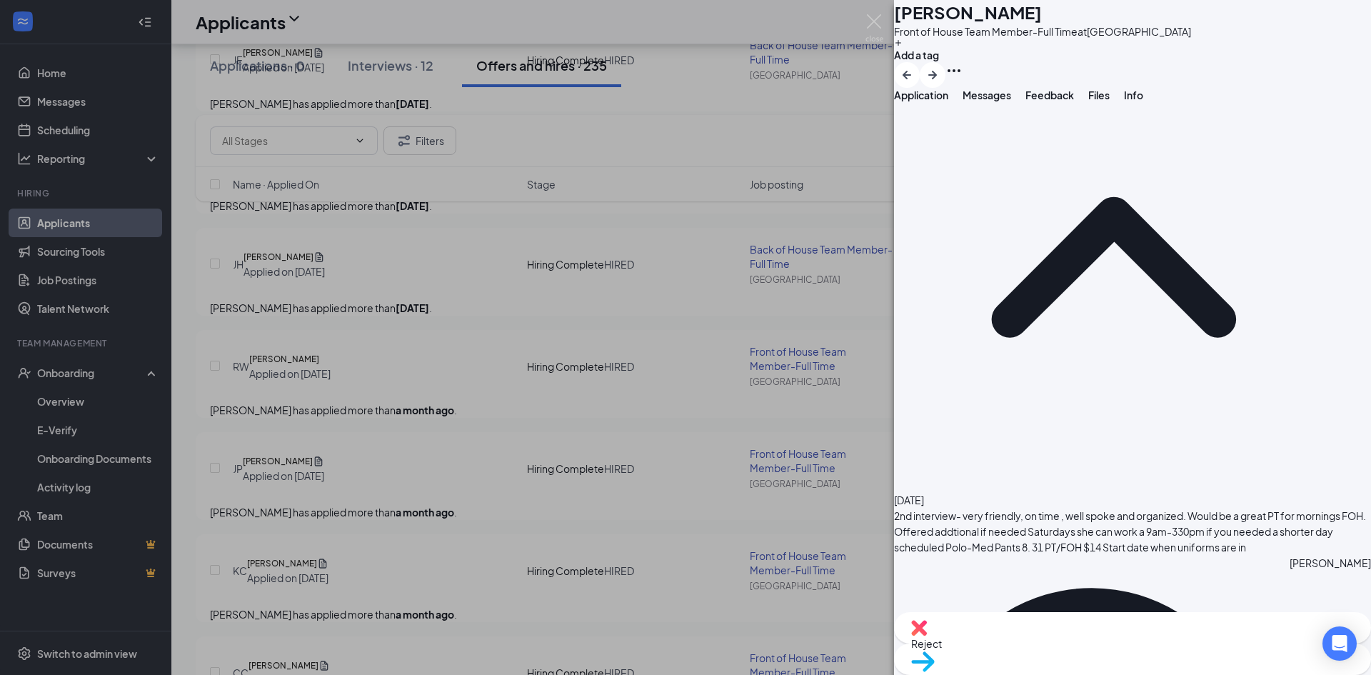
click at [651, 109] on div "RW Rebekah Waymire Front of House Team Member-Full Time at Waynesville Add a ta…" at bounding box center [685, 337] width 1371 height 675
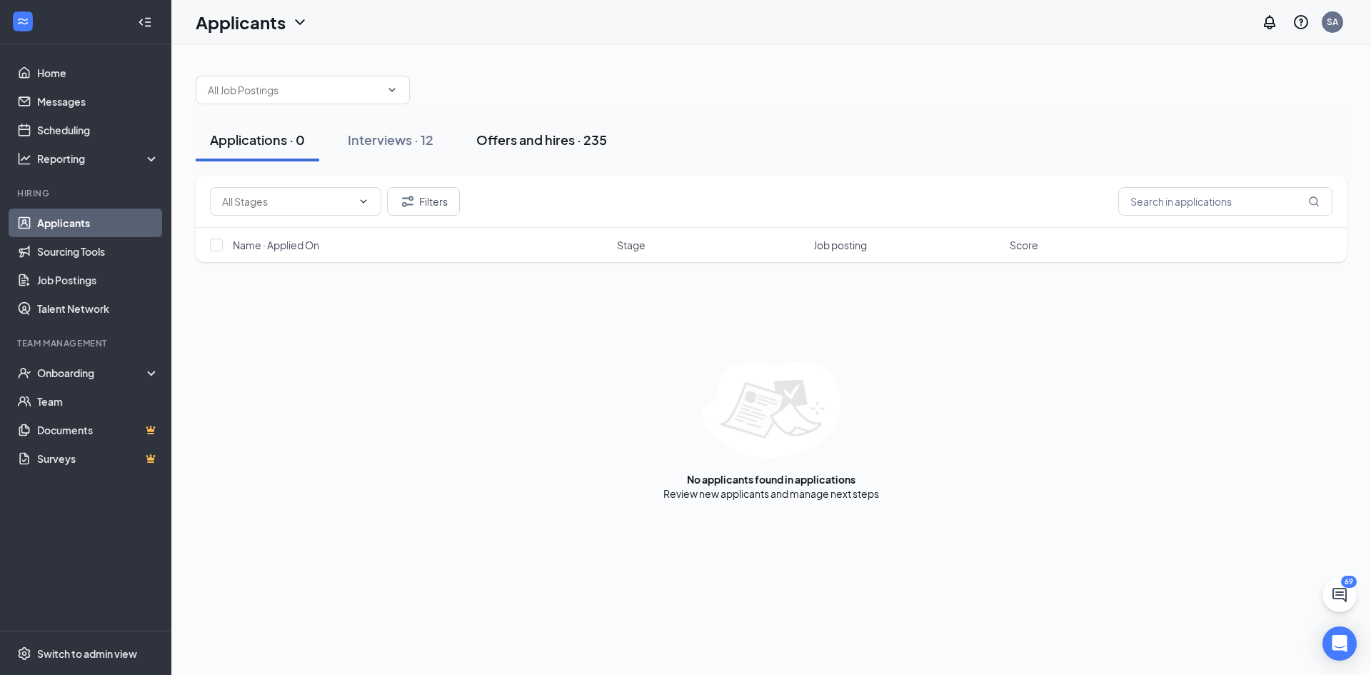
click at [508, 134] on div "Offers and hires · 235" at bounding box center [541, 140] width 131 height 18
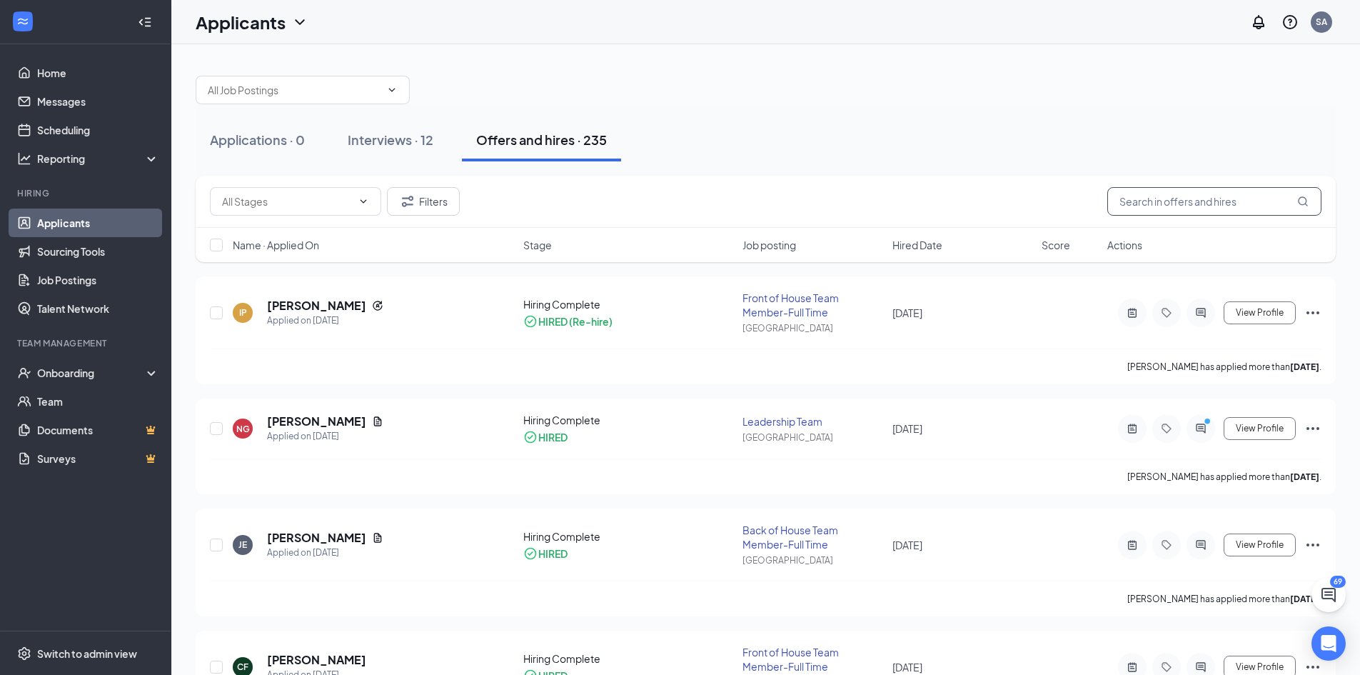
click at [1257, 208] on input "text" at bounding box center [1214, 201] width 214 height 29
type input "isabella"
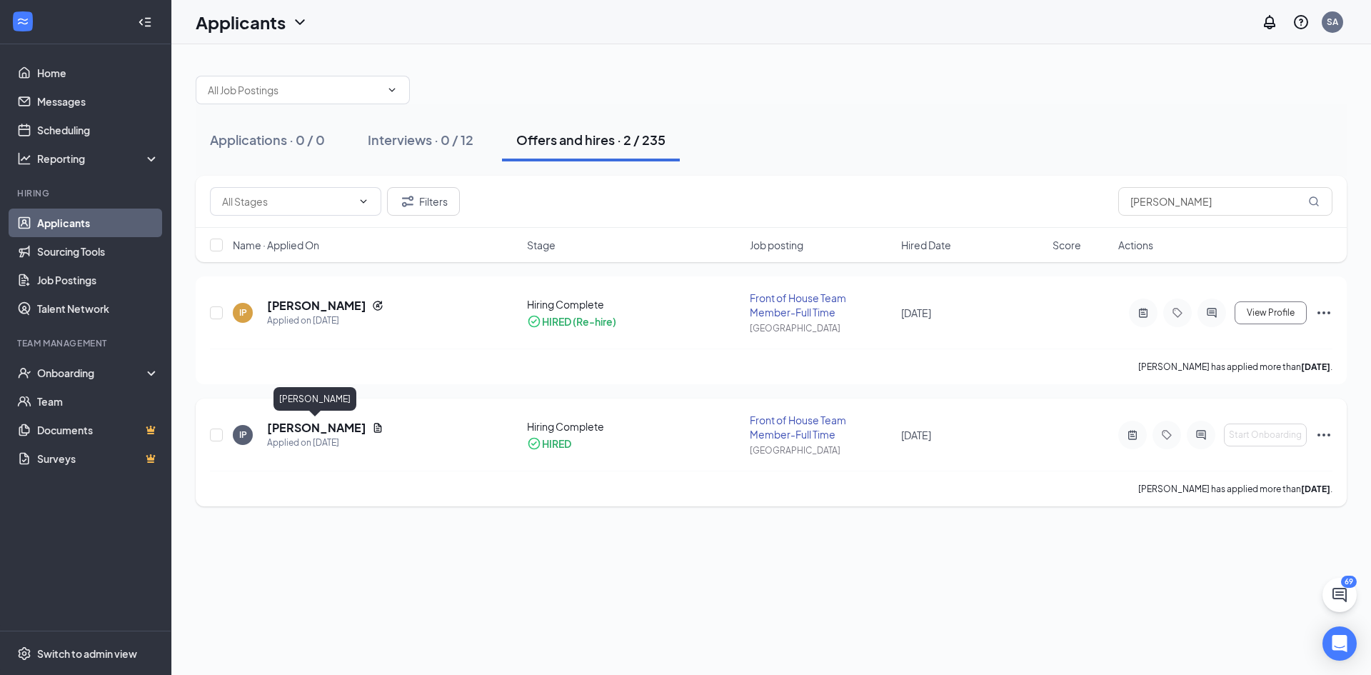
click at [337, 421] on h5 "[PERSON_NAME]" at bounding box center [316, 428] width 99 height 16
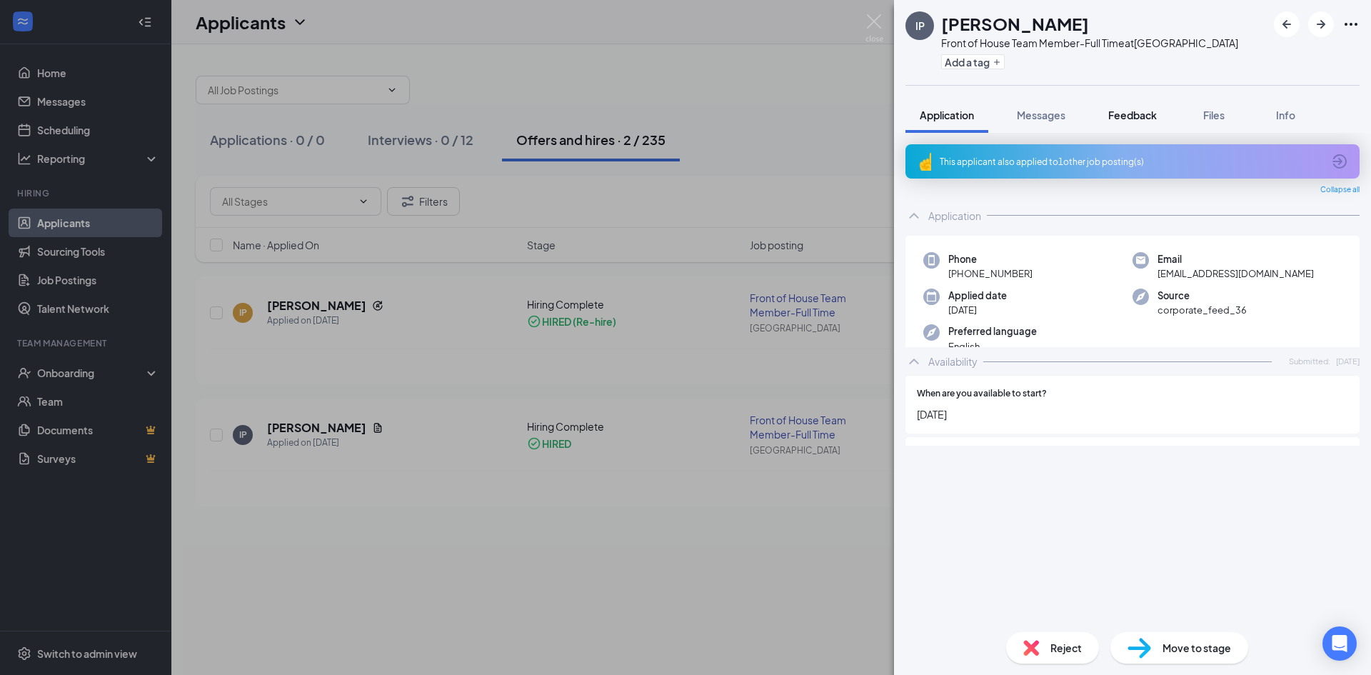
click at [1138, 100] on button "Feedback" at bounding box center [1132, 115] width 77 height 36
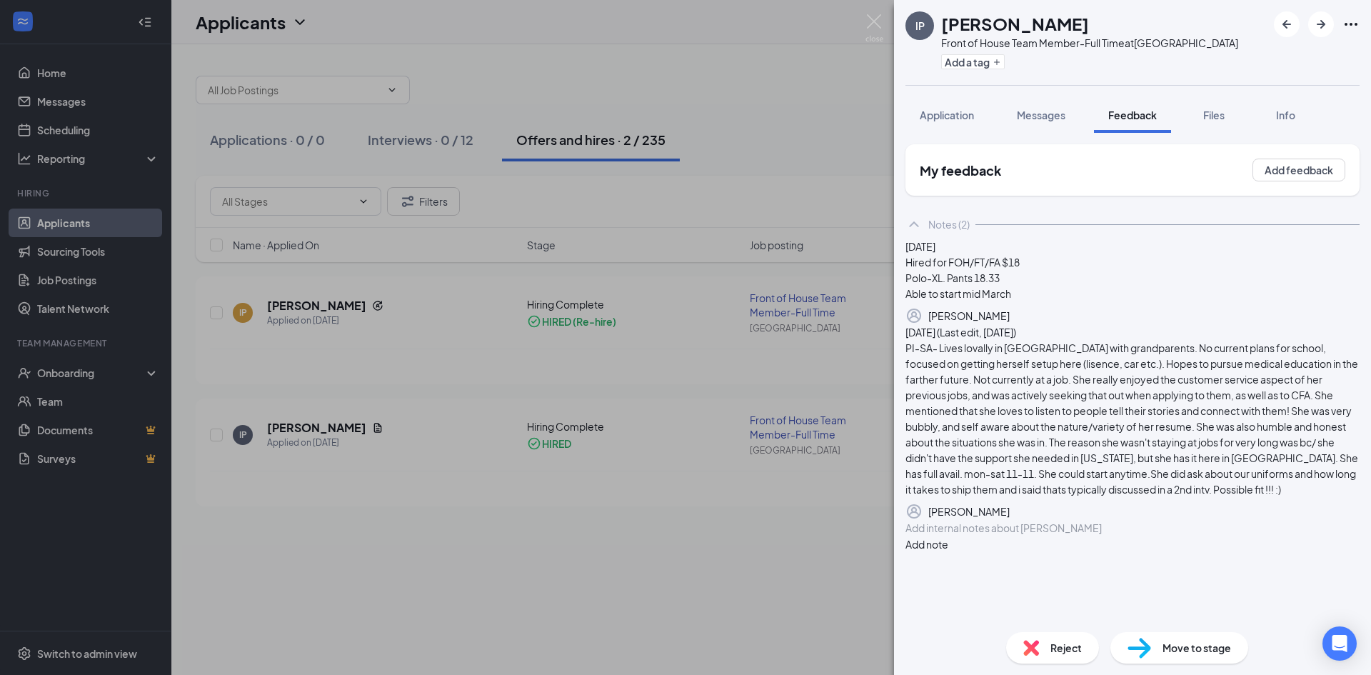
click at [704, 194] on div "IP Isabella Putnam Front of House Team Member-Full Time at Waynesville Add a ta…" at bounding box center [685, 337] width 1371 height 675
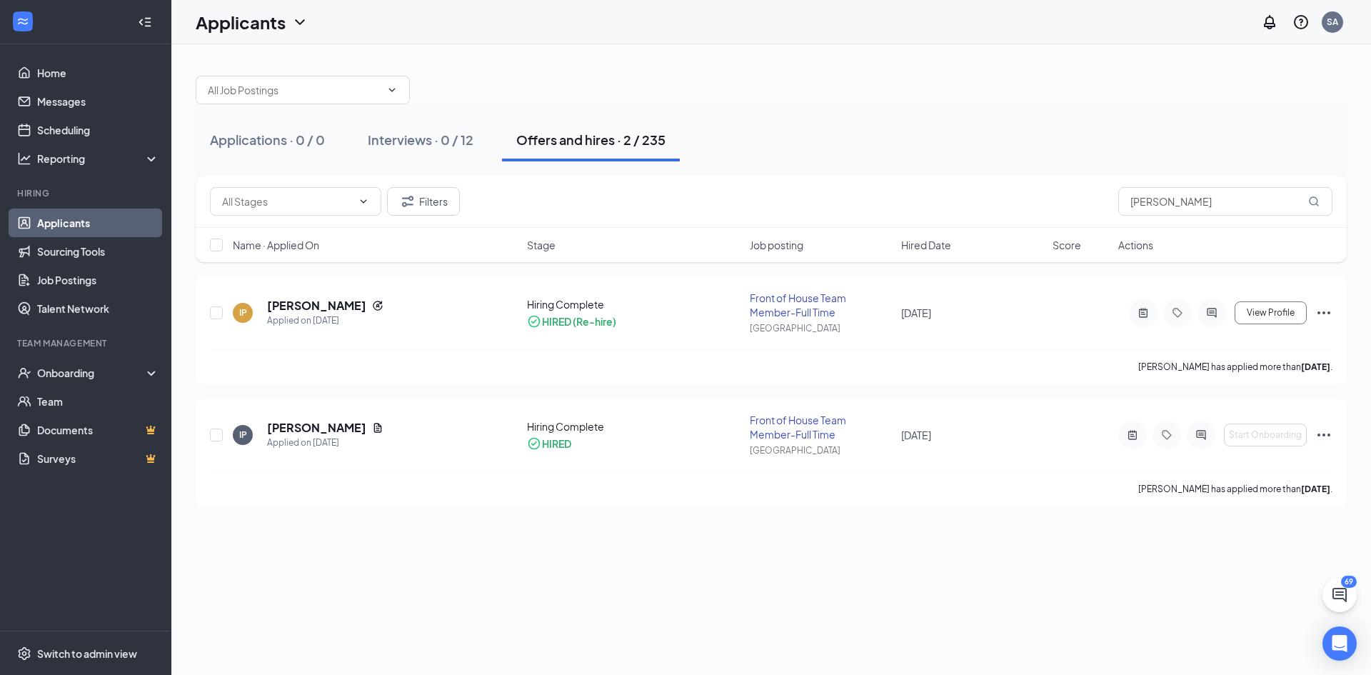
click at [81, 221] on link "Applicants" at bounding box center [98, 222] width 122 height 29
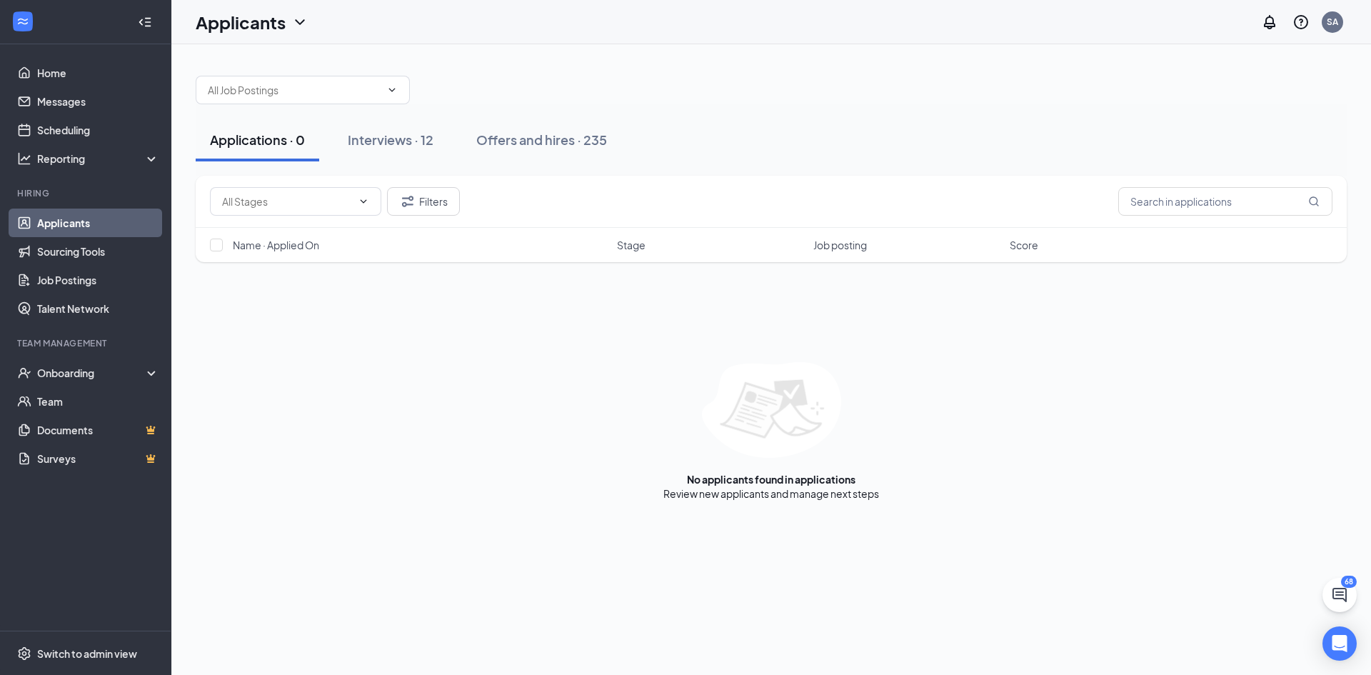
click at [106, 228] on link "Applicants" at bounding box center [98, 222] width 122 height 29
click at [75, 218] on link "Applicants" at bounding box center [98, 222] width 122 height 29
click at [63, 76] on link "Home" at bounding box center [98, 73] width 122 height 29
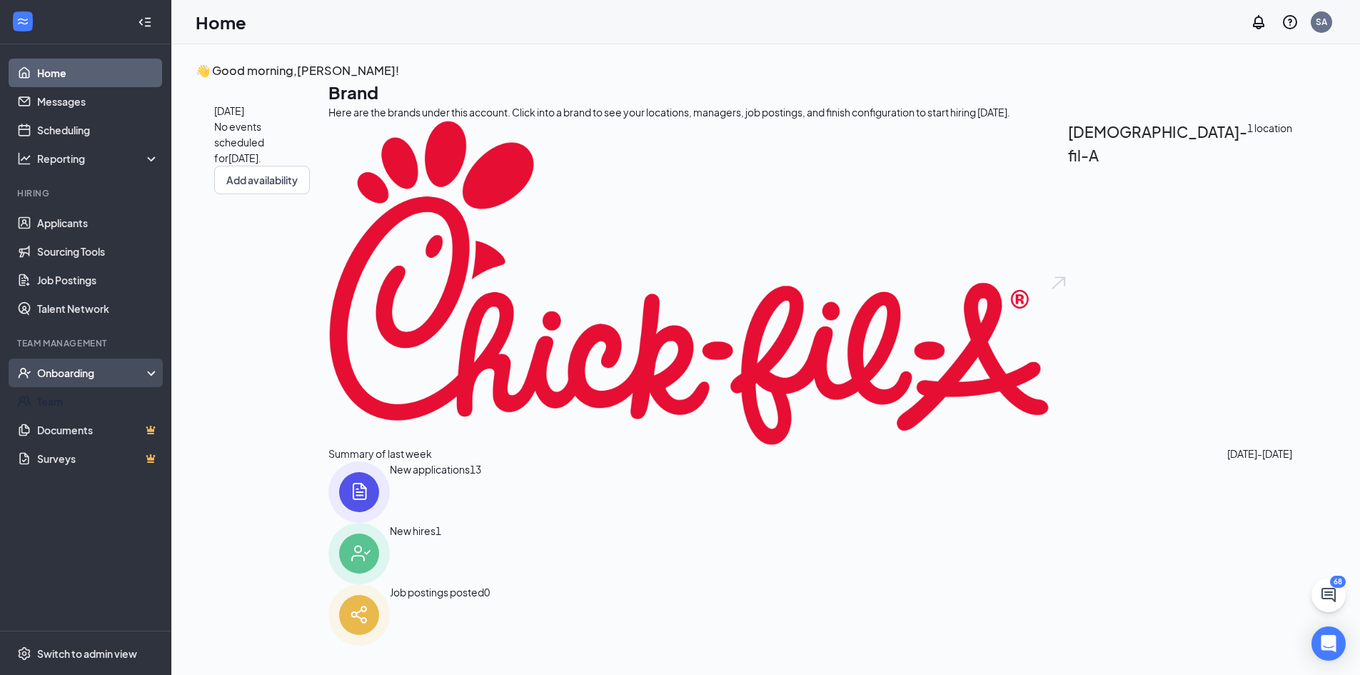
click at [74, 386] on div "Onboarding" at bounding box center [85, 372] width 171 height 29
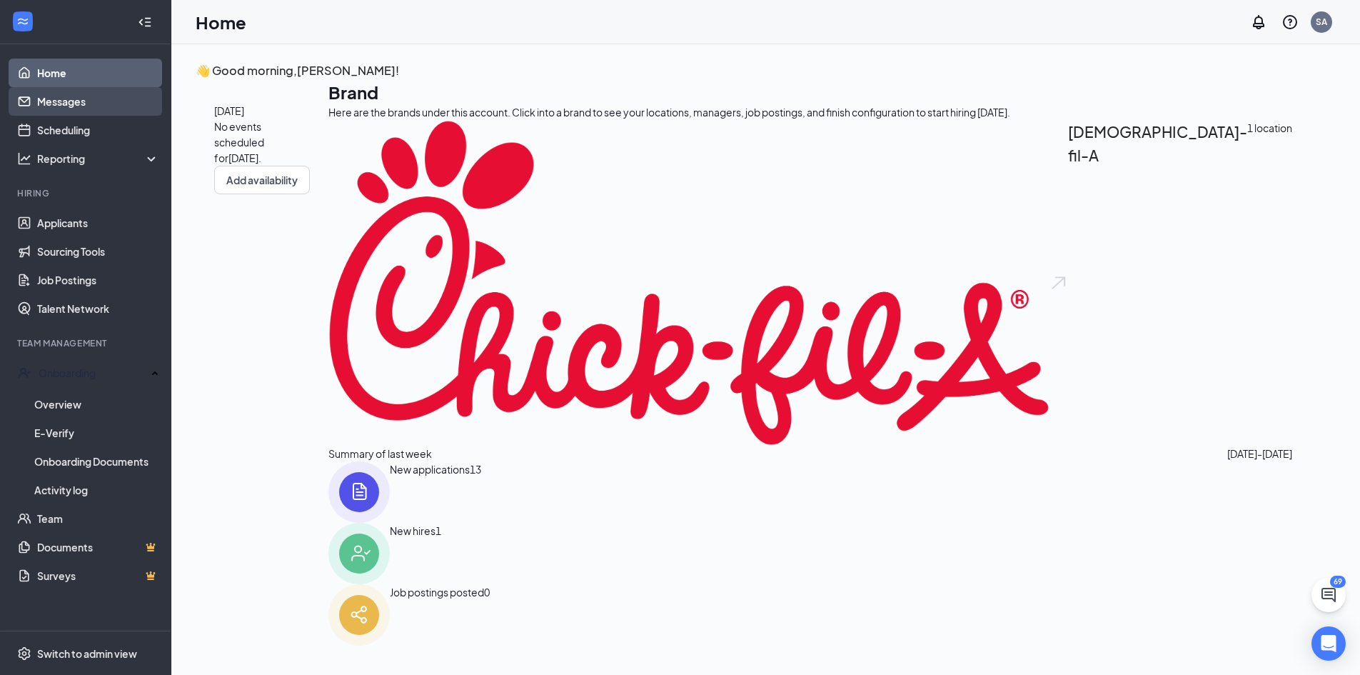
click at [57, 94] on link "Messages" at bounding box center [98, 101] width 122 height 29
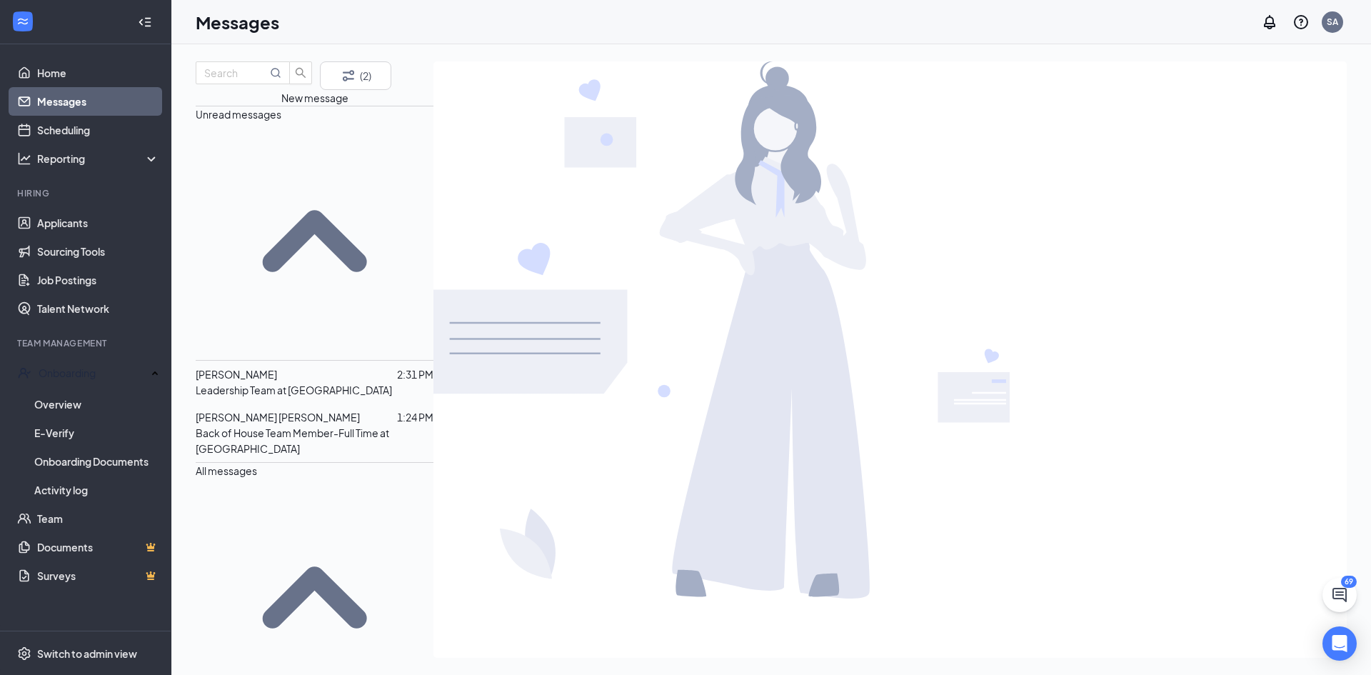
click at [317, 382] on p "Leadership Team at Waynesville" at bounding box center [294, 390] width 196 height 16
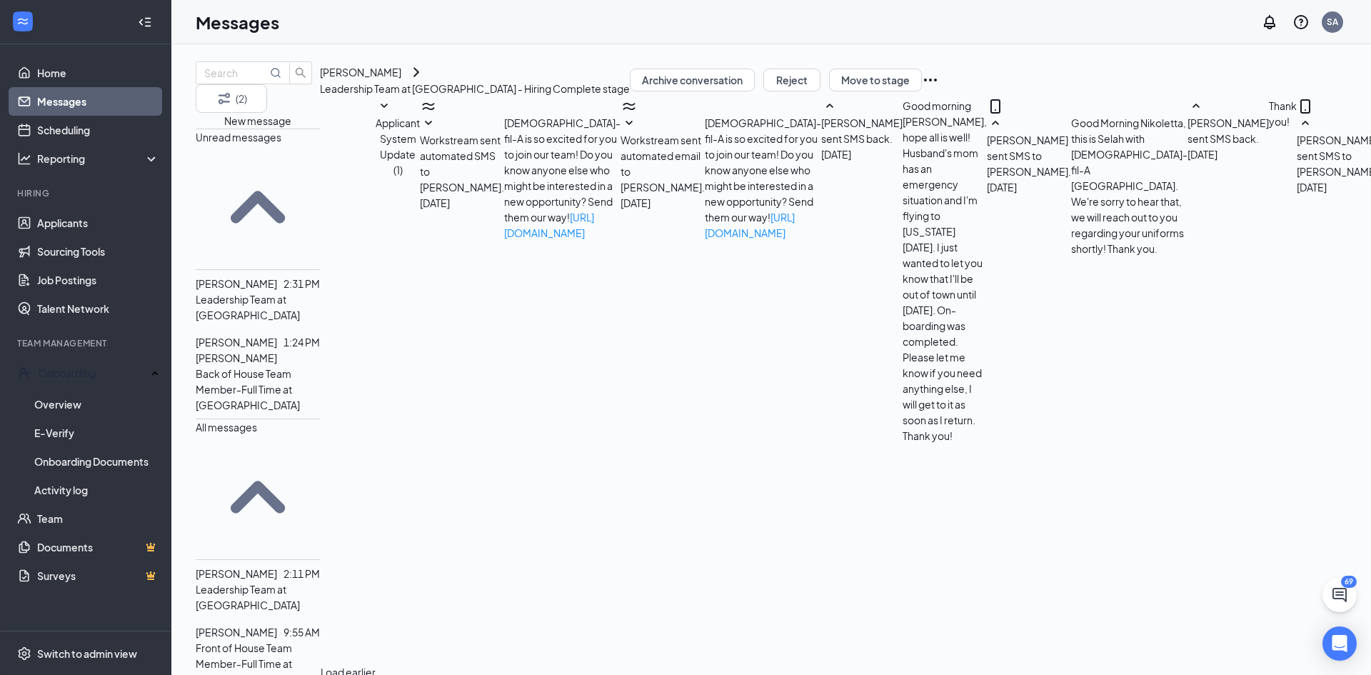
scroll to position [627, 0]
type textarea "Perfect, thank you!"
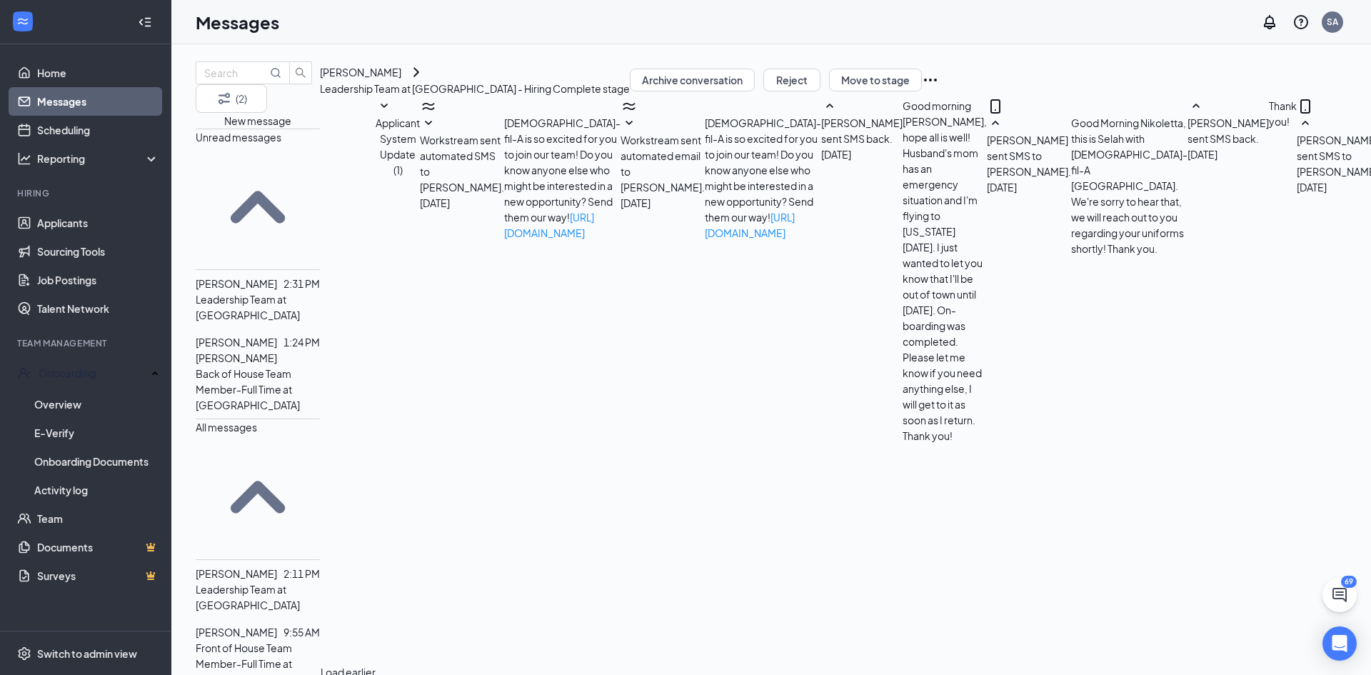
click at [248, 336] on span "Erubiel dubaldo Ortiz garcia" at bounding box center [236, 350] width 81 height 29
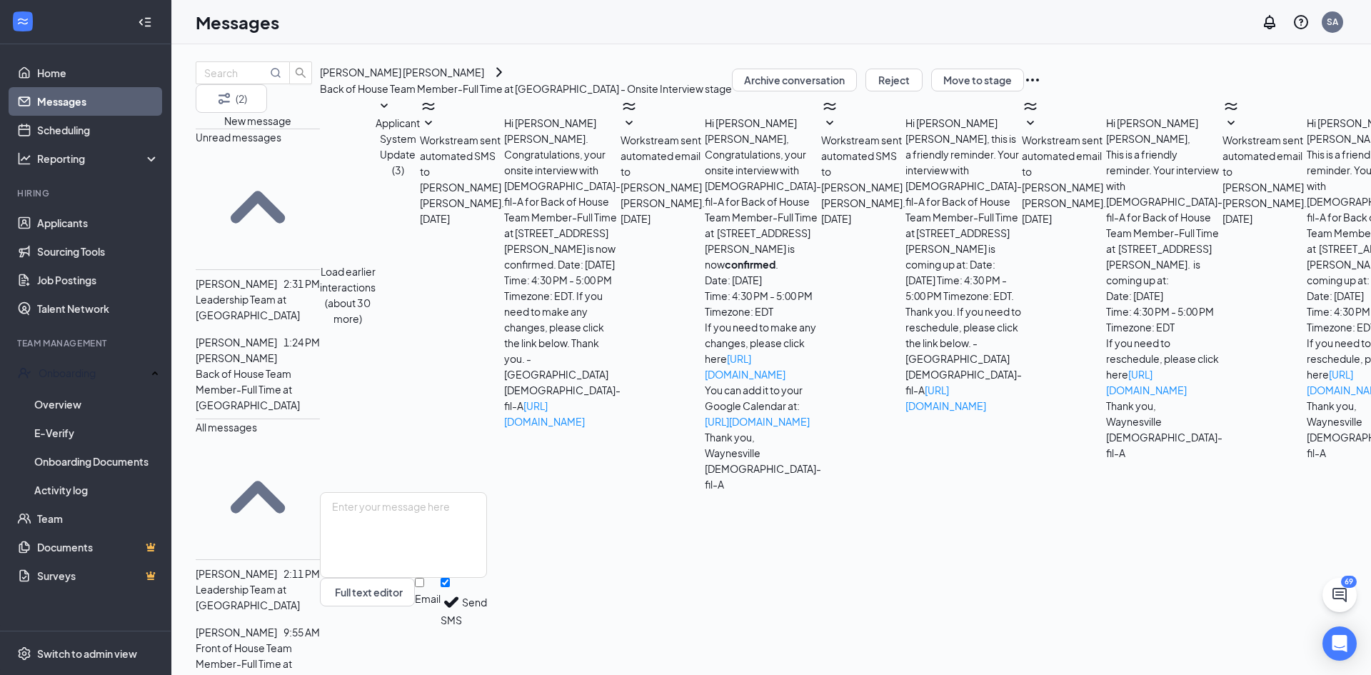
scroll to position [109, 0]
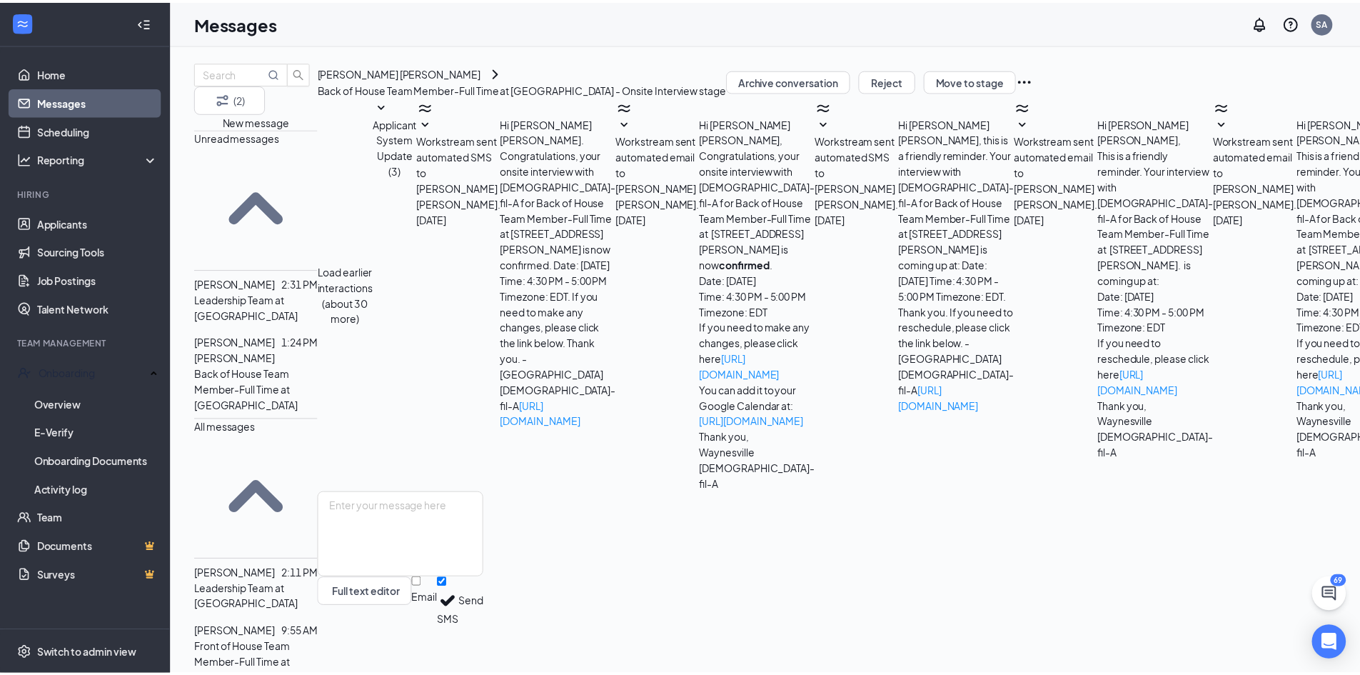
scroll to position [164, 0]
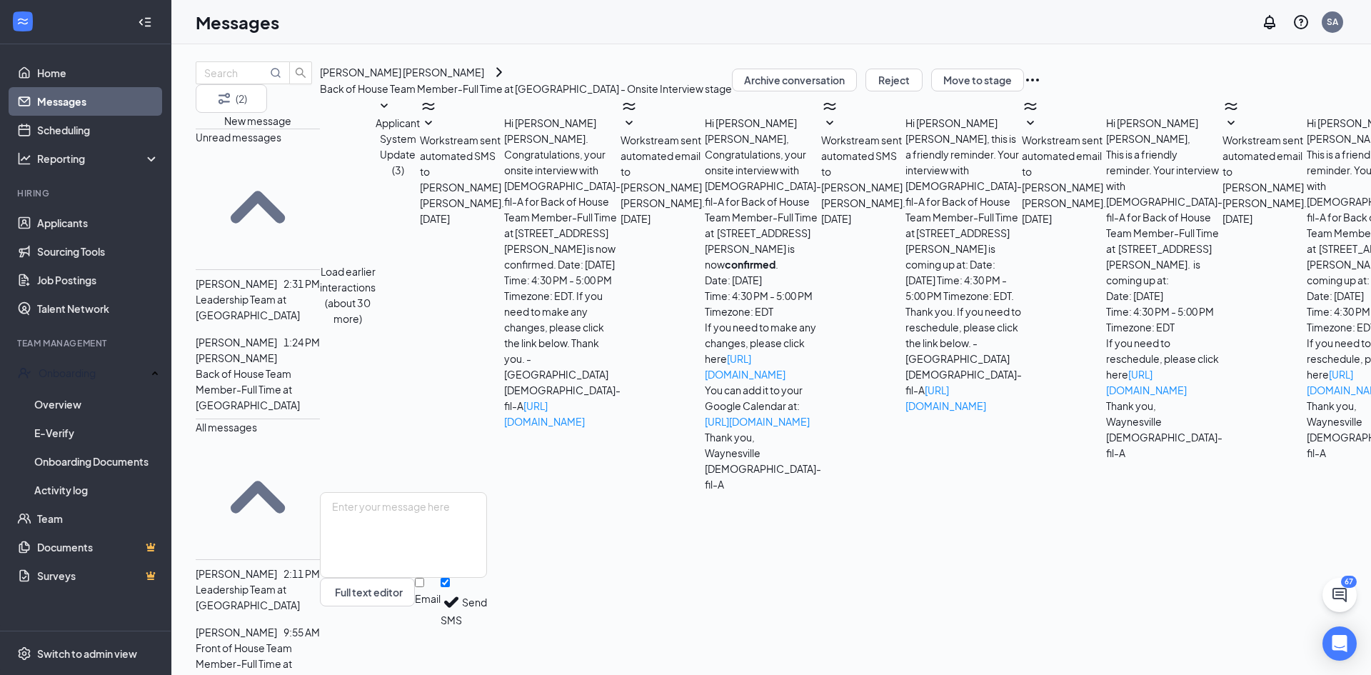
click at [96, 56] on ul "Home Messages Scheduling Reporting Hiring Applicants Sourcing Tools Job Posting…" at bounding box center [85, 337] width 171 height 586
click at [58, 223] on link "Applicants" at bounding box center [98, 222] width 122 height 29
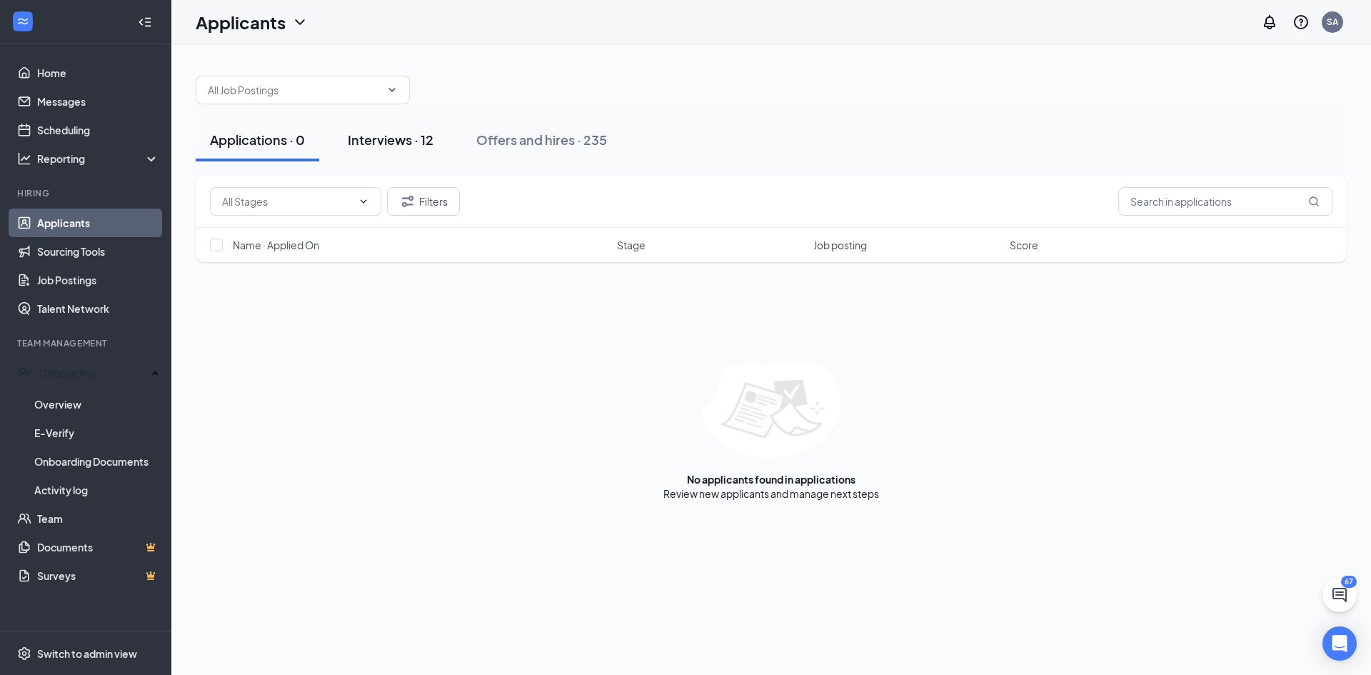
click at [415, 131] on div "Interviews · 12" at bounding box center [391, 140] width 86 height 18
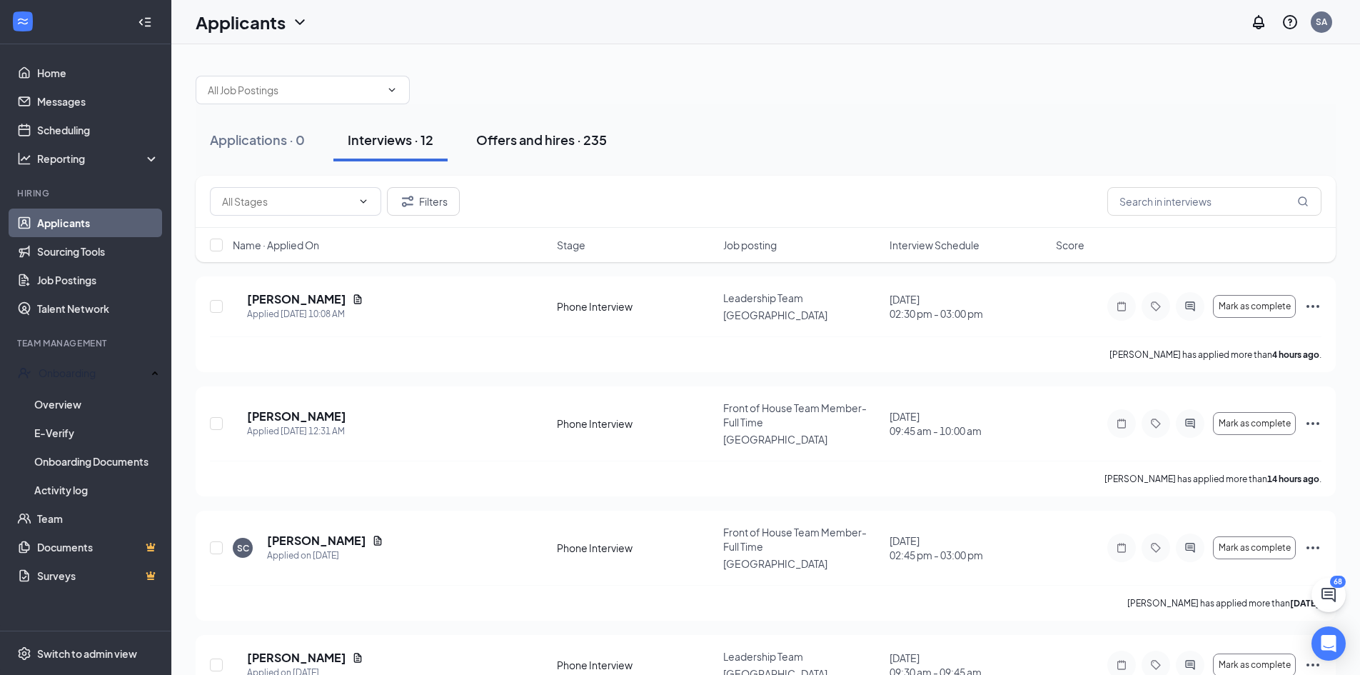
click at [585, 121] on button "Offers and hires · 235" at bounding box center [541, 140] width 159 height 43
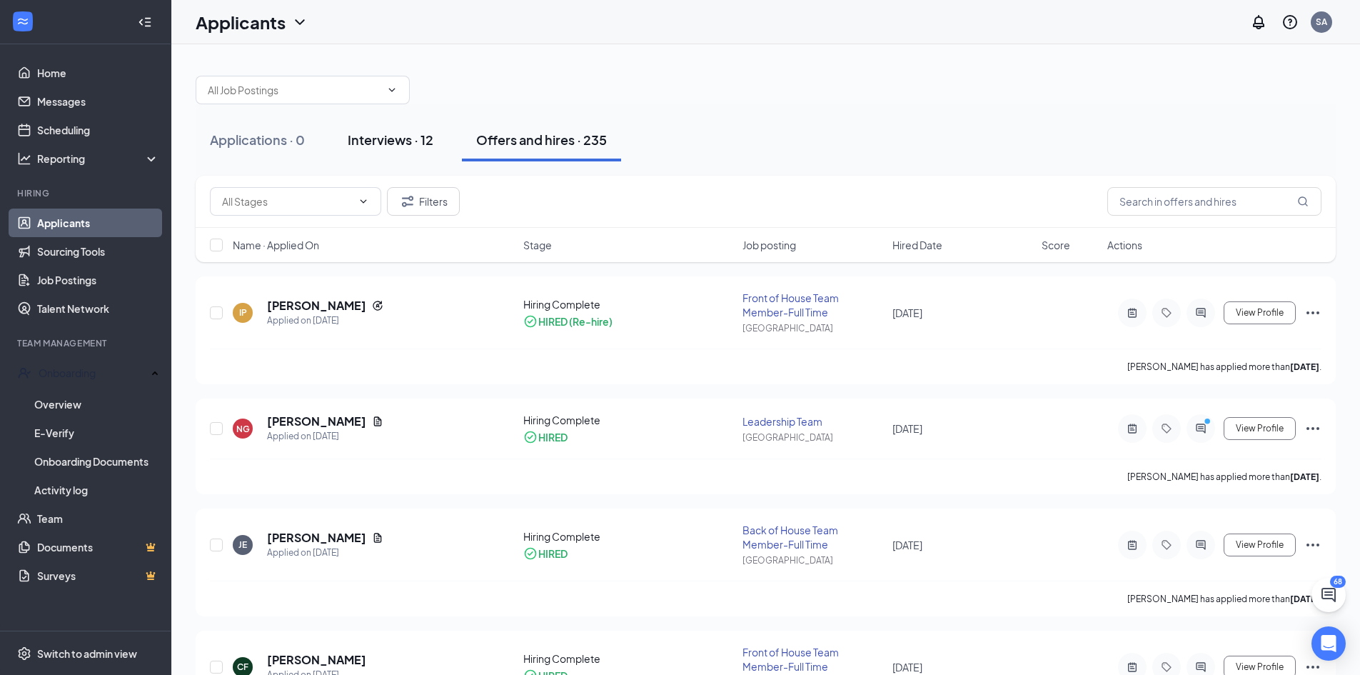
drag, startPoint x: 393, startPoint y: 142, endPoint x: 408, endPoint y: 150, distance: 16.9
click at [394, 142] on div "Interviews · 12" at bounding box center [391, 140] width 86 height 18
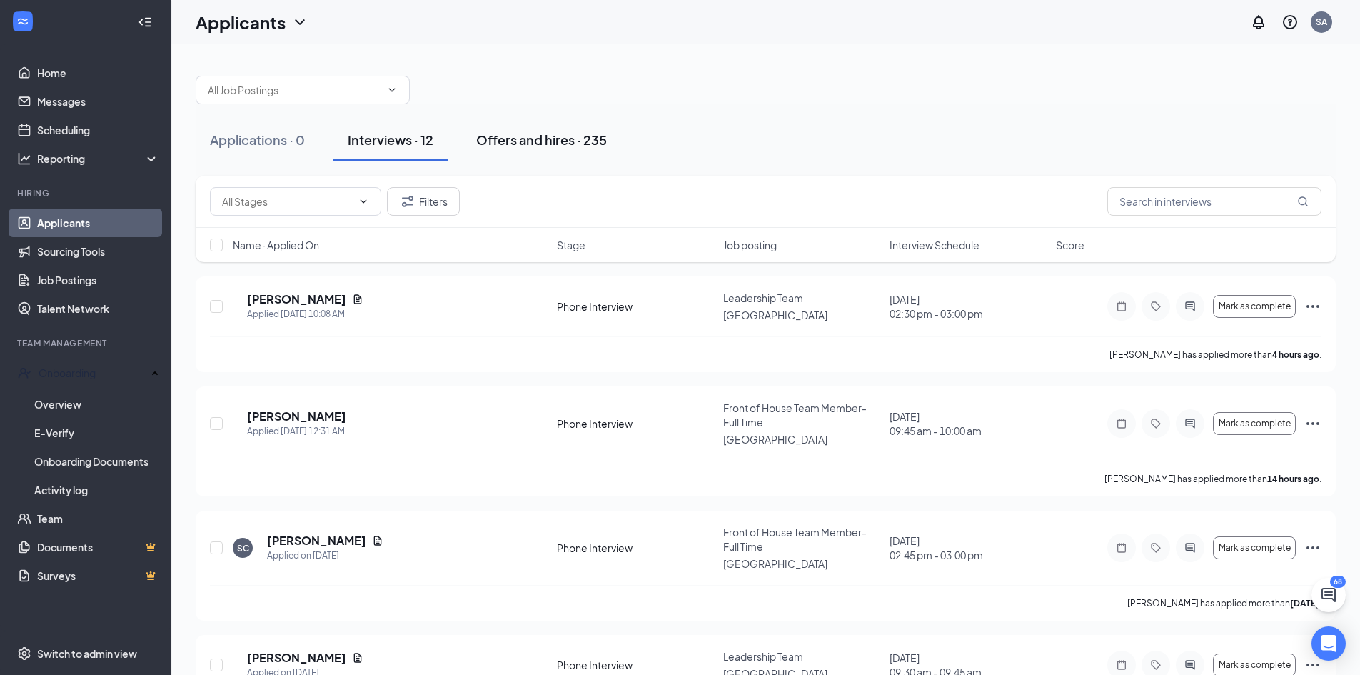
click at [585, 124] on button "Offers and hires · 235" at bounding box center [541, 140] width 159 height 43
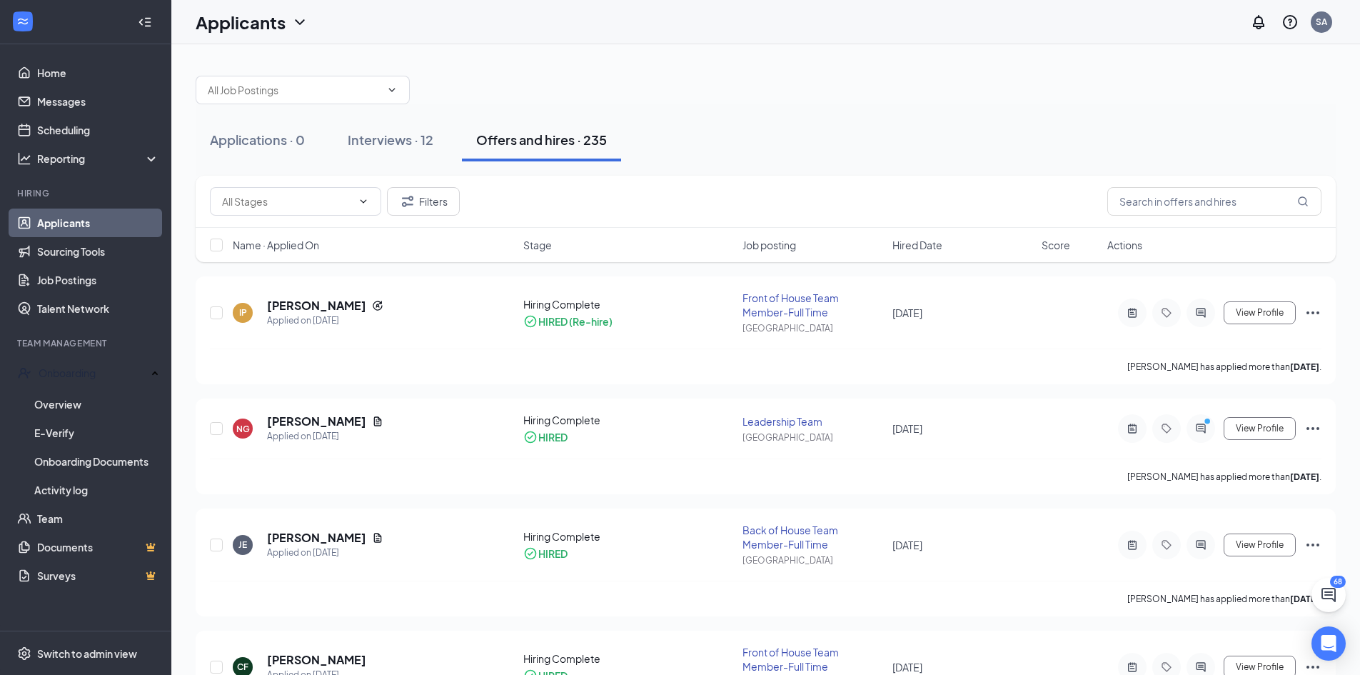
drag, startPoint x: 381, startPoint y: 141, endPoint x: 452, endPoint y: 154, distance: 71.8
click at [383, 139] on div "Interviews · 12" at bounding box center [391, 140] width 86 height 18
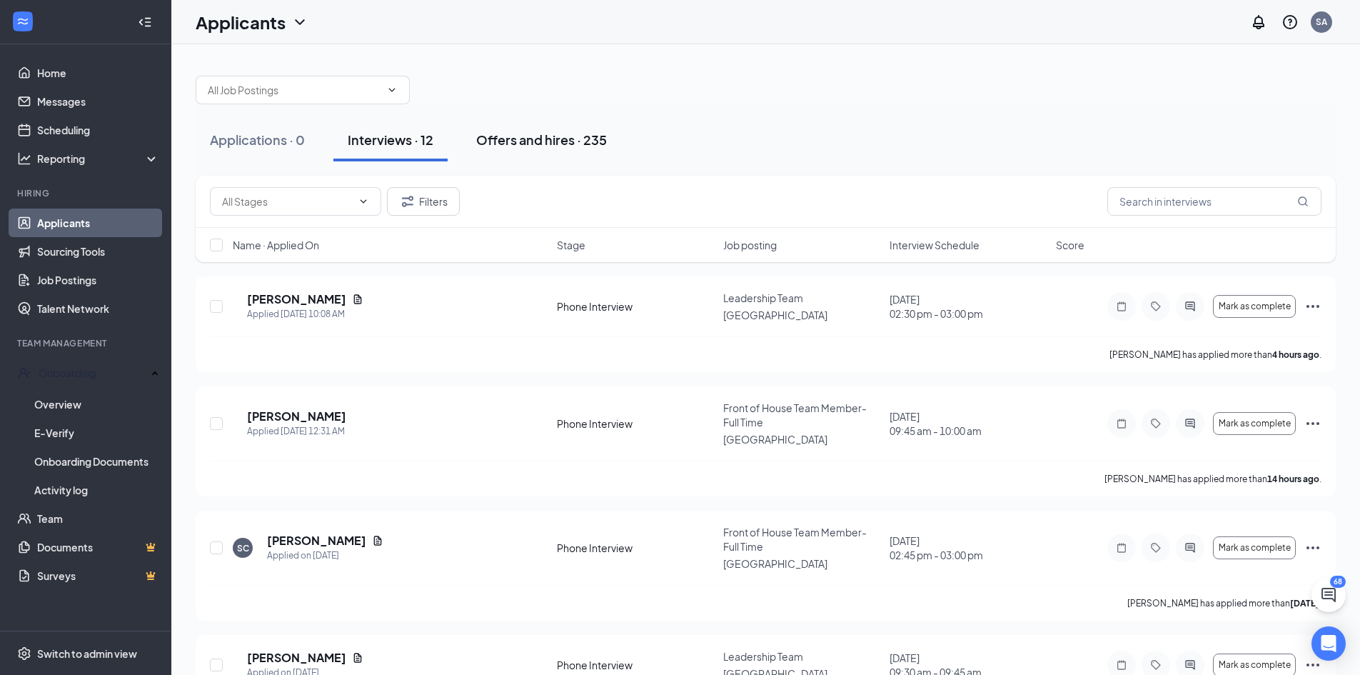
click at [533, 140] on div "Offers and hires · 235" at bounding box center [541, 140] width 131 height 18
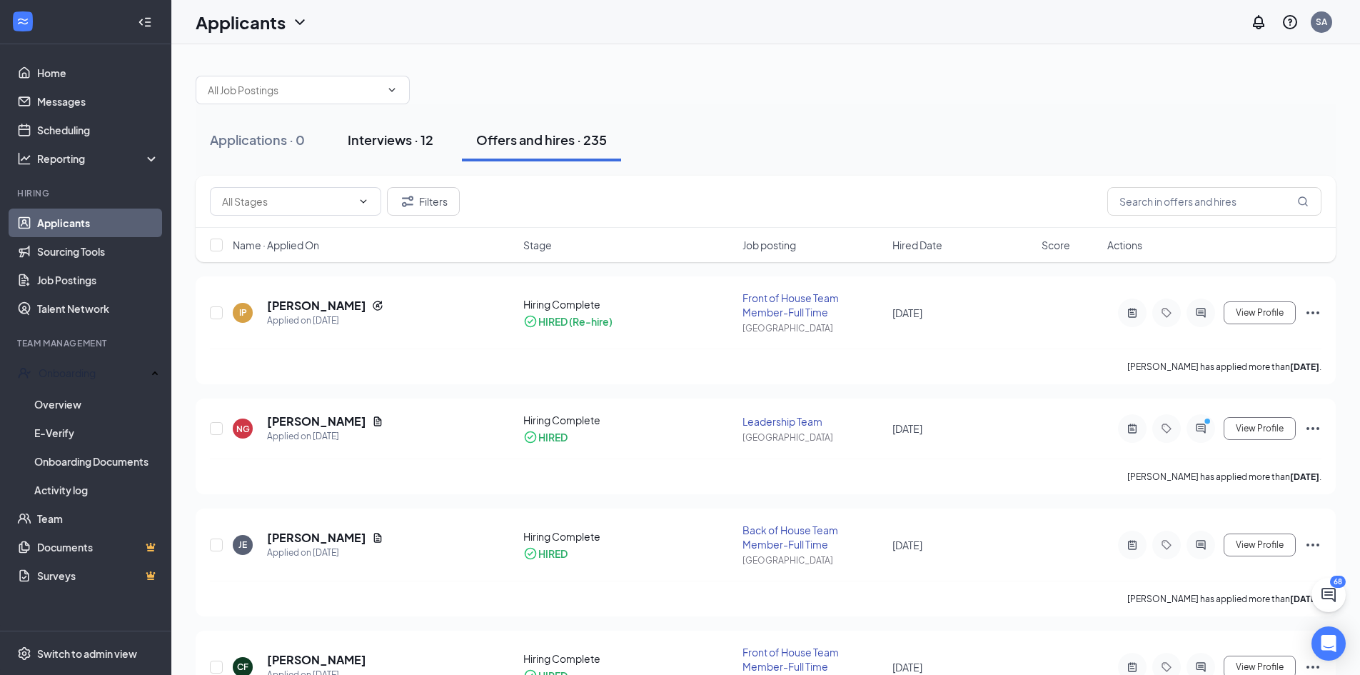
click at [441, 126] on button "Interviews · 12" at bounding box center [390, 140] width 114 height 43
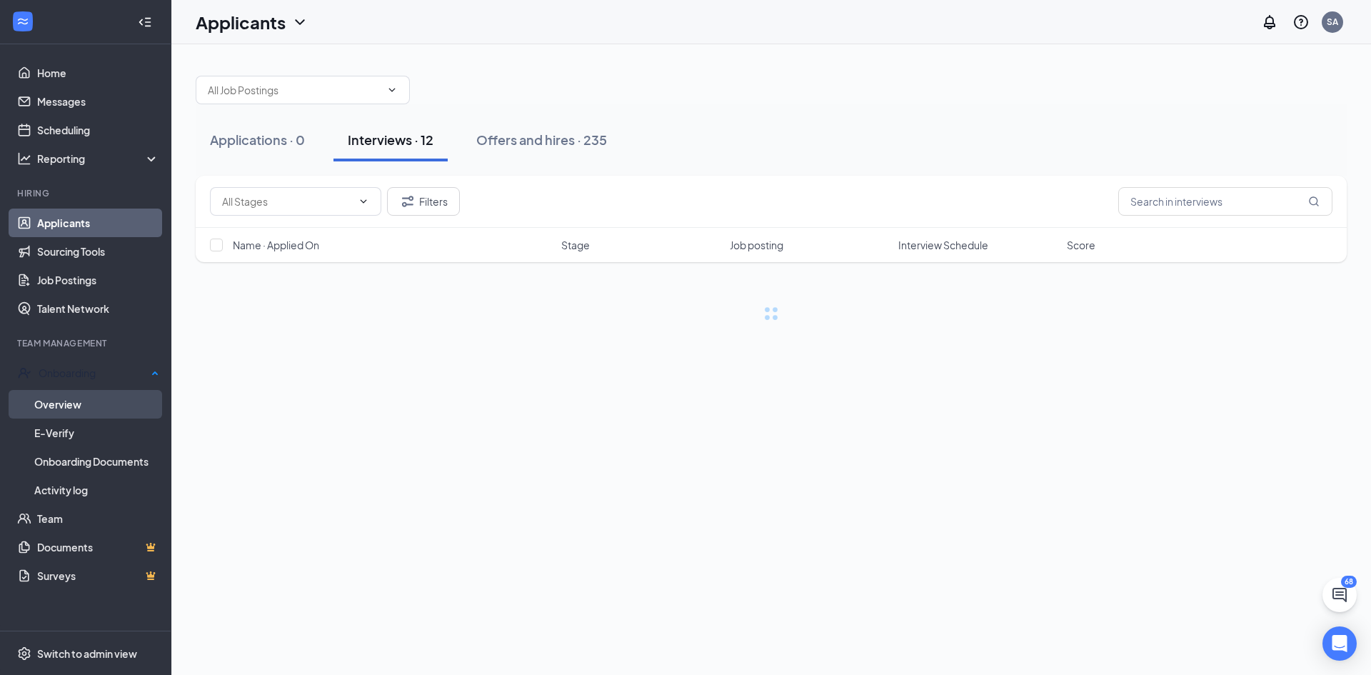
click at [110, 393] on link "Overview" at bounding box center [96, 404] width 125 height 29
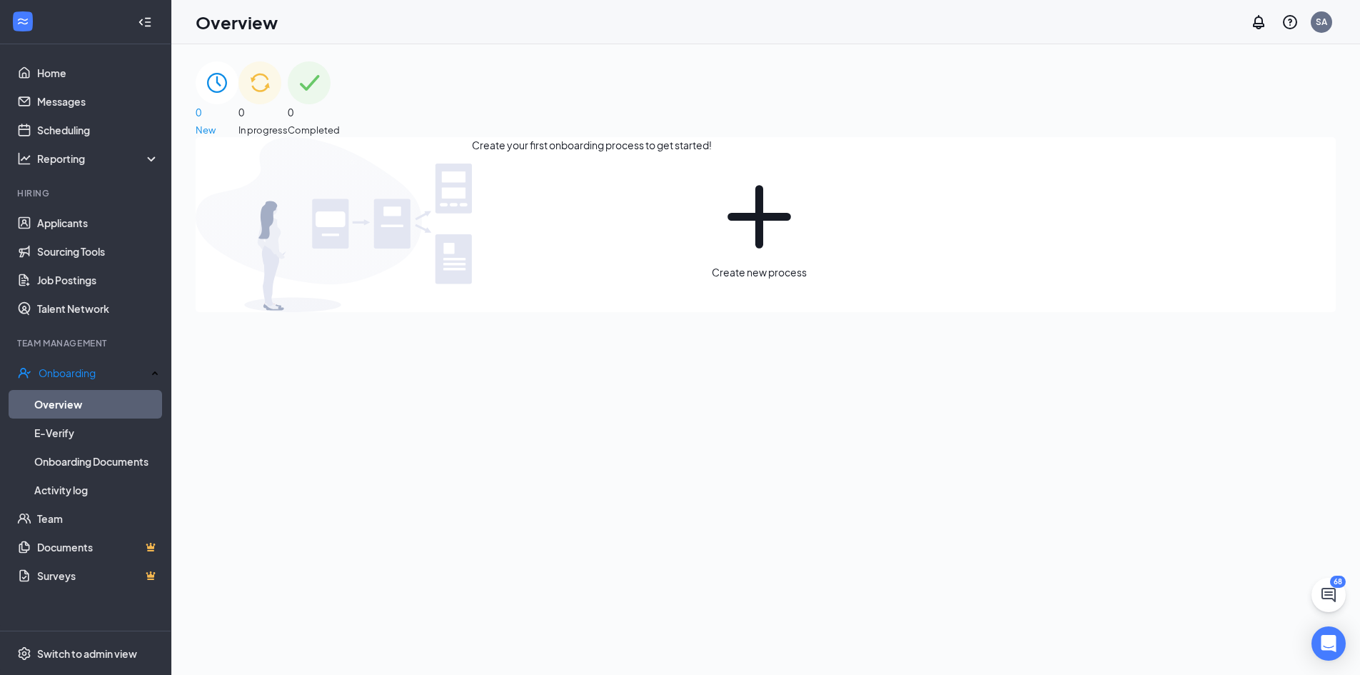
click at [288, 88] on div "0 In progress" at bounding box center [262, 99] width 49 height 76
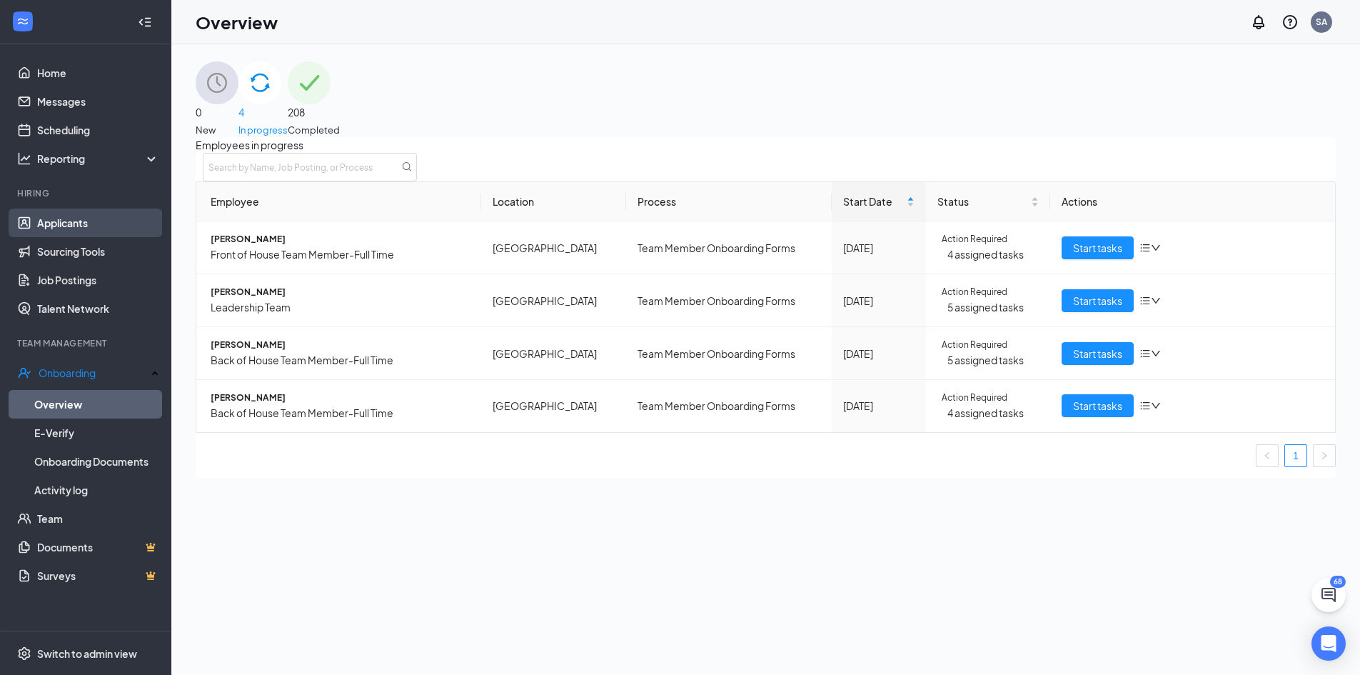
click at [64, 221] on link "Applicants" at bounding box center [98, 222] width 122 height 29
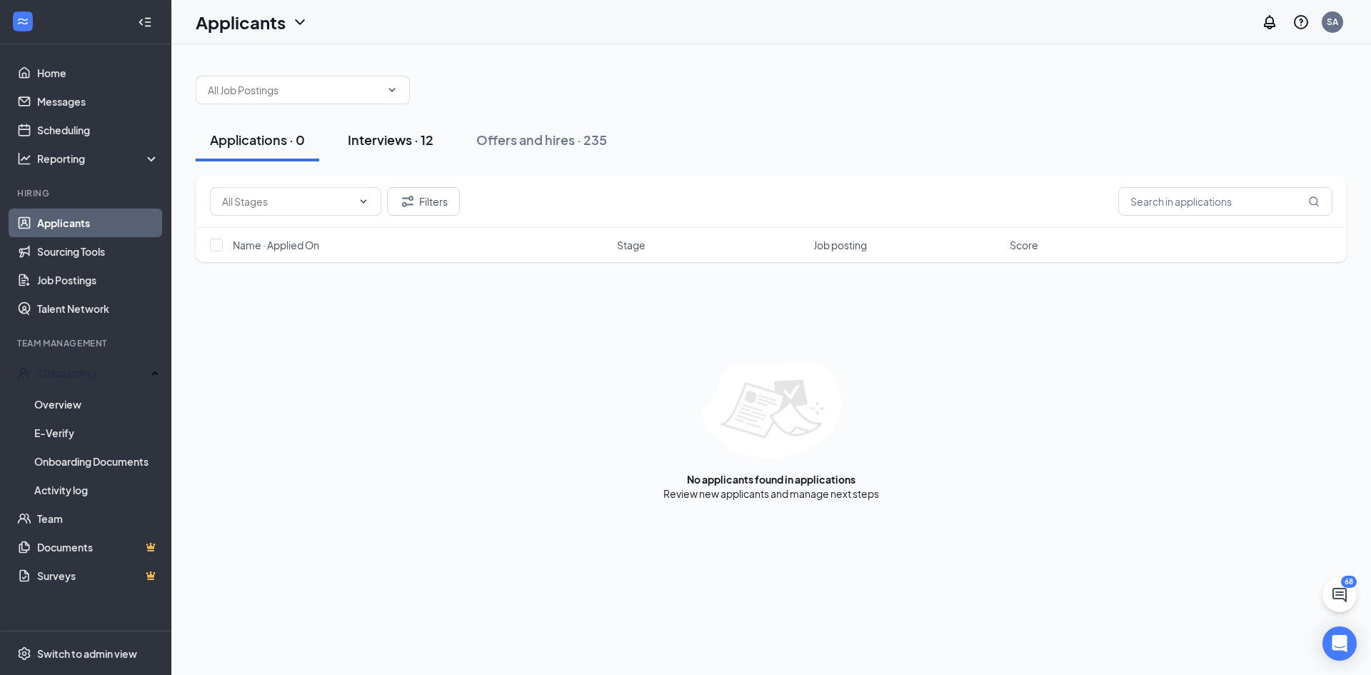
drag, startPoint x: 465, startPoint y: 153, endPoint x: 416, endPoint y: 132, distance: 52.8
click at [466, 153] on button "Offers and hires · 235" at bounding box center [541, 140] width 159 height 43
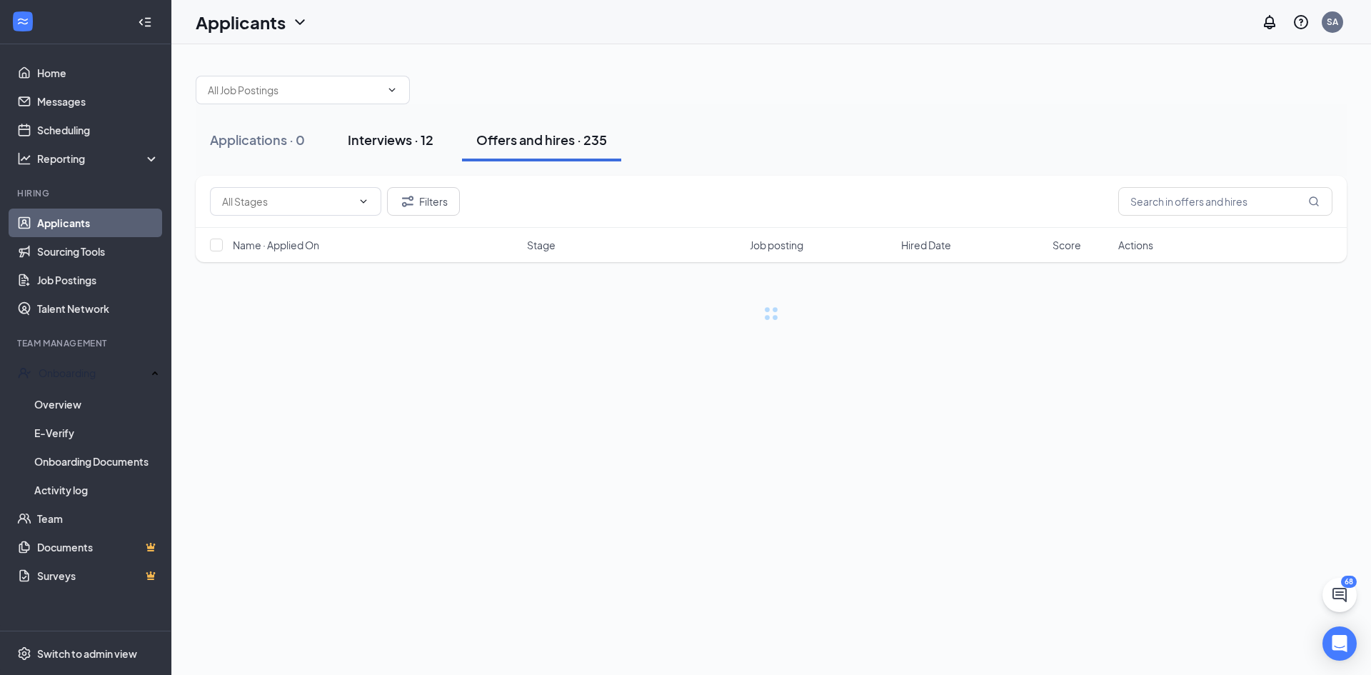
click at [378, 140] on div "Interviews · 12" at bounding box center [391, 140] width 86 height 18
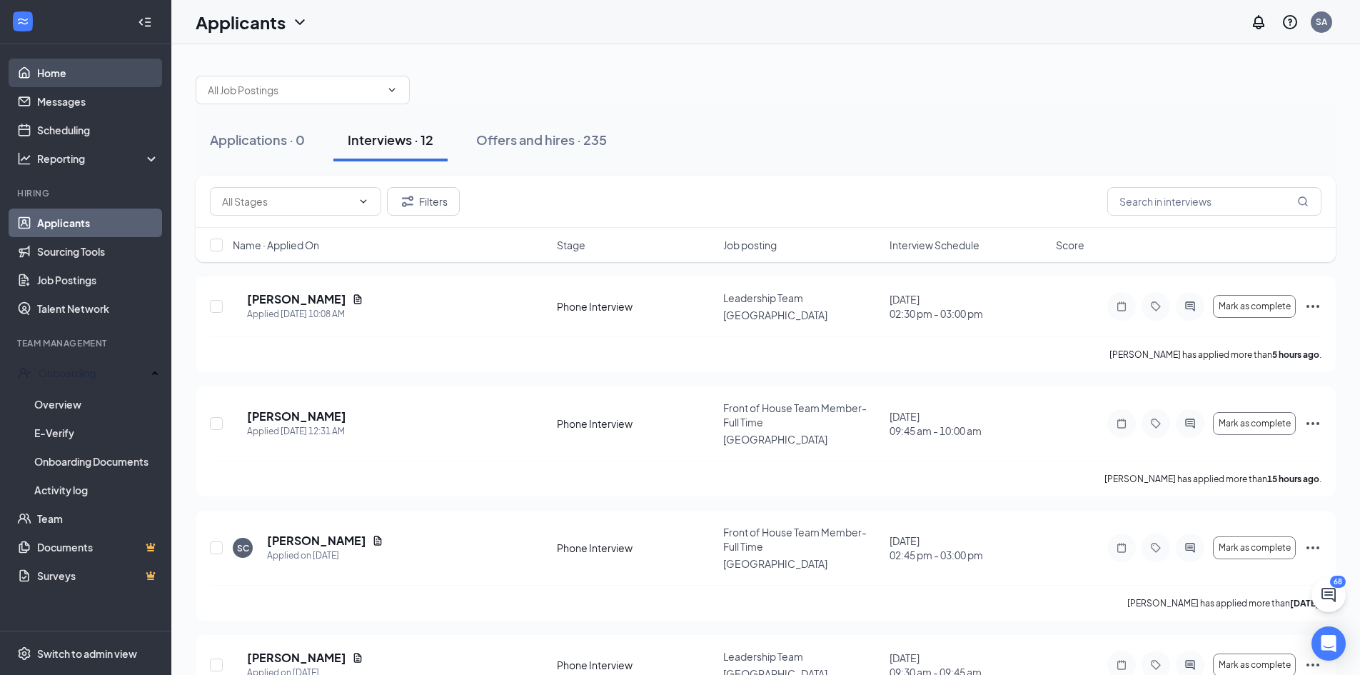
drag, startPoint x: 57, startPoint y: 41, endPoint x: 74, endPoint y: 64, distance: 28.1
click at [62, 50] on div "Home Messages Scheduling Reporting Hiring Applicants Sourcing Tools Job Posting…" at bounding box center [85, 337] width 171 height 675
click at [74, 64] on link "Home" at bounding box center [98, 73] width 122 height 29
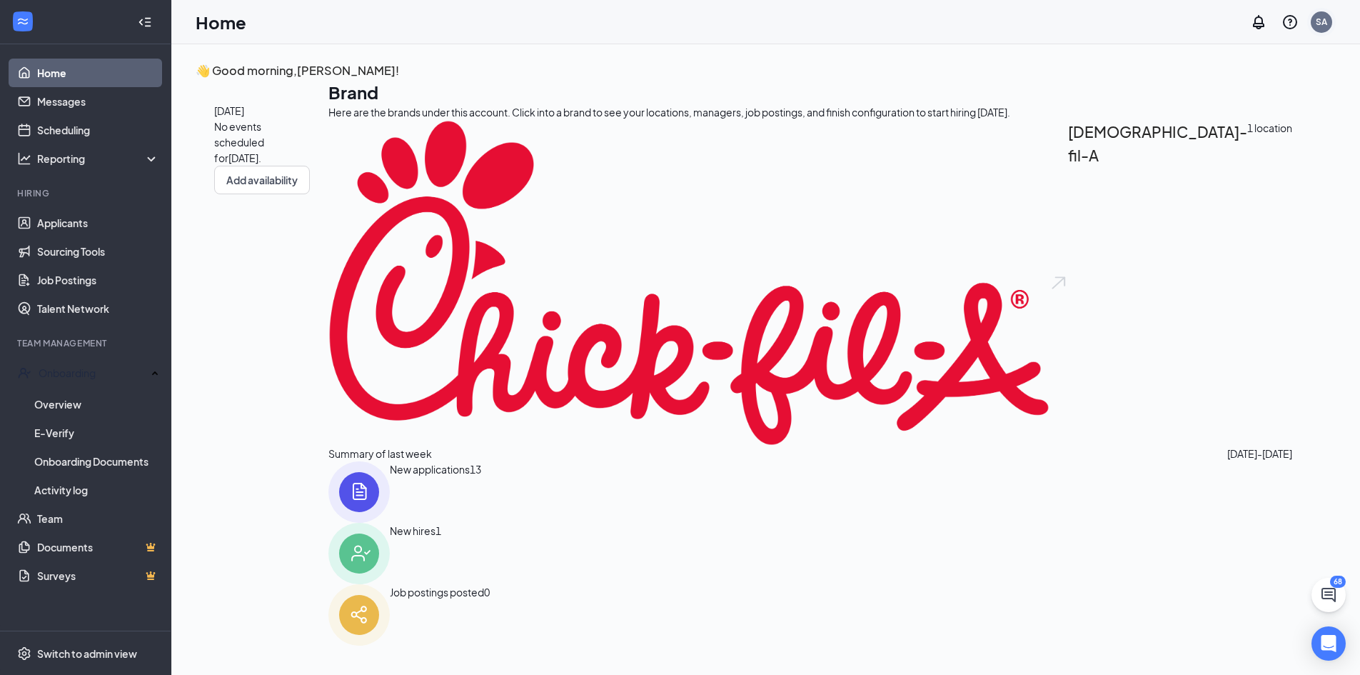
click at [1323, 12] on div "SA" at bounding box center [1321, 21] width 21 height 21
click at [1227, 166] on div "Log out" at bounding box center [1259, 159] width 172 height 14
